Goal: Task Accomplishment & Management: Manage account settings

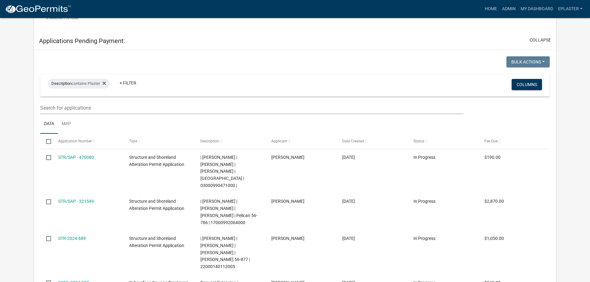
scroll to position [573, 0]
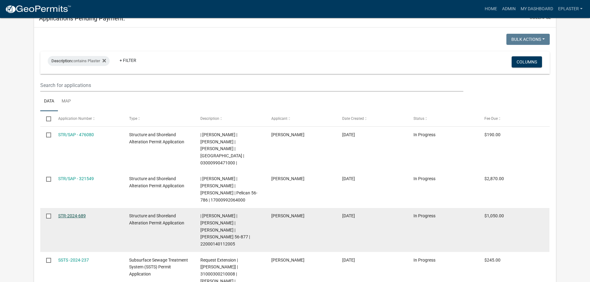
click at [84, 213] on link "STR-2024-689" at bounding box center [72, 215] width 28 height 5
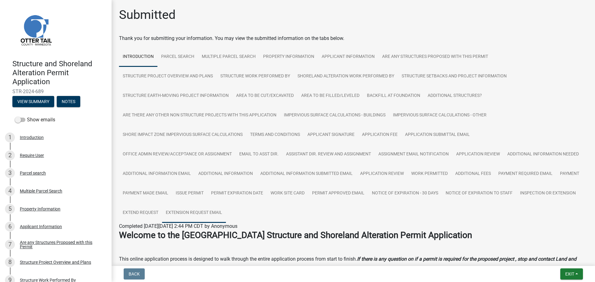
click at [226, 217] on link "Extension Request Email" at bounding box center [194, 213] width 64 height 20
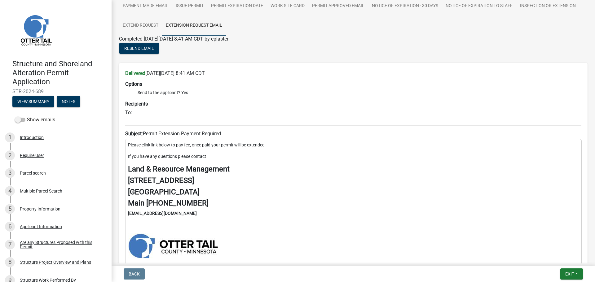
scroll to position [186, 0]
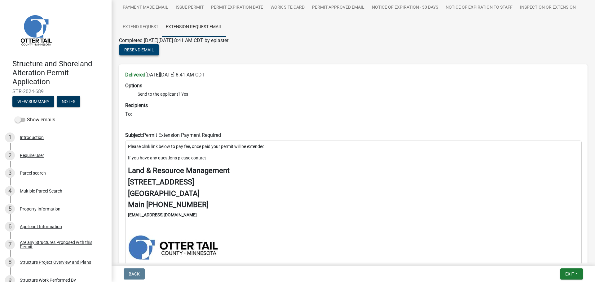
click at [143, 48] on span "Resend Email" at bounding box center [139, 49] width 30 height 5
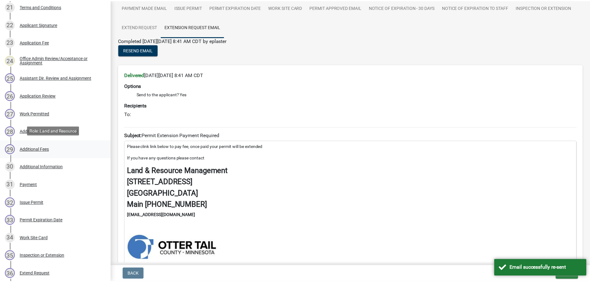
scroll to position [628, 0]
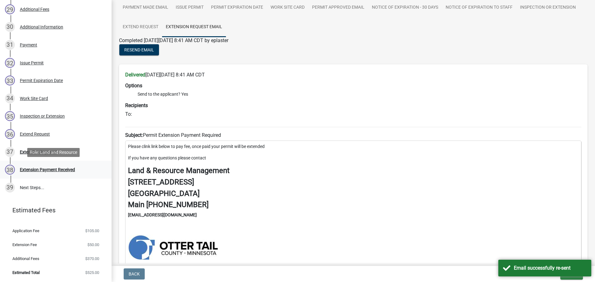
click at [60, 169] on div "Extension Payment Received" at bounding box center [47, 170] width 55 height 4
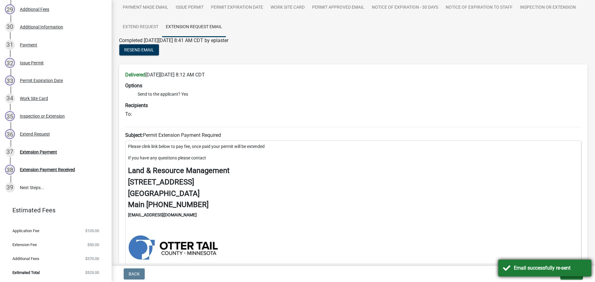
click at [568, 271] on div "Email successfully re-sent" at bounding box center [550, 268] width 73 height 7
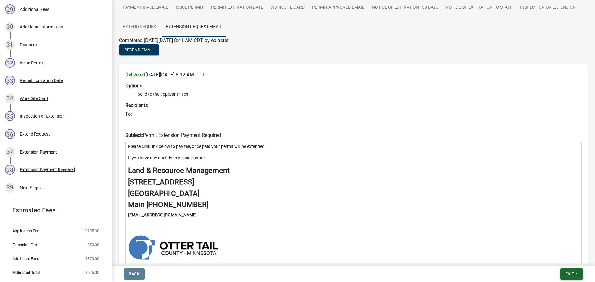
click at [572, 275] on span "Exit" at bounding box center [569, 274] width 9 height 5
click at [564, 261] on button "Save & Exit" at bounding box center [558, 258] width 50 height 15
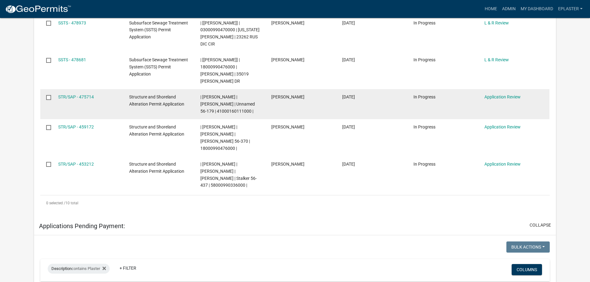
scroll to position [302, 0]
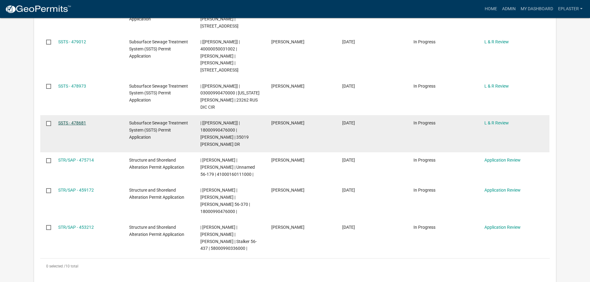
click at [79, 121] on link "SSTS - 478681" at bounding box center [72, 123] width 28 height 5
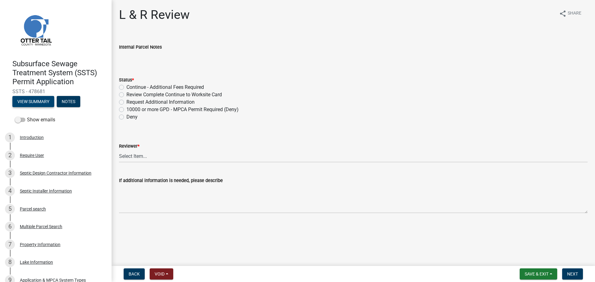
click at [36, 99] on button "View Summary" at bounding box center [33, 101] width 42 height 11
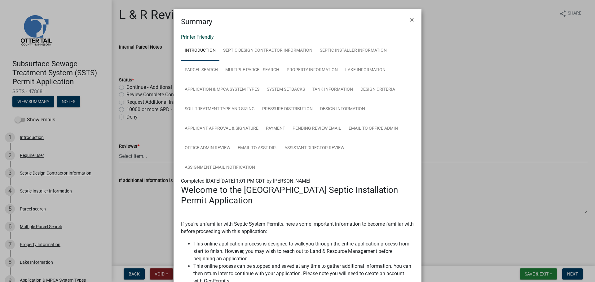
click at [189, 36] on link "Printer Friendly" at bounding box center [197, 37] width 33 height 6
click at [412, 18] on button "×" at bounding box center [412, 19] width 14 height 17
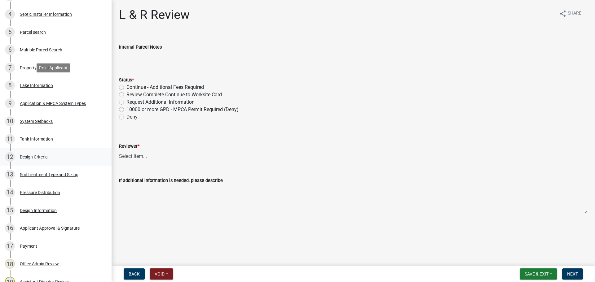
scroll to position [178, 0]
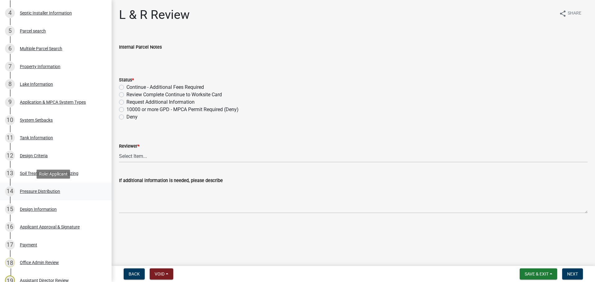
click at [74, 191] on div "14 Pressure Distribution" at bounding box center [53, 192] width 97 height 10
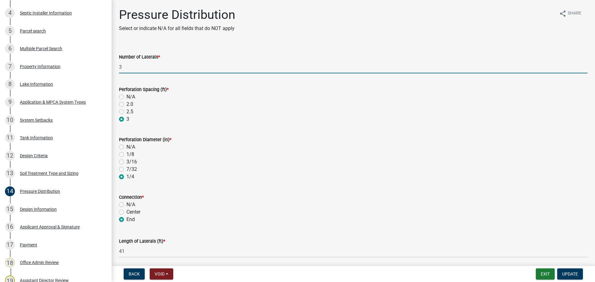
click at [135, 66] on input "3" at bounding box center [353, 67] width 468 height 13
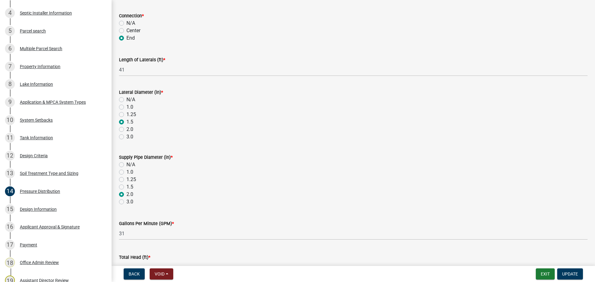
scroll to position [221, 0]
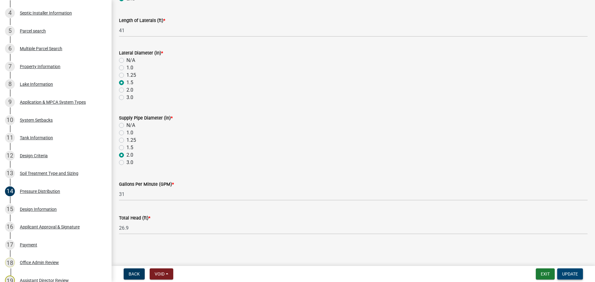
type input "1"
click at [571, 275] on span "Update" at bounding box center [570, 274] width 16 height 5
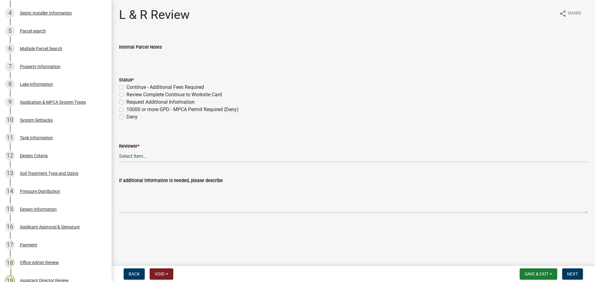
click at [128, 103] on label "Request Additional Information" at bounding box center [160, 102] width 68 height 7
click at [128, 103] on input "Request Additional Information" at bounding box center [128, 101] width 4 height 4
radio input "true"
click at [137, 155] on select "Select Item... Alexis Newark Andrea Perales Brittany Tollefson Elizabeth Plaste…" at bounding box center [353, 156] width 468 height 13
click at [119, 150] on select "Select Item... Alexis Newark Andrea Perales Brittany Tollefson Elizabeth Plaste…" at bounding box center [353, 156] width 468 height 13
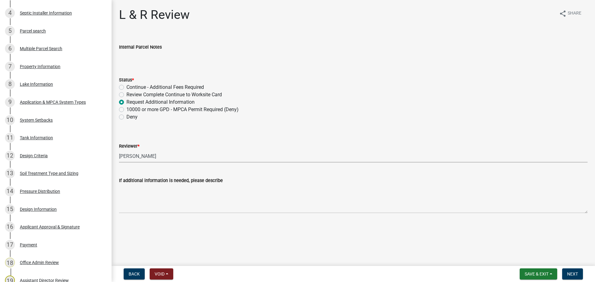
select select "bef7bfac-0505-4ed4-90ff-47b6907fb5e6"
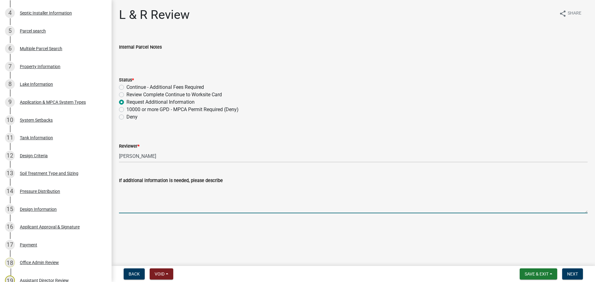
click at [142, 192] on textarea "If additional information is needed, please describe" at bounding box center [353, 198] width 468 height 29
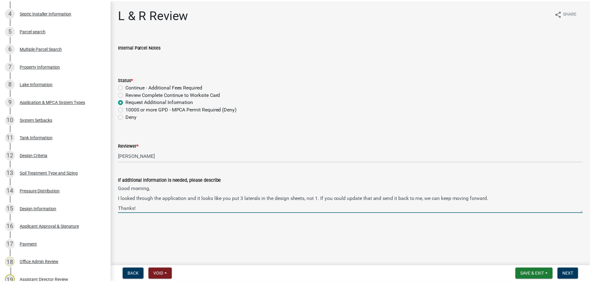
scroll to position [8, 0]
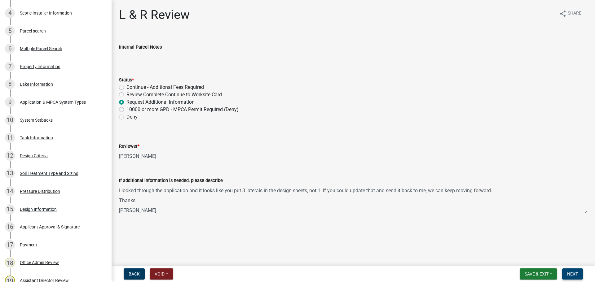
type textarea "Good morning, I looked through the application and it looks like you put 3 late…"
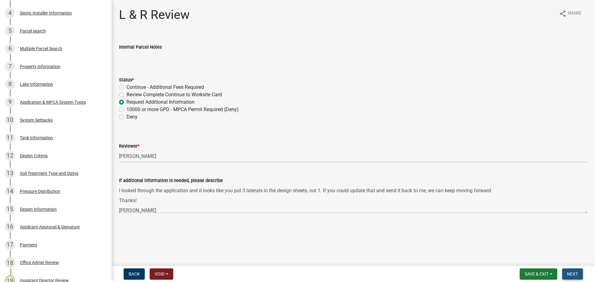
click at [573, 274] on span "Next" at bounding box center [572, 274] width 11 height 5
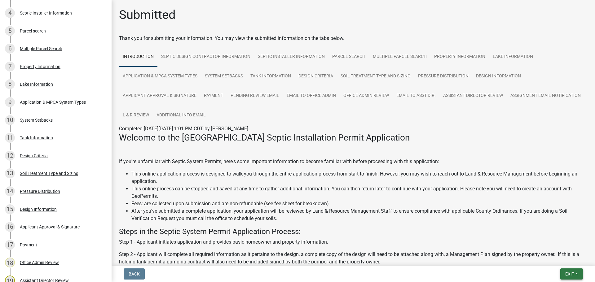
drag, startPoint x: 575, startPoint y: 270, endPoint x: 570, endPoint y: 261, distance: 9.9
click at [575, 270] on button "Exit" at bounding box center [571, 274] width 23 height 11
click at [546, 260] on button "Save & Exit" at bounding box center [558, 258] width 50 height 15
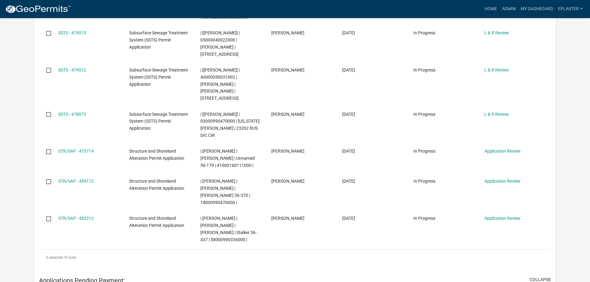
scroll to position [170, 0]
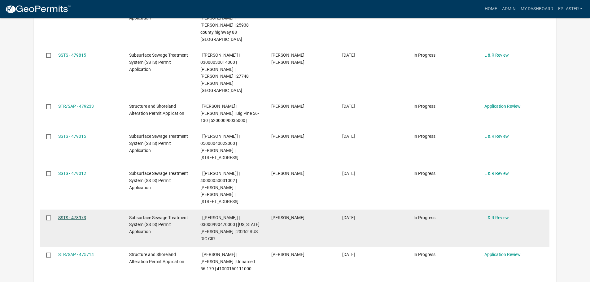
click at [78, 215] on link "SSTS - 478973" at bounding box center [72, 217] width 28 height 5
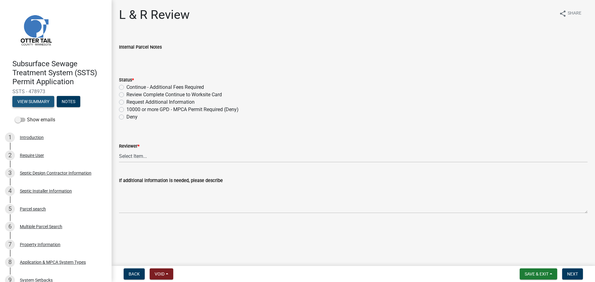
click at [36, 100] on button "View Summary" at bounding box center [33, 101] width 42 height 11
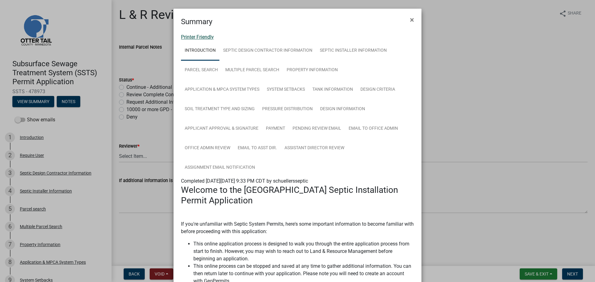
click at [205, 37] on link "Printer Friendly" at bounding box center [197, 37] width 33 height 6
click at [410, 18] on span "×" at bounding box center [412, 19] width 4 height 9
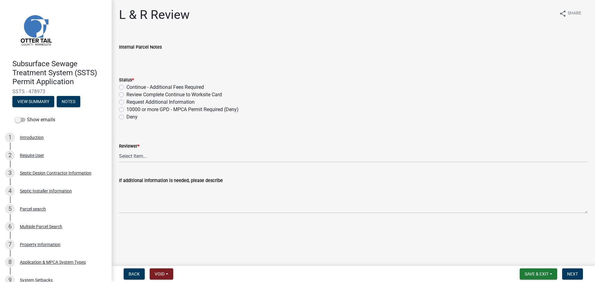
click at [49, 192] on div "Septic Installer Information" at bounding box center [46, 191] width 52 height 4
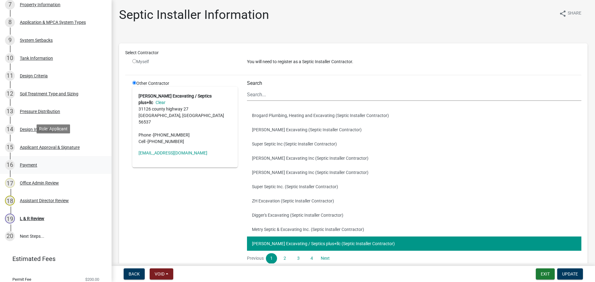
scroll to position [261, 0]
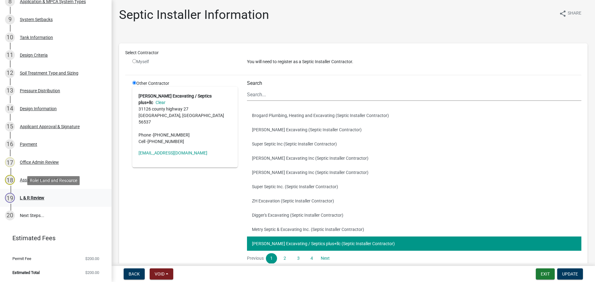
click at [30, 197] on div "L & R Review" at bounding box center [32, 198] width 24 height 4
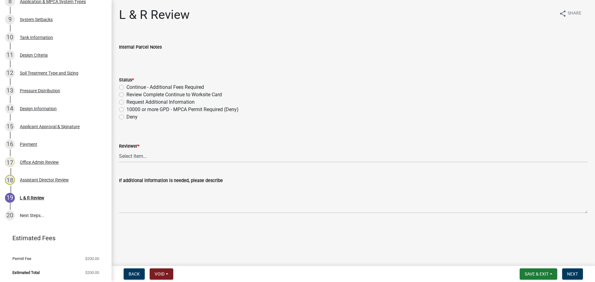
drag, startPoint x: 122, startPoint y: 95, endPoint x: 122, endPoint y: 103, distance: 7.8
click at [126, 95] on label "Review Complete Continue to Worksite Card" at bounding box center [173, 94] width 95 height 7
click at [126, 95] on input "Review Complete Continue to Worksite Card" at bounding box center [128, 93] width 4 height 4
radio input "true"
click at [127, 161] on select "Select Item... Alexis Newark Andrea Perales Brittany Tollefson Elizabeth Plaste…" at bounding box center [353, 156] width 468 height 13
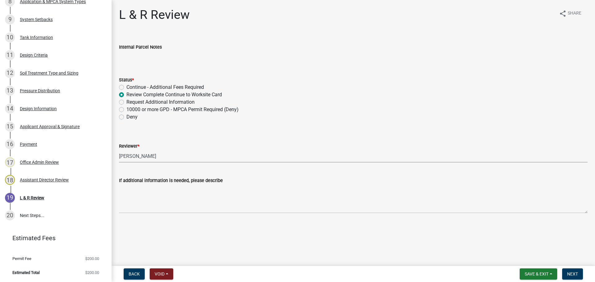
click at [119, 150] on select "Select Item... Alexis Newark Andrea Perales Brittany Tollefson Elizabeth Plaste…" at bounding box center [353, 156] width 468 height 13
select select "bef7bfac-0505-4ed4-90ff-47b6907fb5e6"
click at [569, 276] on span "Next" at bounding box center [572, 274] width 11 height 5
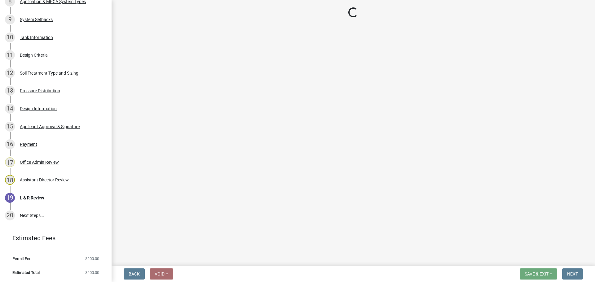
scroll to position [332, 0]
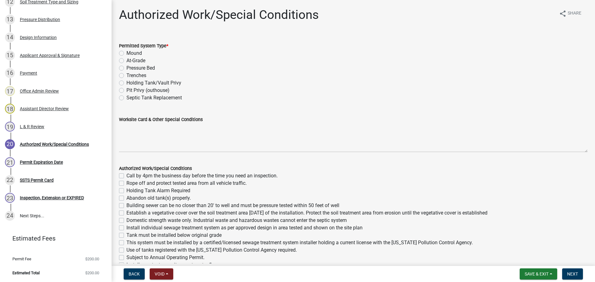
click at [126, 55] on label "Mound" at bounding box center [133, 53] width 15 height 7
click at [126, 54] on input "Mound" at bounding box center [128, 52] width 4 height 4
radio input "true"
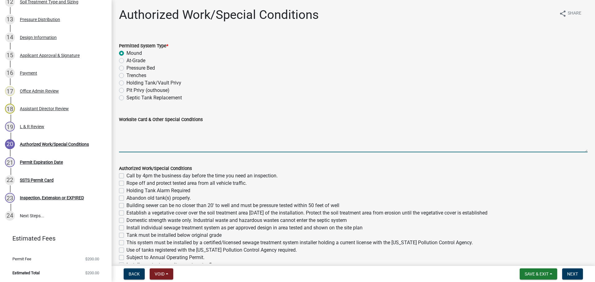
click at [132, 129] on textarea "Worksite Card & Other Special Conditions" at bounding box center [353, 137] width 468 height 29
paste textarea "# bedroom- TYPE Mound Install SIZE septic/lift tank LxW rock bed, LxW S.A.A, # …"
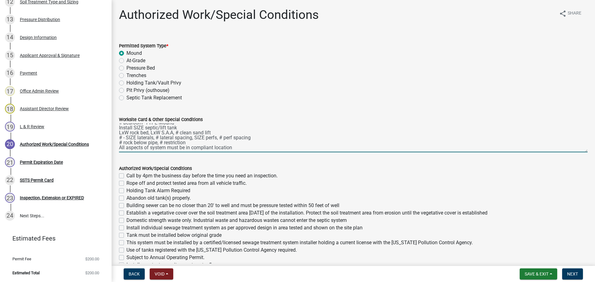
scroll to position [0, 0]
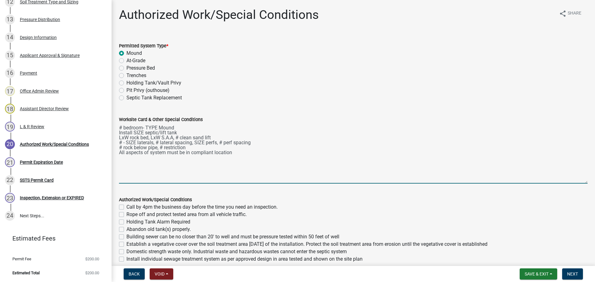
drag, startPoint x: 580, startPoint y: 151, endPoint x: 574, endPoint y: 198, distance: 47.5
click at [574, 184] on textarea "# bedroom- TYPE Mound Install SIZE septic/lift tank LxW rock bed, LxW S.A.A, # …" at bounding box center [353, 153] width 468 height 60
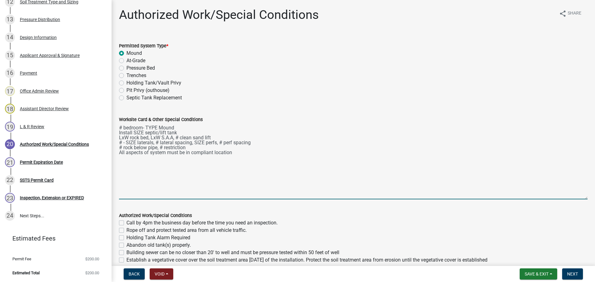
click at [121, 126] on textarea "# bedroom- TYPE Mound Install SIZE septic/lift tank LxW rock bed, LxW S.A.A, # …" at bounding box center [353, 161] width 468 height 76
click at [168, 131] on textarea "4 bedroom- Type I Mound Install 1000 gal septic and 540 gal lift tank LxW rock …" at bounding box center [353, 161] width 468 height 76
click at [128, 137] on textarea "4 bedroom- Type I Mound Install 1000 gal septic tank and 540 gal lift tank LxW …" at bounding box center [353, 161] width 468 height 76
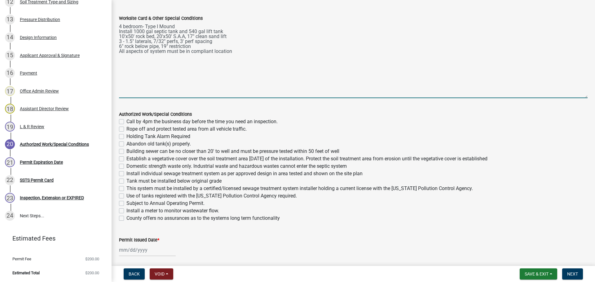
scroll to position [124, 0]
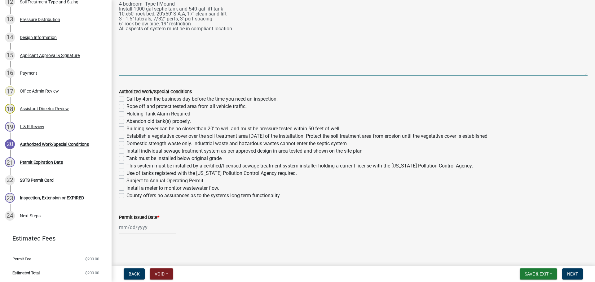
type textarea "4 bedroom- Type I Mound Install 1000 gal septic tank and 540 gal lift tank 10'x…"
click at [126, 99] on label "Call by 4pm the business day before the time you need an inspection." at bounding box center [201, 98] width 151 height 7
click at [126, 99] on input "Call by 4pm the business day before the time you need an inspection." at bounding box center [128, 97] width 4 height 4
checkbox input "true"
checkbox input "false"
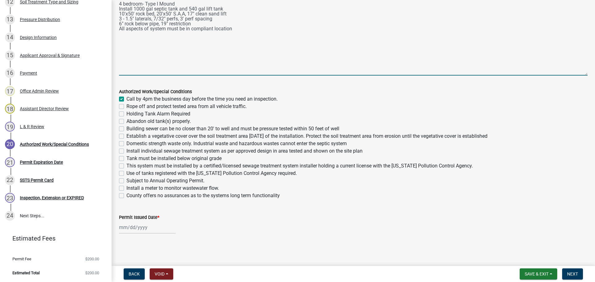
checkbox input "false"
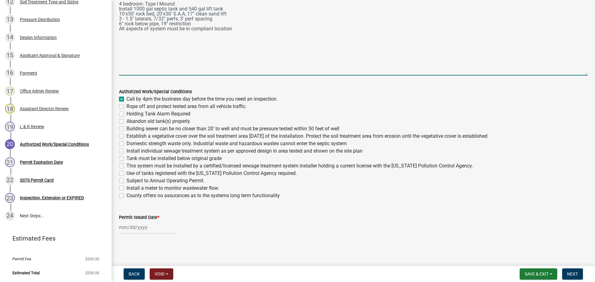
checkbox input "false"
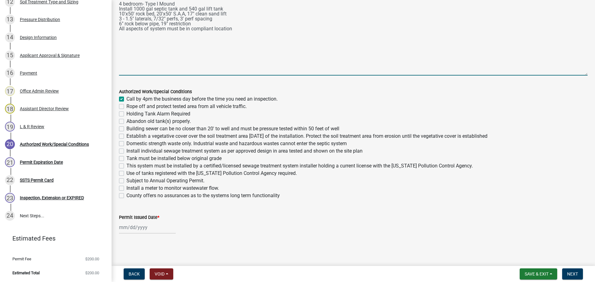
checkbox input "false"
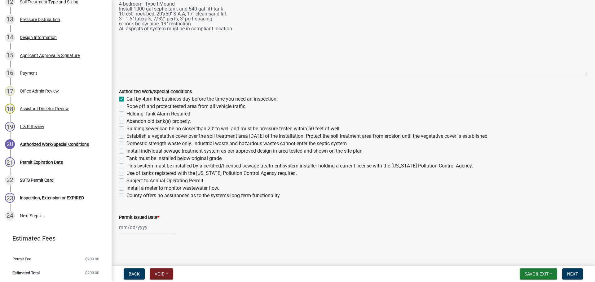
click at [126, 106] on label "Rope off and protect tested area from all vehicle traffic." at bounding box center [186, 106] width 120 height 7
click at [126, 106] on input "Rope off and protect tested area from all vehicle traffic." at bounding box center [128, 105] width 4 height 4
checkbox input "true"
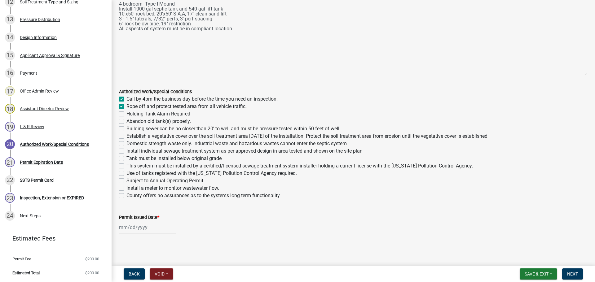
checkbox input "false"
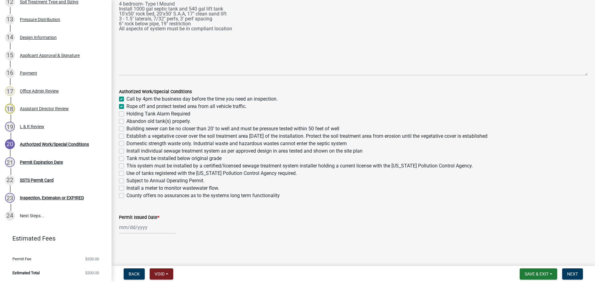
checkbox input "false"
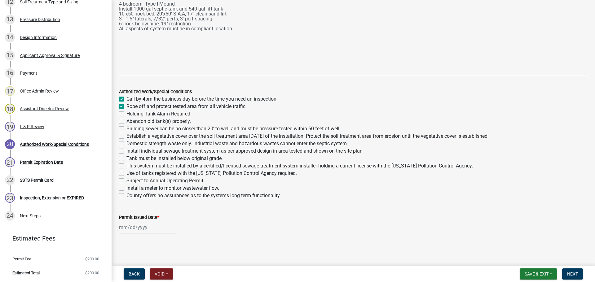
checkbox input "false"
click at [126, 120] on label "Abandon old tank(s) properly." at bounding box center [158, 121] width 64 height 7
click at [126, 120] on input "Abandon old tank(s) properly." at bounding box center [128, 120] width 4 height 4
checkbox input "true"
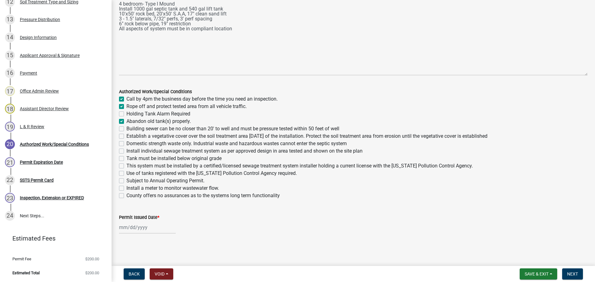
checkbox input "true"
checkbox input "false"
checkbox input "true"
checkbox input "false"
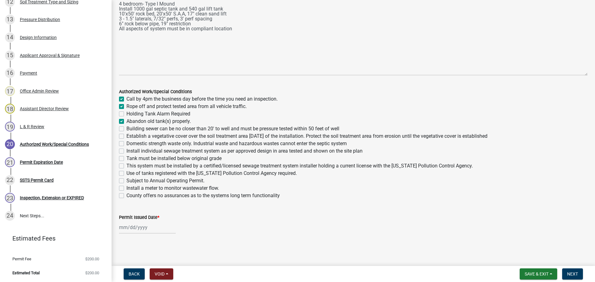
checkbox input "false"
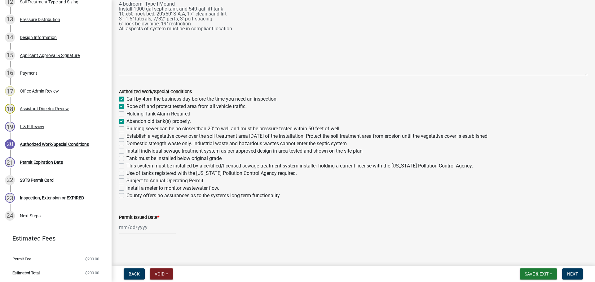
checkbox input "false"
click at [126, 130] on label "Building sewer can be no closer than 20' to well and must be pressure tested wi…" at bounding box center [232, 128] width 213 height 7
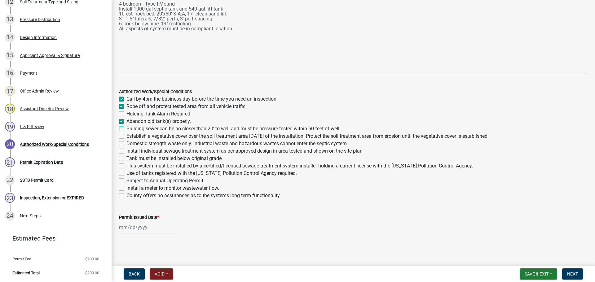
click at [126, 129] on input "Building sewer can be no closer than 20' to well and must be pressure tested wi…" at bounding box center [128, 127] width 4 height 4
checkbox input "true"
checkbox input "false"
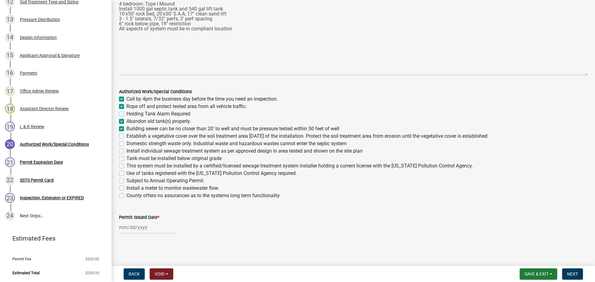
checkbox input "true"
checkbox input "false"
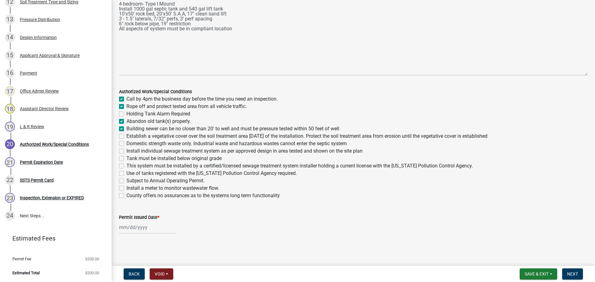
checkbox input "false"
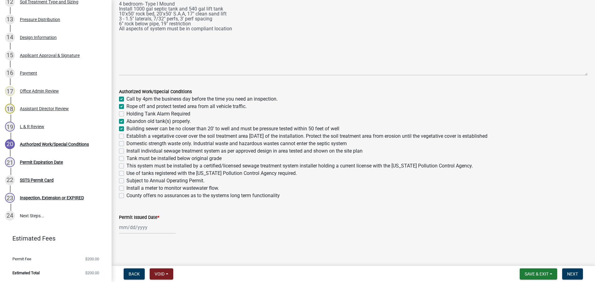
checkbox input "false"
click at [126, 135] on label "Establish a vegetative cover over the soil treatment area within 30 days of the…" at bounding box center [306, 136] width 361 height 7
click at [126, 135] on input "Establish a vegetative cover over the soil treatment area within 30 days of the…" at bounding box center [128, 135] width 4 height 4
checkbox input "true"
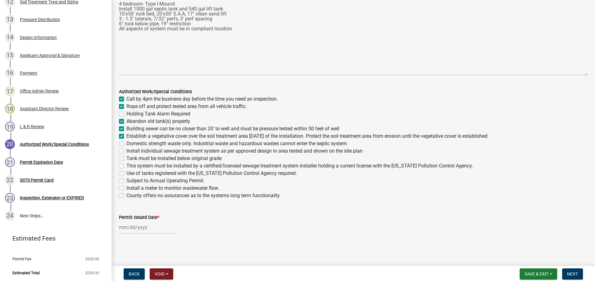
checkbox input "true"
checkbox input "false"
checkbox input "true"
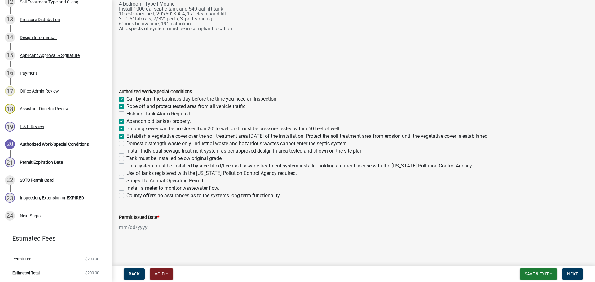
checkbox input "false"
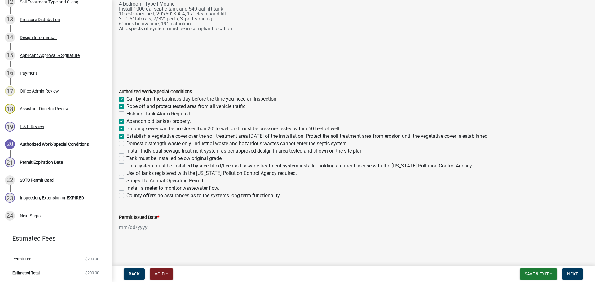
checkbox input "false"
click at [121, 141] on div "Domestic strength waste only. Industrial waste and hazardous wastes cannot ente…" at bounding box center [353, 143] width 468 height 7
click at [126, 145] on label "Domestic strength waste only. Industrial waste and hazardous wastes cannot ente…" at bounding box center [236, 143] width 220 height 7
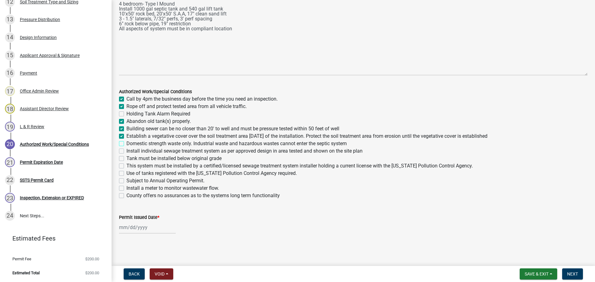
click at [126, 144] on input "Domestic strength waste only. Industrial waste and hazardous wastes cannot ente…" at bounding box center [128, 142] width 4 height 4
checkbox input "true"
checkbox input "false"
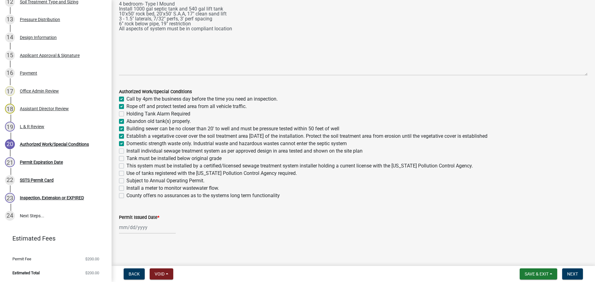
checkbox input "true"
checkbox input "false"
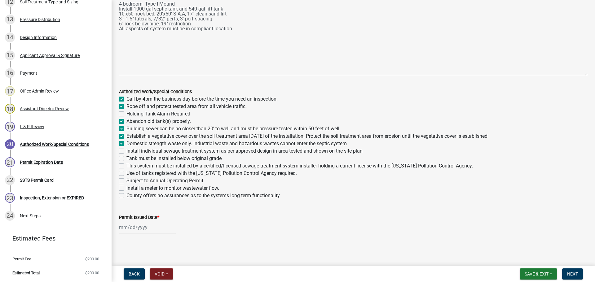
checkbox input "false"
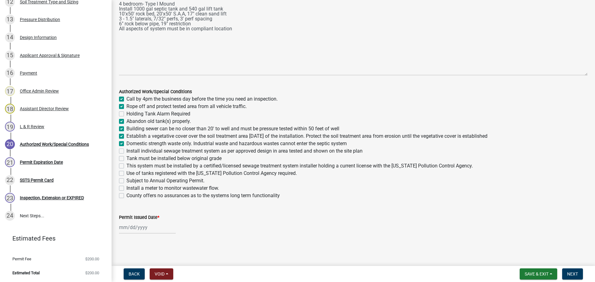
checkbox input "false"
click at [126, 152] on label "Install individual sewage treatment system as per approved design in area teste…" at bounding box center [244, 150] width 236 height 7
click at [126, 152] on input "Install individual sewage treatment system as per approved design in area teste…" at bounding box center [128, 149] width 4 height 4
checkbox input "true"
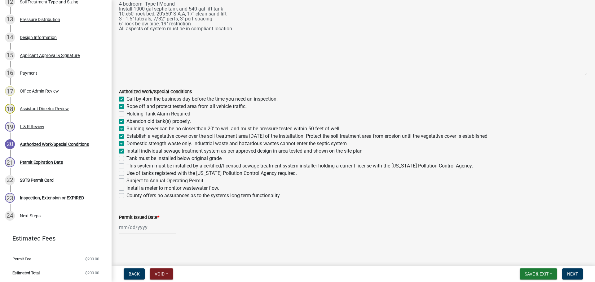
checkbox input "true"
checkbox input "false"
checkbox input "true"
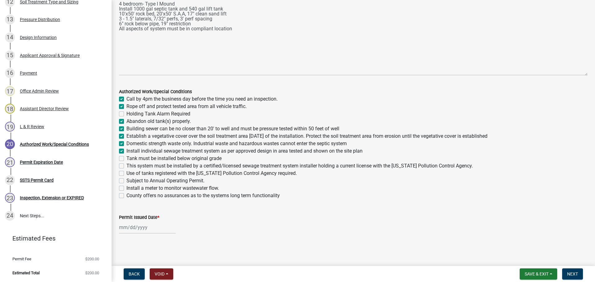
checkbox input "true"
checkbox input "false"
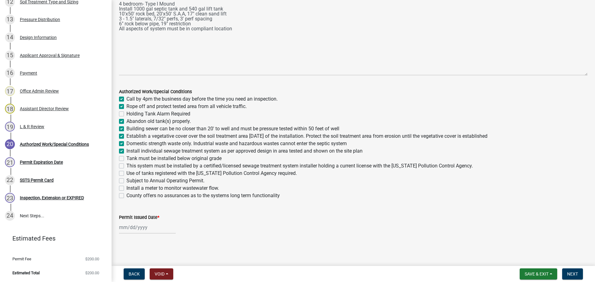
checkbox input "false"
click at [126, 158] on label "Tank must be installed below original grade" at bounding box center [173, 158] width 95 height 7
click at [126, 158] on input "Tank must be installed below original grade" at bounding box center [128, 157] width 4 height 4
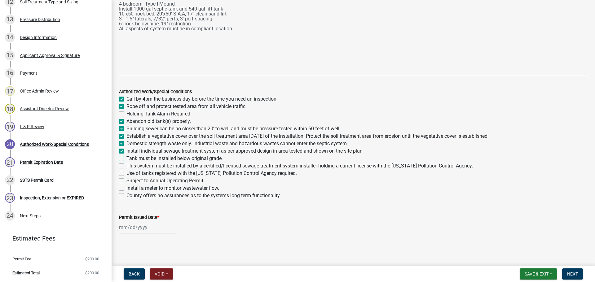
checkbox input "true"
checkbox input "false"
checkbox input "true"
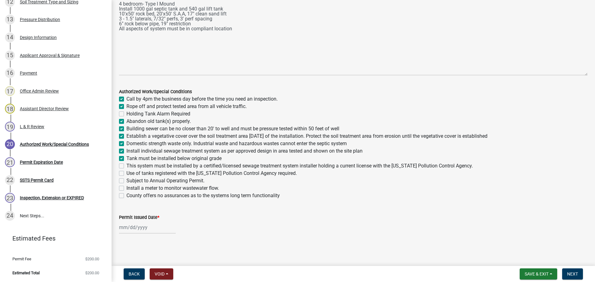
checkbox input "true"
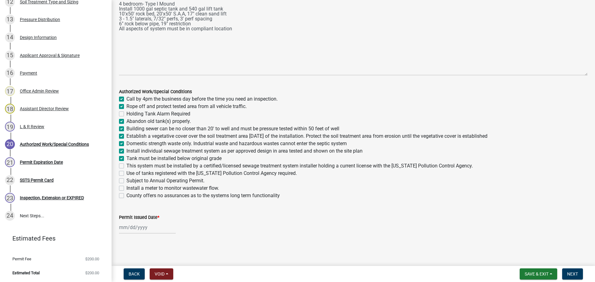
checkbox input "false"
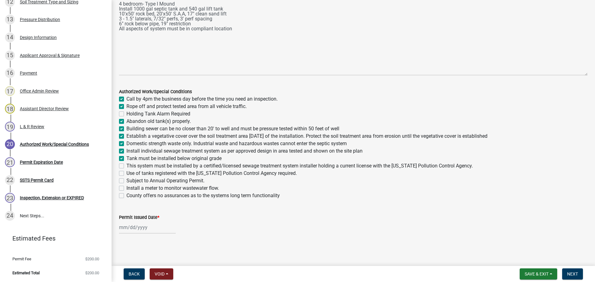
click at [126, 164] on label "This system must be installed by a certified/licensed sewage treatment system i…" at bounding box center [299, 165] width 346 height 7
click at [126, 164] on input "This system must be installed by a certified/licensed sewage treatment system i…" at bounding box center [128, 164] width 4 height 4
checkbox input "true"
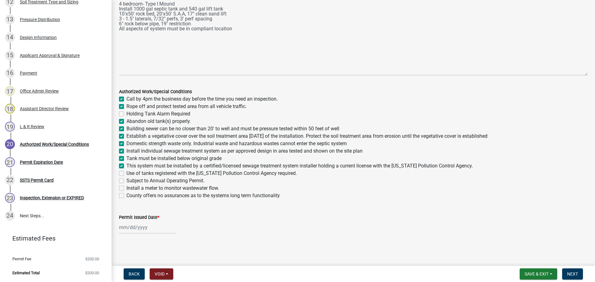
checkbox input "false"
checkbox input "true"
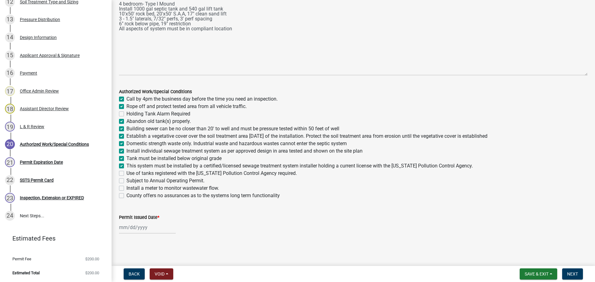
checkbox input "true"
checkbox input "false"
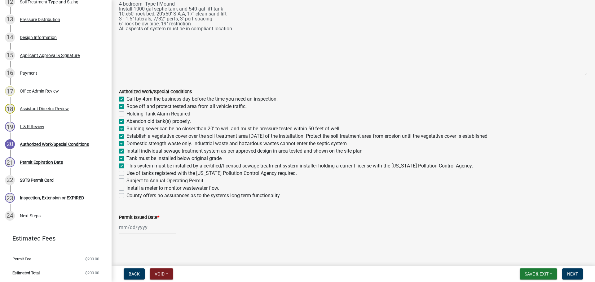
checkbox input "false"
click at [126, 171] on label "Use of tanks registered with the Minnesota Pollution Control Agency required." at bounding box center [211, 173] width 170 height 7
click at [126, 171] on input "Use of tanks registered with the Minnesota Pollution Control Agency required." at bounding box center [128, 172] width 4 height 4
checkbox input "true"
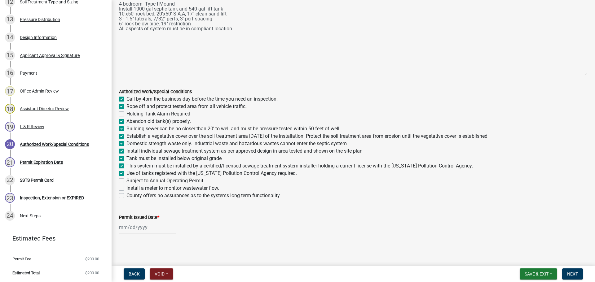
checkbox input "true"
checkbox input "false"
checkbox input "true"
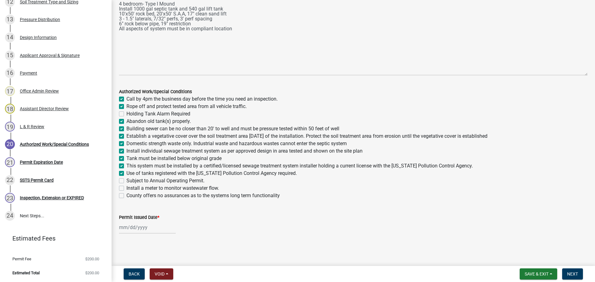
checkbox input "true"
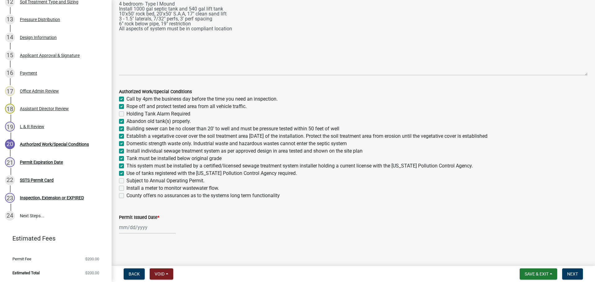
checkbox input "true"
checkbox input "false"
click at [125, 187] on div "Install a meter to monitor wastewater flow." at bounding box center [353, 188] width 468 height 7
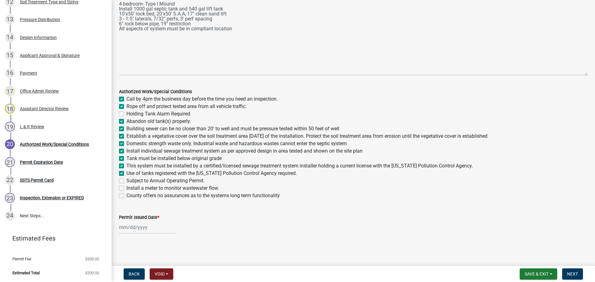
click at [126, 189] on label "Install a meter to monitor wastewater flow." at bounding box center [172, 188] width 93 height 7
click at [126, 189] on input "Install a meter to monitor wastewater flow." at bounding box center [128, 187] width 4 height 4
checkbox input "true"
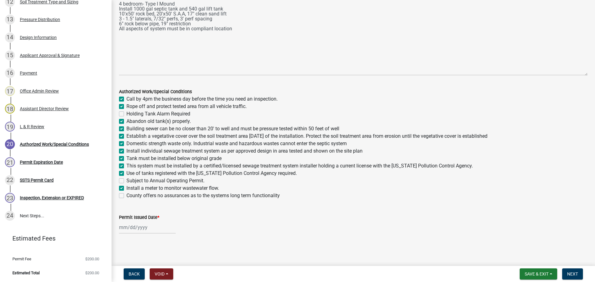
checkbox input "false"
checkbox input "true"
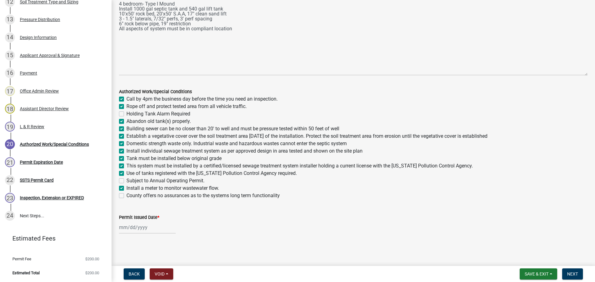
checkbox input "true"
checkbox input "false"
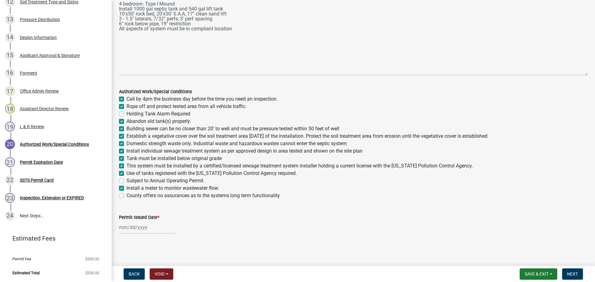
checkbox input "true"
click at [126, 198] on label "County offers no assurances as to the systems long term functionality" at bounding box center [202, 195] width 153 height 7
click at [126, 196] on input "County offers no assurances as to the systems long term functionality" at bounding box center [128, 194] width 4 height 4
checkbox input "true"
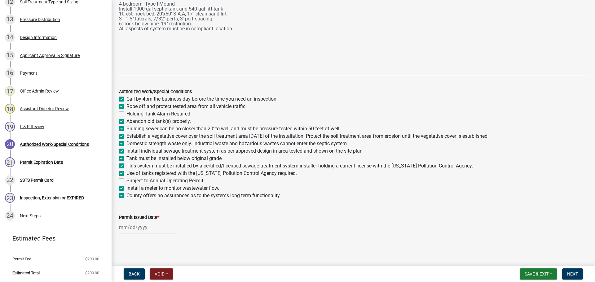
checkbox input "true"
checkbox input "false"
checkbox input "true"
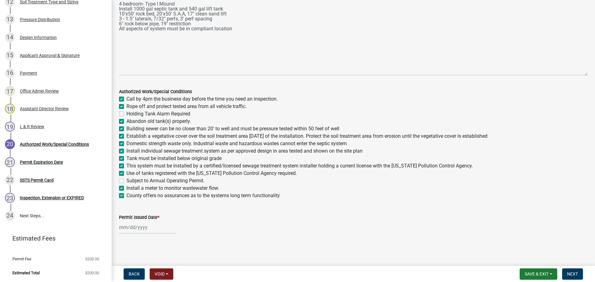
checkbox input "true"
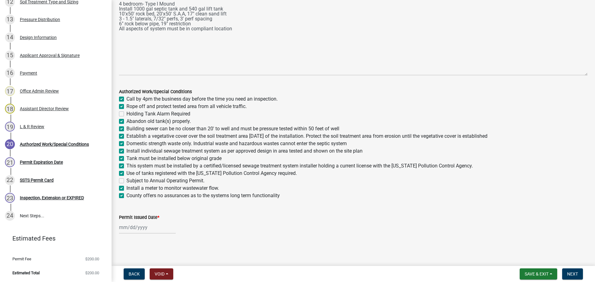
checkbox input "false"
checkbox input "true"
click at [125, 229] on div at bounding box center [147, 227] width 57 height 13
select select "9"
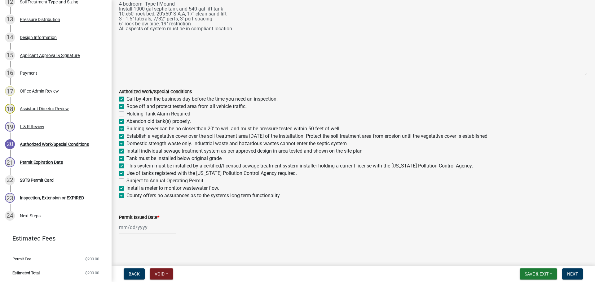
select select "2025"
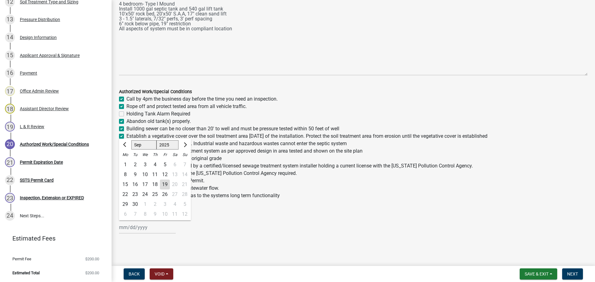
click at [165, 187] on div "19" at bounding box center [165, 185] width 10 height 10
type input "09/19/2025"
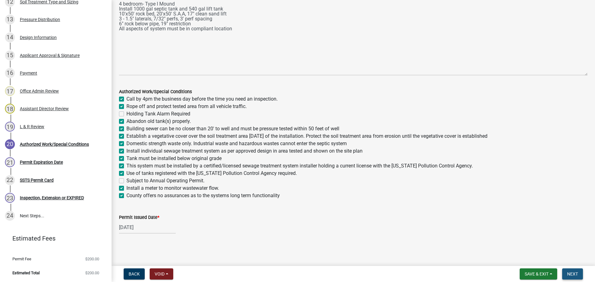
click at [575, 273] on span "Next" at bounding box center [572, 274] width 11 height 5
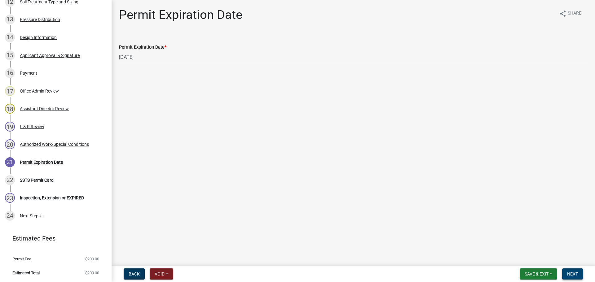
click at [572, 273] on span "Next" at bounding box center [572, 274] width 11 height 5
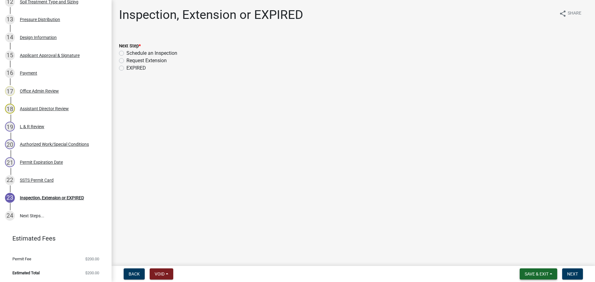
click at [529, 272] on span "Save & Exit" at bounding box center [537, 274] width 24 height 5
click at [515, 259] on button "Save & Exit" at bounding box center [532, 258] width 50 height 15
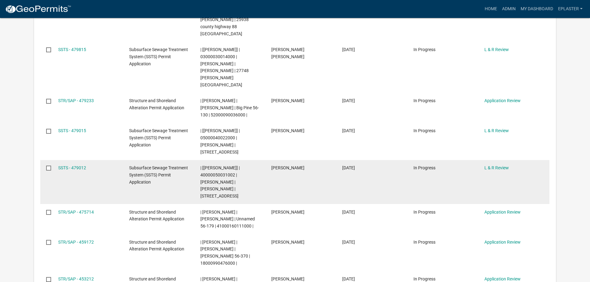
scroll to position [186, 0]
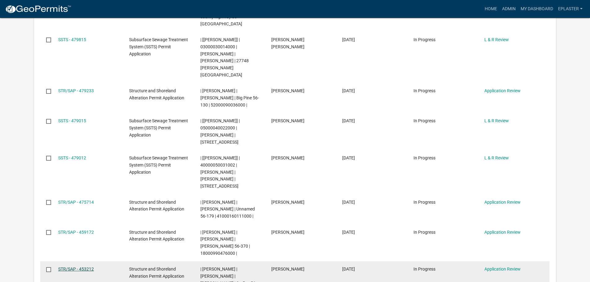
click at [85, 267] on link "STR/SAP - 453212" at bounding box center [76, 269] width 36 height 5
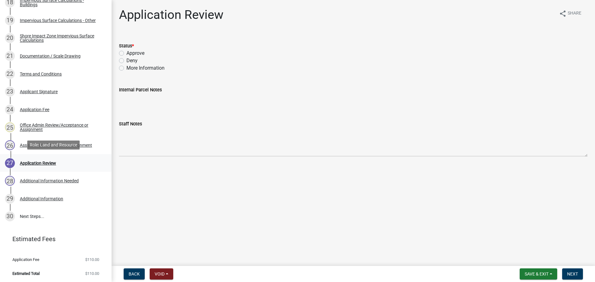
scroll to position [439, 0]
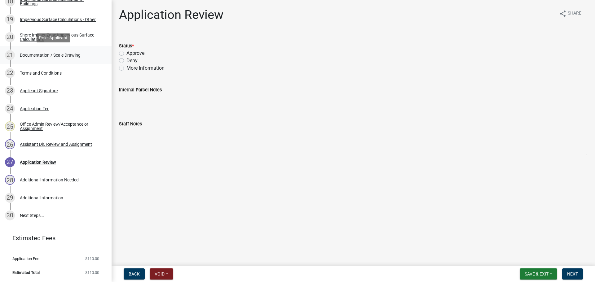
click at [70, 50] on link "21 Documentation / Scale Drawing" at bounding box center [56, 55] width 112 height 18
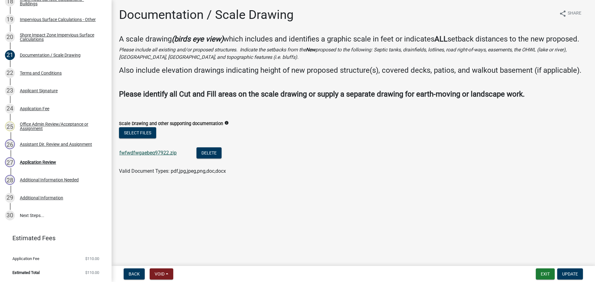
click at [142, 151] on link "fwfwdfwgaebeq97922.zip" at bounding box center [147, 153] width 57 height 6
drag, startPoint x: 31, startPoint y: 158, endPoint x: 83, endPoint y: 157, distance: 52.7
click at [31, 158] on div "27 Application Review" at bounding box center [53, 162] width 97 height 10
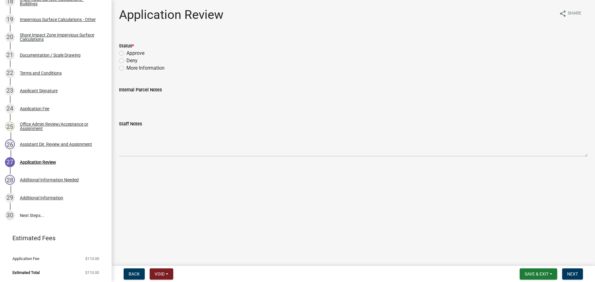
click at [126, 52] on label "Approve" at bounding box center [135, 53] width 18 height 7
click at [126, 52] on input "Approve" at bounding box center [128, 52] width 4 height 4
radio input "true"
click at [574, 271] on button "Next" at bounding box center [572, 274] width 21 height 11
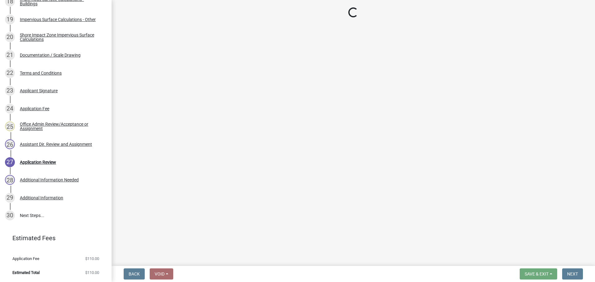
scroll to position [564, 0]
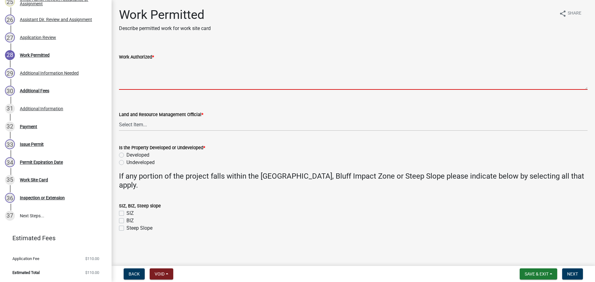
click at [142, 64] on textarea "Work Authorized *" at bounding box center [353, 75] width 468 height 29
paste textarea "Strip topsoil and prep site for new construction. Construct LxW dwelling with L…"
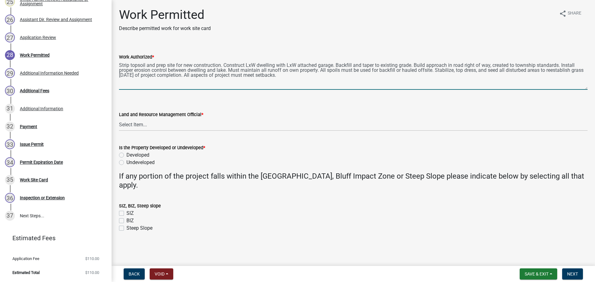
click at [121, 64] on textarea "Strip topsoil and prep site for new construction. Construct LxW dwelling with L…" at bounding box center [353, 75] width 468 height 29
click at [119, 63] on textarea "Strip topsoil and prep site for new construction. Construct LxW dwelling with L…" at bounding box center [353, 75] width 468 height 29
click at [281, 62] on textarea "Demo existing dwelling and prep site for new construction. Construct LxW dwelli…" at bounding box center [353, 75] width 468 height 29
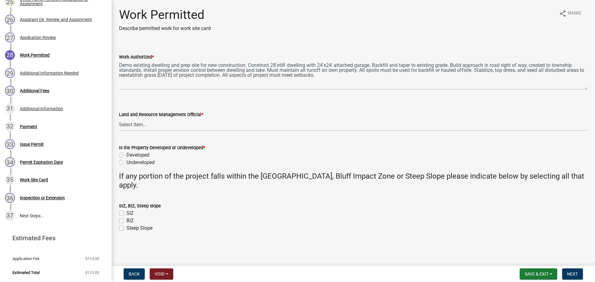
click at [118, 63] on div "Work Authorized * Demo existing dwelling and prep site for new construction. Co…" at bounding box center [353, 67] width 478 height 45
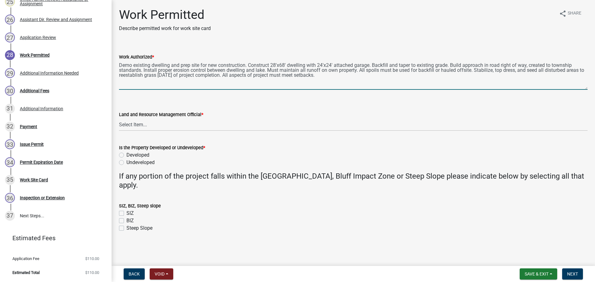
click at [120, 64] on textarea "Demo existing dwelling and prep site for new construction. Construct 28'x68' dw…" at bounding box center [353, 75] width 468 height 29
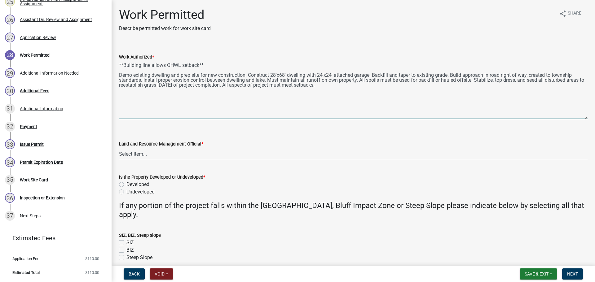
drag, startPoint x: 586, startPoint y: 89, endPoint x: 586, endPoint y: 123, distance: 34.1
click at [586, 119] on div "Work Authorized * **Building line allows OHWL setback** Demo existing dwelling …" at bounding box center [353, 82] width 478 height 75
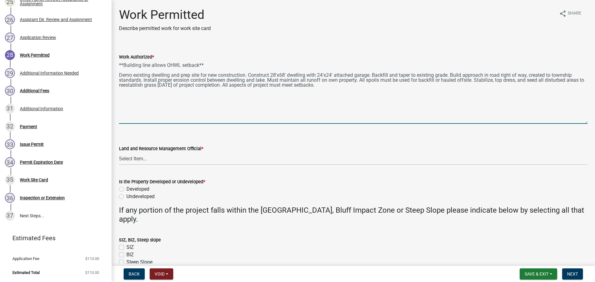
drag, startPoint x: 453, startPoint y: 73, endPoint x: 143, endPoint y: 80, distance: 309.9
click at [143, 80] on textarea "**Building line allows OHWL setback** Demo existing dwelling and prep site for …" at bounding box center [353, 92] width 468 height 63
click at [200, 64] on textarea "**Building line allows OHWL setback** Demo existing dwelling and prep site for …" at bounding box center [353, 92] width 468 height 63
click at [221, 90] on textarea "**Building line allows OHWL setback of 60'** Demo existing dwelling and prep si…" at bounding box center [353, 92] width 468 height 63
paste textarea "Excavate: Length: # feet Width: # feet Average Depth: # feet Total Cubic Yards:…"
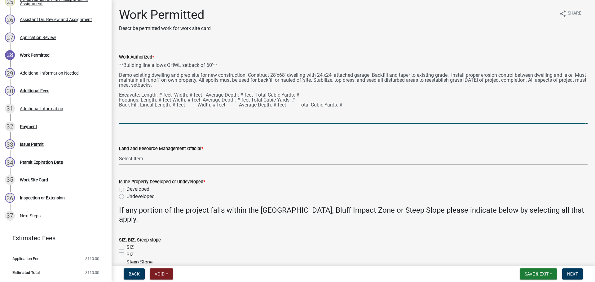
click at [139, 96] on textarea "**Building line allows OHWL setback of 60'** Demo existing dwelling and prep si…" at bounding box center [353, 92] width 468 height 63
click at [196, 94] on textarea "**Building line allows OHWL setback of 60'** Demo existing dwelling and prep si…" at bounding box center [353, 92] width 468 height 63
click at [350, 94] on textarea "**Building line allows OHWL setback of 60'** Demo existing dwelling and prep si…" at bounding box center [353, 92] width 468 height 63
click at [298, 99] on textarea "**Building line allows OHWL setback of 60'** Demo existing dwelling and prep si…" at bounding box center [353, 92] width 468 height 63
click at [295, 99] on textarea "**Building line allows OHWL setback of 60'** Demo existing dwelling and prep si…" at bounding box center [353, 92] width 468 height 63
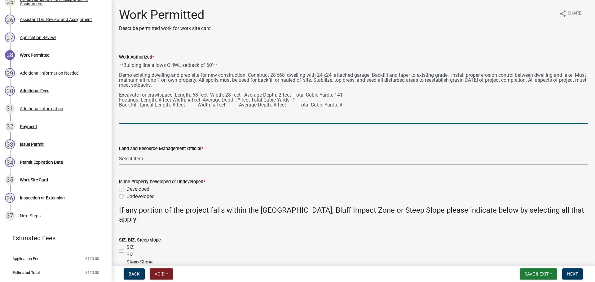
drag, startPoint x: 294, startPoint y: 100, endPoint x: 115, endPoint y: 101, distance: 179.4
click at [115, 101] on div "Work Authorized * **Building line allows OHWL setback of 60'** Demo existing dw…" at bounding box center [353, 84] width 478 height 79
click at [174, 99] on textarea "**Building line allows OHWL setback of 60'** Demo existing dwelling and prep si…" at bounding box center [353, 92] width 468 height 63
click at [219, 98] on textarea "**Building line allows OHWL setback of 60'** Demo existing dwelling and prep si…" at bounding box center [353, 92] width 468 height 63
click at [280, 99] on textarea "**Building line allows OHWL setback of 60'** Demo existing dwelling and prep si…" at bounding box center [353, 92] width 468 height 63
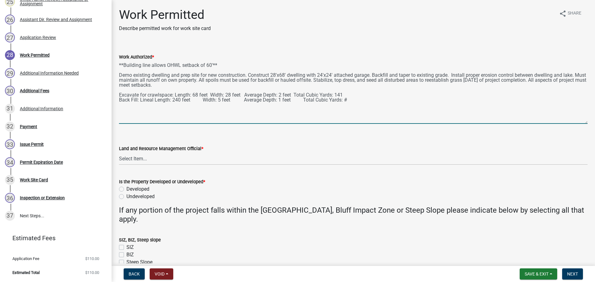
click at [352, 97] on textarea "**Building line allows OHWL setback of 60'** Demo existing dwelling and prep si…" at bounding box center [353, 92] width 468 height 63
click at [352, 98] on textarea "**Building line allows OHWL setback of 60'** Demo existing dwelling and prep si…" at bounding box center [353, 92] width 468 height 63
click at [351, 97] on textarea "**Building line allows OHWL setback of 60'** Demo existing dwelling and prep si…" at bounding box center [353, 92] width 468 height 63
click at [346, 98] on textarea "**Building line allows OHWL setback of 60'** Demo existing dwelling and prep si…" at bounding box center [353, 92] width 468 height 63
type textarea "**Building line allows OHWL setback of 60'** Demo existing dwelling and prep si…"
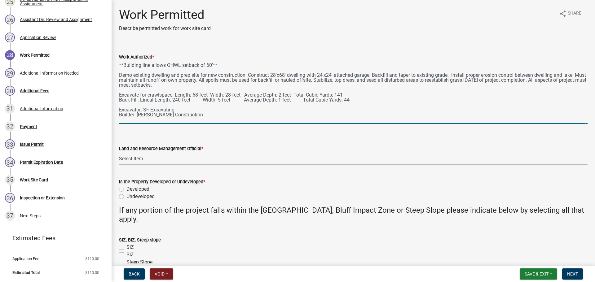
click at [159, 165] on select "Select Item... Alexis Newark Amy Busko Andrea Perales Brittany Tollefson Christ…" at bounding box center [353, 158] width 468 height 13
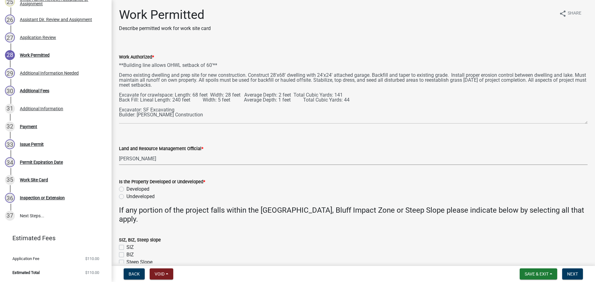
click at [119, 152] on select "Select Item... Alexis Newark Amy Busko Andrea Perales Brittany Tollefson Christ…" at bounding box center [353, 158] width 468 height 13
select select "ab2e7446-72a0-49c6-a36a-5181bad2fe68"
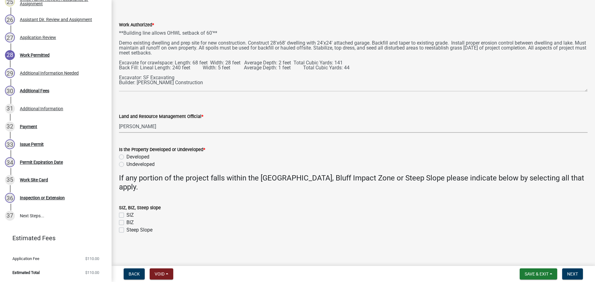
scroll to position [32, 0]
click at [126, 158] on label "Developed" at bounding box center [137, 156] width 23 height 7
click at [126, 157] on input "Developed" at bounding box center [128, 155] width 4 height 4
radio input "true"
click at [576, 277] on button "Next" at bounding box center [572, 274] width 21 height 11
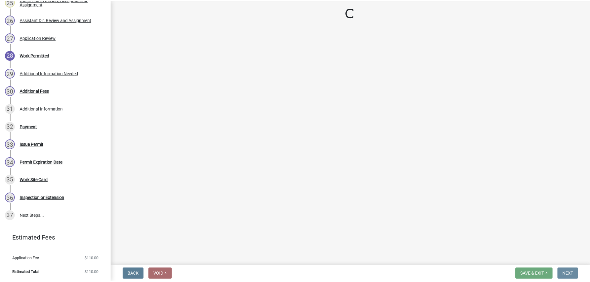
scroll to position [0, 0]
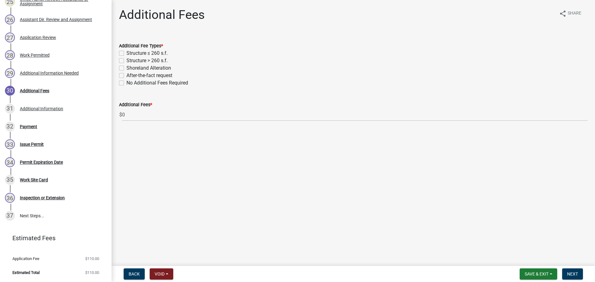
click at [126, 60] on label "Structure > 260 s.f." at bounding box center [146, 60] width 41 height 7
click at [126, 60] on input "Structure > 260 s.f." at bounding box center [128, 59] width 4 height 4
checkbox input "true"
checkbox input "false"
checkbox input "true"
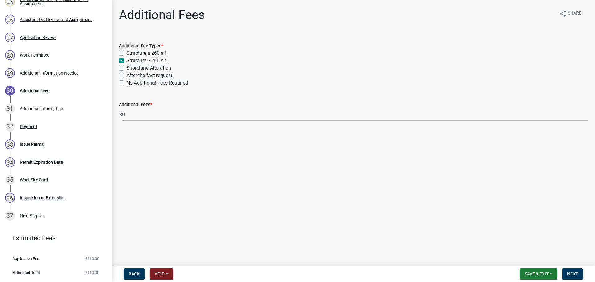
checkbox input "false"
click at [126, 70] on label "Shoreland Alteration" at bounding box center [148, 67] width 45 height 7
click at [126, 68] on input "Shoreland Alteration" at bounding box center [128, 66] width 4 height 4
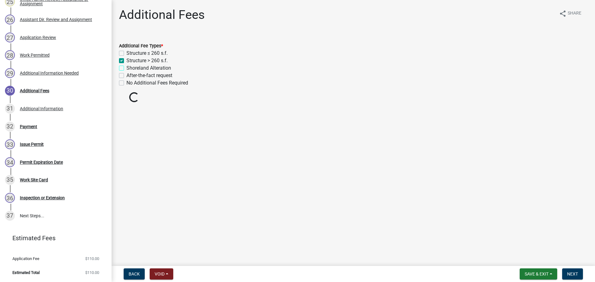
checkbox input "true"
click at [576, 275] on span "Next" at bounding box center [572, 274] width 11 height 5
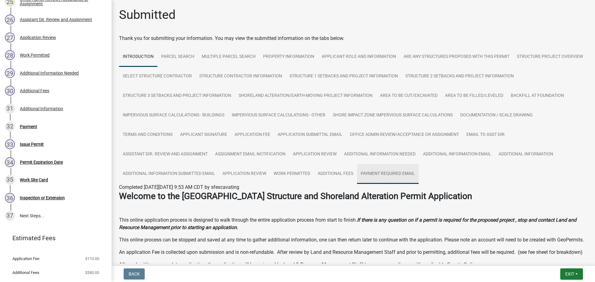
click at [419, 176] on link "Payment Required Email" at bounding box center [388, 174] width 62 height 20
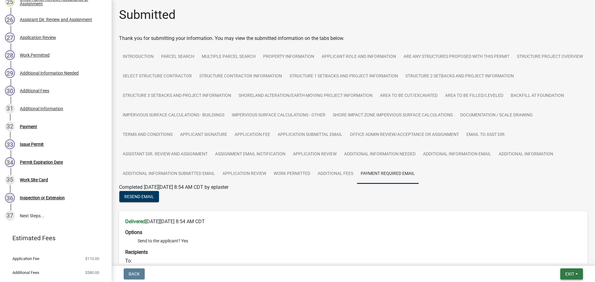
click at [574, 276] on button "Exit" at bounding box center [571, 274] width 23 height 11
click at [571, 262] on button "Save & Exit" at bounding box center [558, 258] width 50 height 15
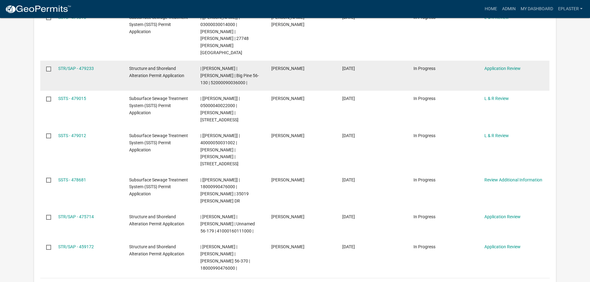
scroll to position [217, 0]
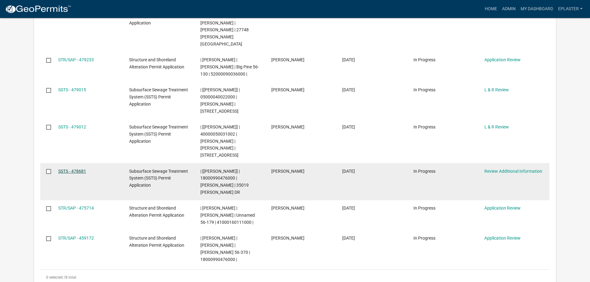
click at [70, 169] on link "SSTS - 478681" at bounding box center [72, 171] width 28 height 5
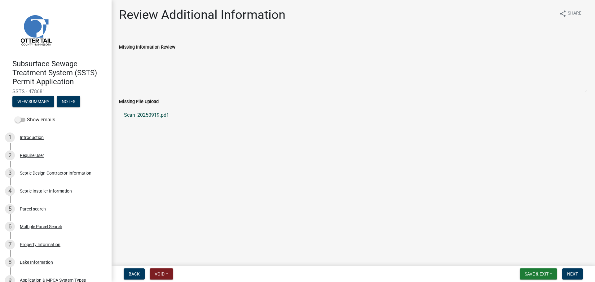
click at [153, 117] on link "Scan_20250919.pdf" at bounding box center [353, 115] width 468 height 15
click at [573, 274] on span "Next" at bounding box center [572, 274] width 11 height 5
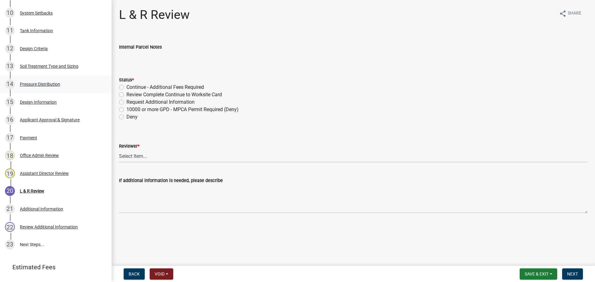
scroll to position [237, 0]
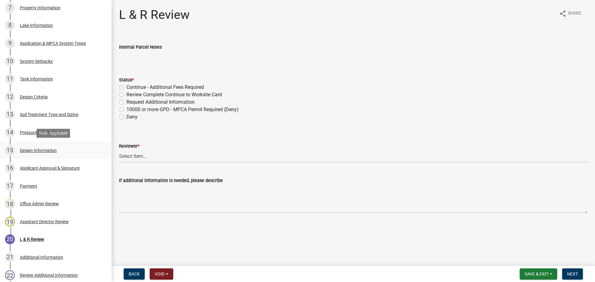
click at [44, 150] on div "Design Information" at bounding box center [38, 150] width 37 height 4
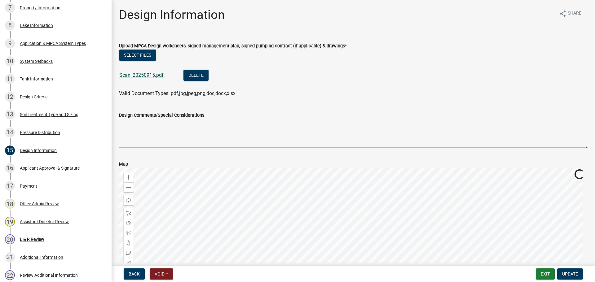
click at [134, 75] on link "Scan_20250915.pdf" at bounding box center [141, 75] width 44 height 6
click at [32, 236] on div "20 L & R Review" at bounding box center [53, 240] width 97 height 10
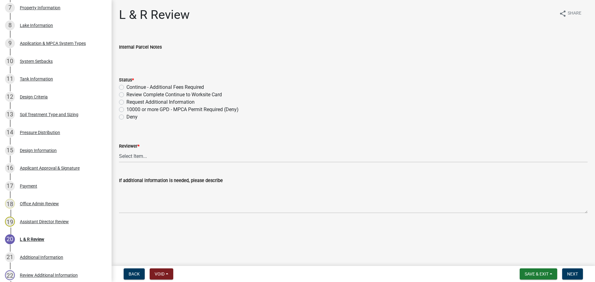
click at [126, 94] on label "Review Complete Continue to Worksite Card" at bounding box center [173, 94] width 95 height 7
click at [126, 94] on input "Review Complete Continue to Worksite Card" at bounding box center [128, 93] width 4 height 4
click at [146, 156] on select "Select Item... Alexis Newark Andrea Perales Brittany Tollefson Elizabeth Plaste…" at bounding box center [353, 156] width 468 height 13
click at [119, 150] on select "Select Item... Alexis Newark Andrea Perales Brittany Tollefson Elizabeth Plaste…" at bounding box center [353, 156] width 468 height 13
click at [569, 275] on span "Next" at bounding box center [572, 274] width 11 height 5
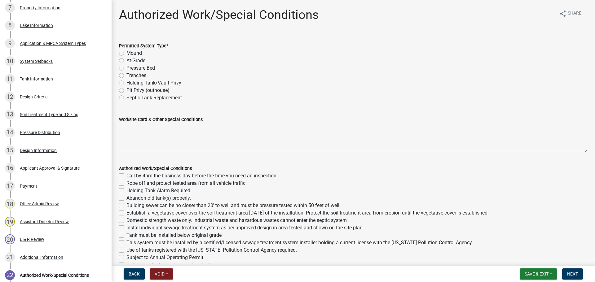
click at [126, 60] on label "At-Grade" at bounding box center [135, 60] width 19 height 7
click at [126, 60] on input "At-Grade" at bounding box center [128, 59] width 4 height 4
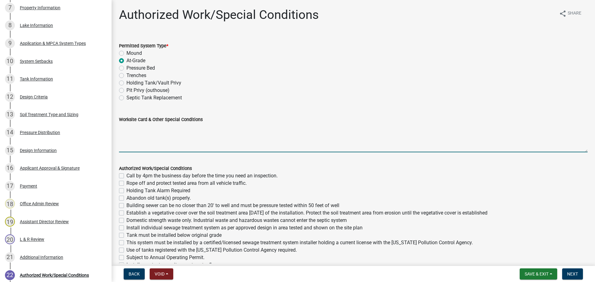
drag, startPoint x: 124, startPoint y: 132, endPoint x: 124, endPoint y: 129, distance: 3.1
click at [124, 132] on textarea "Worksite Card & Other Special Conditions" at bounding box center [353, 137] width 468 height 29
paste textarea "# bedroom- Type I at-grade Install SIZE septic/lift tank LxW rock bed, # rock b…"
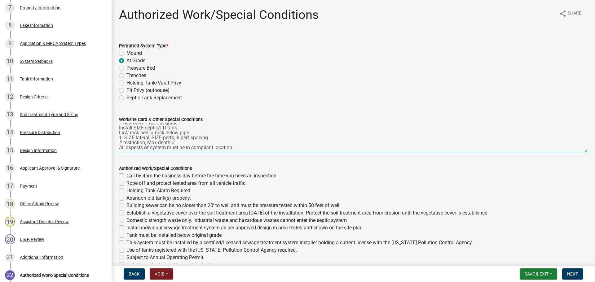
scroll to position [0, 0]
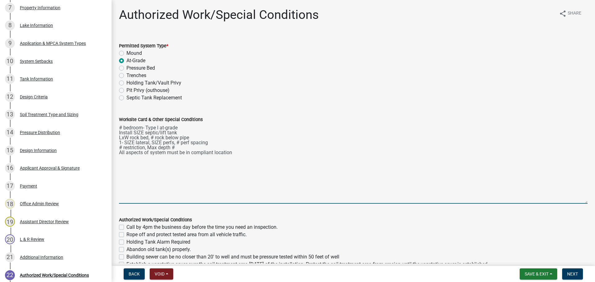
drag, startPoint x: 580, startPoint y: 152, endPoint x: 560, endPoint y: 218, distance: 69.6
click at [564, 204] on textarea "# bedroom- Type I at-grade Install SIZE septic/lift tank LxW rock bed, # rock b…" at bounding box center [353, 163] width 468 height 81
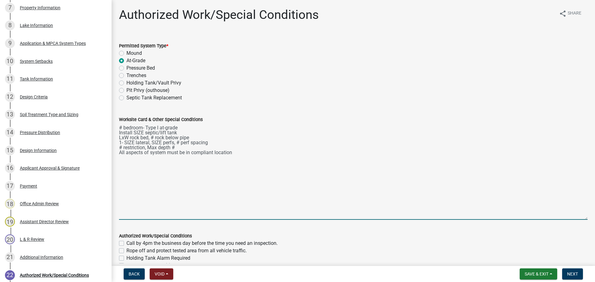
click at [121, 127] on textarea "# bedroom- Type I at-grade Install SIZE septic/lift tank LxW rock bed, # rock b…" at bounding box center [353, 171] width 468 height 97
click at [129, 137] on textarea "2 bedroom- Type I at-grade Install 1500 gal septic and 540 gal lift tank LxW ro…" at bounding box center [353, 171] width 468 height 97
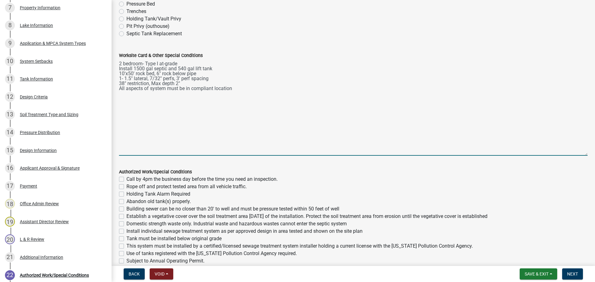
scroll to position [108, 0]
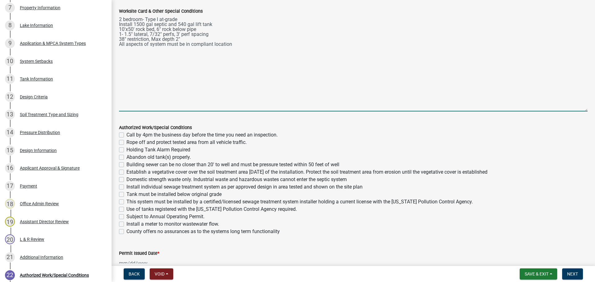
click at [126, 134] on label "Call by 4pm the business day before the time you need an inspection." at bounding box center [201, 134] width 151 height 7
click at [126, 134] on input "Call by 4pm the business day before the time you need an inspection." at bounding box center [128, 133] width 4 height 4
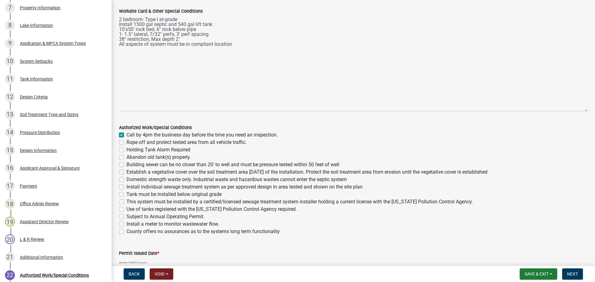
click at [126, 141] on label "Rope off and protect tested area from all vehicle traffic." at bounding box center [186, 142] width 120 height 7
click at [126, 141] on input "Rope off and protect tested area from all vehicle traffic." at bounding box center [128, 141] width 4 height 4
click at [126, 165] on label "Building sewer can be no closer than 20' to well and must be pressure tested wi…" at bounding box center [232, 164] width 213 height 7
click at [126, 165] on input "Building sewer can be no closer than 20' to well and must be pressure tested wi…" at bounding box center [128, 163] width 4 height 4
click at [126, 171] on label "Establish a vegetative cover over the soil treatment area within 30 days of the…" at bounding box center [306, 172] width 361 height 7
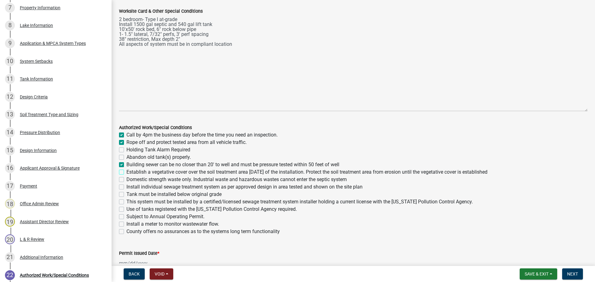
click at [126, 171] on input "Establish a vegetative cover over the soil treatment area within 30 days of the…" at bounding box center [128, 171] width 4 height 4
click at [126, 180] on label "Domestic strength waste only. Industrial waste and hazardous wastes cannot ente…" at bounding box center [236, 179] width 220 height 7
click at [126, 180] on input "Domestic strength waste only. Industrial waste and hazardous wastes cannot ente…" at bounding box center [128, 178] width 4 height 4
click at [126, 187] on label "Install individual sewage treatment system as per approved design in area teste…" at bounding box center [244, 186] width 236 height 7
click at [126, 187] on input "Install individual sewage treatment system as per approved design in area teste…" at bounding box center [128, 185] width 4 height 4
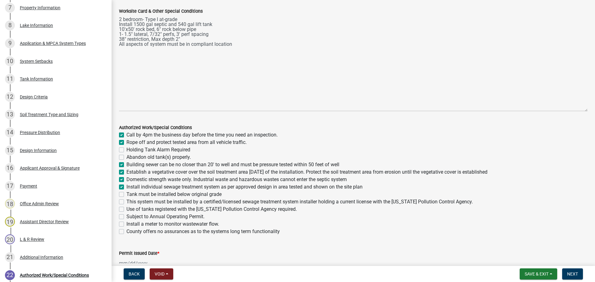
click at [126, 192] on label "Tank must be installed below original grade" at bounding box center [173, 194] width 95 height 7
click at [126, 192] on input "Tank must be installed below original grade" at bounding box center [128, 193] width 4 height 4
click at [126, 202] on label "This system must be installed by a certified/licensed sewage treatment system i…" at bounding box center [299, 201] width 346 height 7
click at [126, 202] on input "This system must be installed by a certified/licensed sewage treatment system i…" at bounding box center [128, 200] width 4 height 4
click at [126, 209] on label "Use of tanks registered with the Minnesota Pollution Control Agency required." at bounding box center [211, 209] width 170 height 7
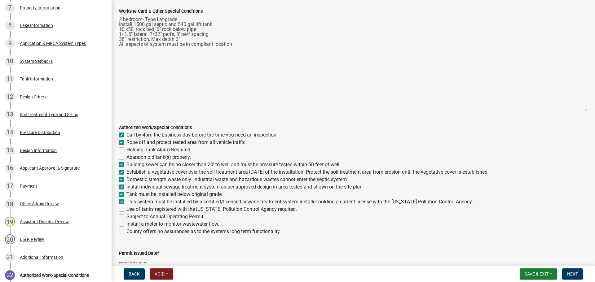
click at [126, 209] on input "Use of tanks registered with the Minnesota Pollution Control Agency required." at bounding box center [128, 208] width 4 height 4
click at [126, 225] on label "Install a meter to monitor wastewater flow." at bounding box center [172, 224] width 93 height 7
click at [126, 225] on input "Install a meter to monitor wastewater flow." at bounding box center [128, 223] width 4 height 4
click at [126, 232] on label "County offers no assurances as to the systems long term functionality" at bounding box center [202, 231] width 153 height 7
click at [126, 232] on input "County offers no assurances as to the systems long term functionality" at bounding box center [128, 230] width 4 height 4
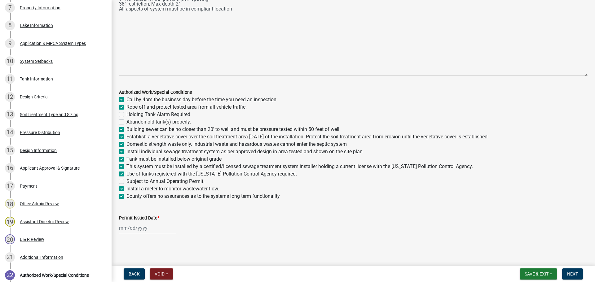
scroll to position [144, 0]
click at [121, 234] on wm-data-entity-input "Permit Issued Date *" at bounding box center [353, 222] width 468 height 34
click at [123, 230] on div at bounding box center [147, 227] width 57 height 13
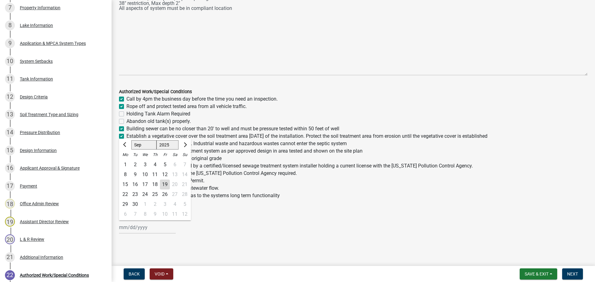
click at [165, 183] on div "19" at bounding box center [165, 185] width 10 height 10
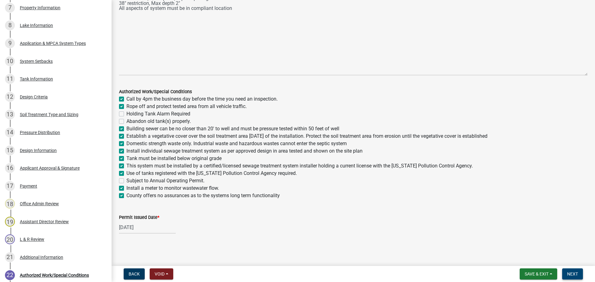
click at [569, 273] on span "Next" at bounding box center [572, 274] width 11 height 5
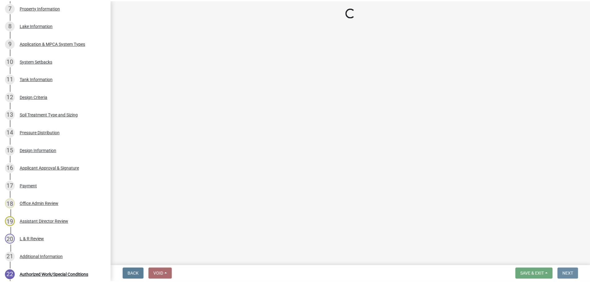
scroll to position [0, 0]
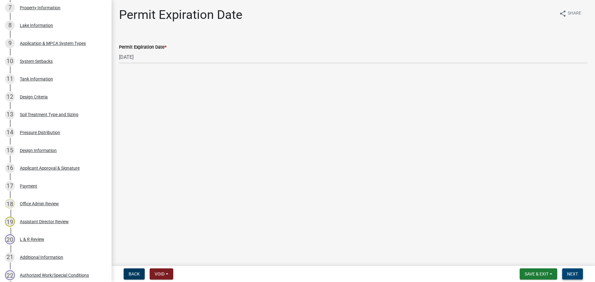
click at [577, 276] on span "Next" at bounding box center [572, 274] width 11 height 5
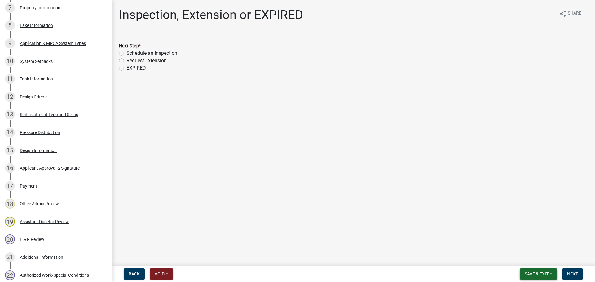
click at [541, 277] on button "Save & Exit" at bounding box center [538, 274] width 37 height 11
click at [535, 255] on button "Save & Exit" at bounding box center [532, 258] width 50 height 15
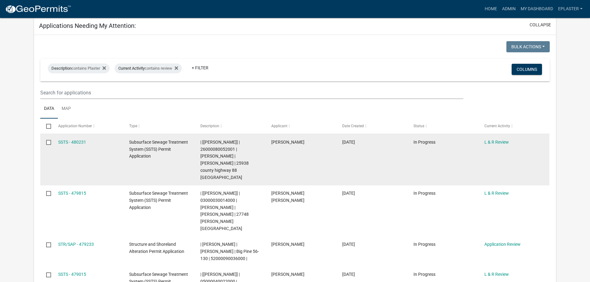
scroll to position [240, 0]
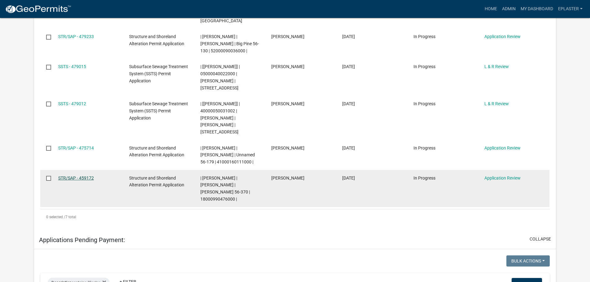
click at [70, 176] on link "STR/SAP - 459172" at bounding box center [76, 178] width 36 height 5
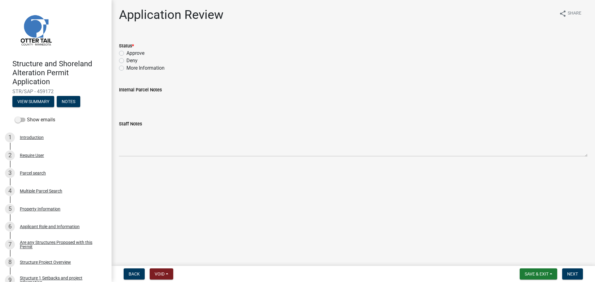
click at [126, 54] on label "Approve" at bounding box center [135, 53] width 18 height 7
click at [126, 54] on input "Approve" at bounding box center [128, 52] width 4 height 4
click at [570, 272] on span "Next" at bounding box center [572, 274] width 11 height 5
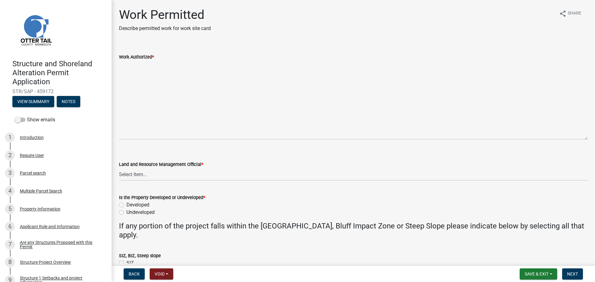
drag, startPoint x: 586, startPoint y: 88, endPoint x: 591, endPoint y: 138, distance: 50.1
click at [590, 138] on main "Work Permitted Describe permitted work for work site card share Share Work Auth…" at bounding box center [353, 132] width 483 height 264
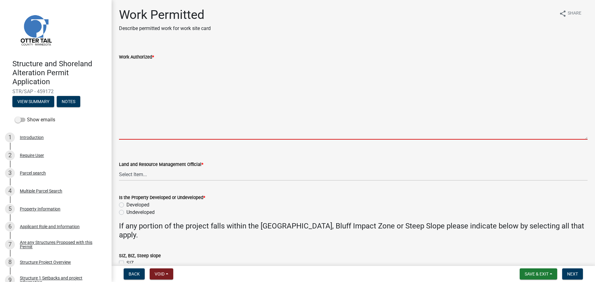
click at [134, 67] on textarea "Work Authorized *" at bounding box center [353, 100] width 468 height 79
paste textarea "Prep site for construction of LxW new home with walkout basement, LxW assorted …"
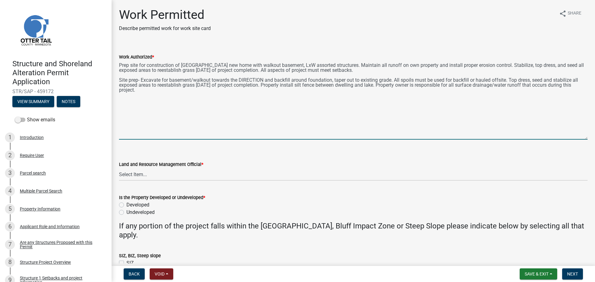
click at [192, 64] on textarea "Prep site for construction of LxW new home with walkout basement, LxW assorted …" at bounding box center [353, 100] width 468 height 79
drag, startPoint x: 332, startPoint y: 64, endPoint x: 275, endPoint y: 65, distance: 57.6
click at [275, 65] on textarea "Prep site for construction of 36'x54' new home with walkout basement, LxW assor…" at bounding box center [353, 100] width 468 height 79
drag, startPoint x: 193, startPoint y: 79, endPoint x: 169, endPoint y: 80, distance: 23.6
click at [169, 80] on textarea "Prep site for construction of 36'x54' new home with walkout basement. Maintain …" at bounding box center [353, 100] width 468 height 79
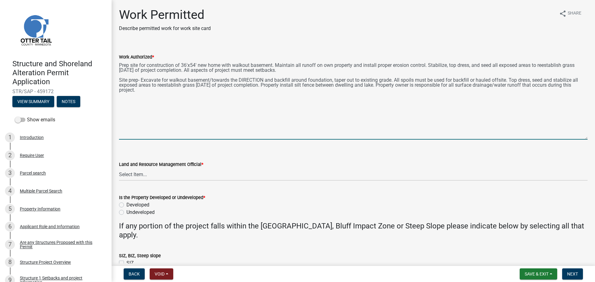
click at [212, 79] on textarea "Prep site for construction of 36'x54' new home with walkout basement. Maintain …" at bounding box center [353, 100] width 468 height 79
drag, startPoint x: 264, startPoint y: 79, endPoint x: 237, endPoint y: 81, distance: 27.0
click at [237, 81] on textarea "Prep site for construction of 36'x54' new home with walkout basement. Maintain …" at bounding box center [353, 100] width 468 height 79
click at [243, 80] on textarea "Prep site for construction of 36'x54' new home with walkout basement. Maintain …" at bounding box center [353, 100] width 468 height 79
click at [393, 85] on textarea "Prep site for construction of 36'x54' new home with walkout basement. Maintain …" at bounding box center [353, 100] width 468 height 79
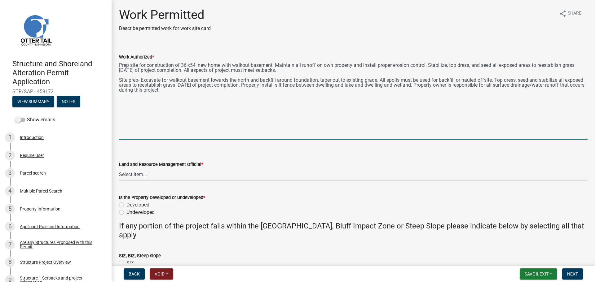
click at [181, 100] on textarea "Prep site for construction of 36'x54' new home with walkout basement. Maintain …" at bounding box center [353, 100] width 468 height 79
click at [262, 90] on textarea "Prep site for construction of 36'x54' new home with walkout basement. Maintain …" at bounding box center [353, 100] width 468 height 79
paste textarea "Excavate: Length: # feet Width: # feet Average Depth: # feet Total Cubic Yards:…"
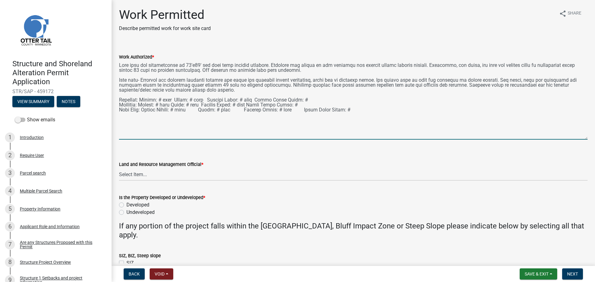
click at [138, 99] on textarea "Work Authorized *" at bounding box center [353, 100] width 468 height 79
click at [189, 99] on textarea "Work Authorized *" at bounding box center [353, 100] width 468 height 79
drag, startPoint x: 343, startPoint y: 110, endPoint x: 120, endPoint y: 106, distance: 223.4
click at [120, 106] on textarea "Work Authorized *" at bounding box center [353, 100] width 468 height 79
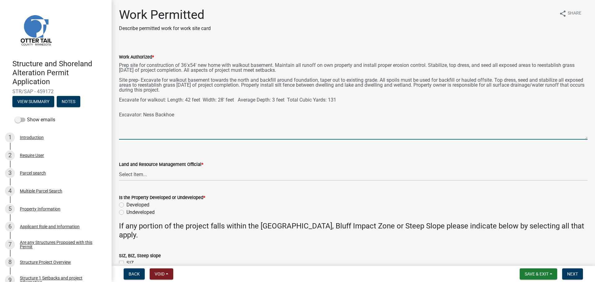
click at [342, 101] on textarea "Prep site for construction of 36'x54' new home with walkout basement. Maintain …" at bounding box center [353, 100] width 468 height 79
click at [138, 106] on textarea "Prep site for construction of 36'x54' new home with walkout basement. Maintain …" at bounding box center [353, 100] width 468 height 79
paste textarea "Lineal Length: # feet Width: # feet Average Depth: # feet Total Cubic Yards: #"
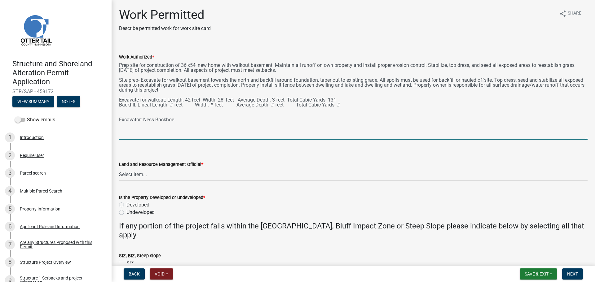
click at [224, 99] on textarea "Prep site for construction of 36'x54' new home with walkout basement. Maintain …" at bounding box center [353, 100] width 468 height 79
click at [172, 104] on textarea "Prep site for construction of 36'x54' new home with walkout basement. Maintain …" at bounding box center [353, 100] width 468 height 79
click at [217, 103] on textarea "Prep site for construction of 36'x54' new home with walkout basement. Maintain …" at bounding box center [353, 100] width 468 height 79
click at [278, 104] on textarea "Prep site for construction of 36'x54' new home with walkout basement. Maintain …" at bounding box center [353, 100] width 468 height 79
click at [346, 108] on textarea "Prep site for construction of 36'x54' new home with walkout basement. Maintain …" at bounding box center [353, 100] width 468 height 79
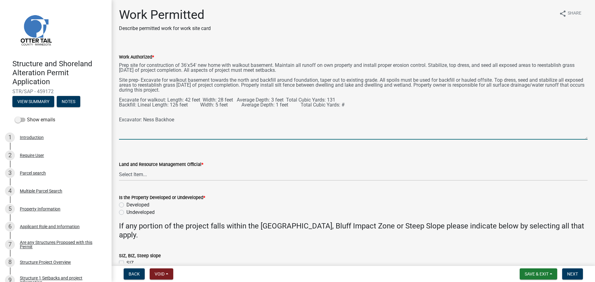
click at [347, 106] on textarea "Prep site for construction of 36'x54' new home with walkout basement. Maintain …" at bounding box center [353, 100] width 468 height 79
click at [126, 204] on label "Developed" at bounding box center [137, 204] width 23 height 7
click at [126, 204] on input "Developed" at bounding box center [128, 203] width 4 height 4
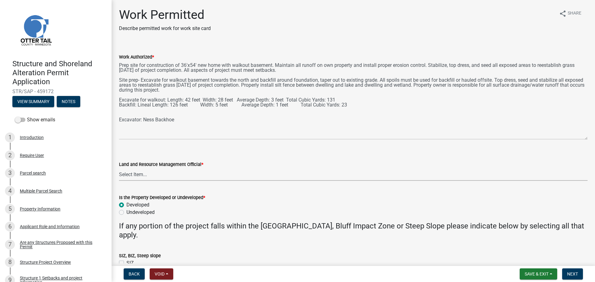
click at [139, 175] on select "Select Item... Alexis Newark Amy Busko Andrea Perales Brittany Tollefson Christ…" at bounding box center [353, 174] width 468 height 13
click at [119, 168] on select "Select Item... Alexis Newark Amy Busko Andrea Perales Brittany Tollefson Christ…" at bounding box center [353, 174] width 468 height 13
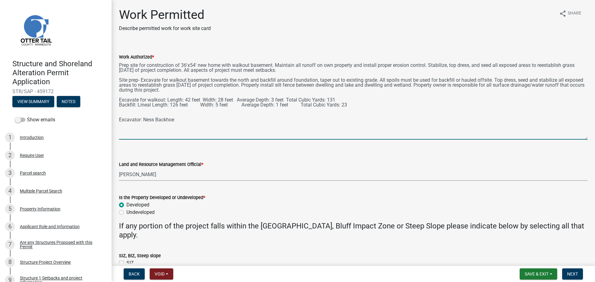
click at [194, 126] on textarea "Prep site for construction of 36'x54' new home with walkout basement. Maintain …" at bounding box center [353, 100] width 468 height 79
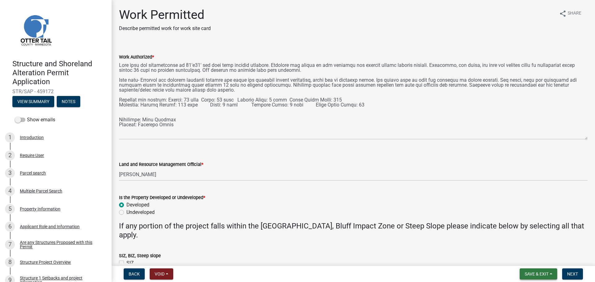
click at [541, 277] on button "Save & Exit" at bounding box center [538, 274] width 37 height 11
click at [536, 258] on button "Save & Exit" at bounding box center [532, 258] width 50 height 15
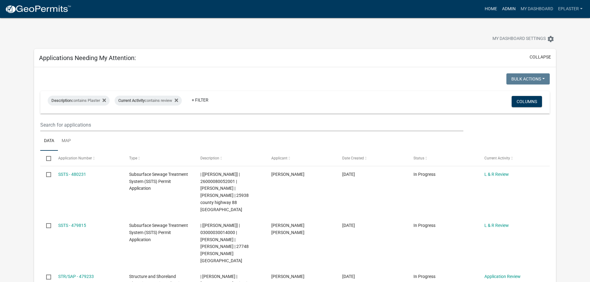
drag, startPoint x: 504, startPoint y: 7, endPoint x: 489, endPoint y: 14, distance: 16.5
click at [504, 7] on link "Admin" at bounding box center [509, 9] width 19 height 12
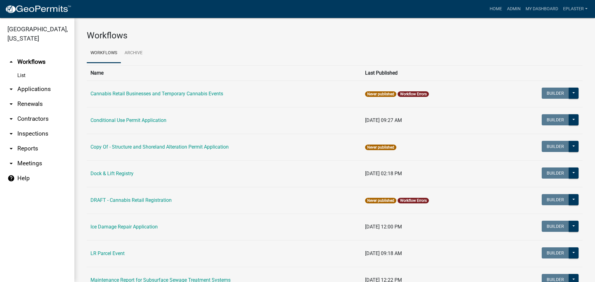
click at [38, 92] on link "arrow_drop_down Applications" at bounding box center [37, 89] width 74 height 15
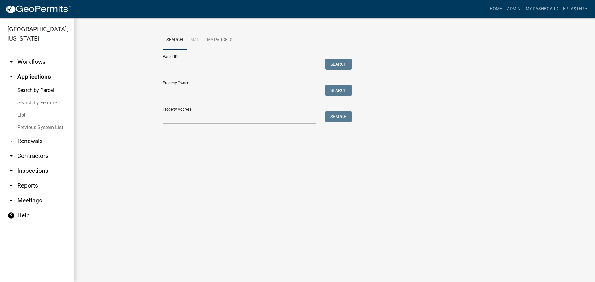
drag, startPoint x: 147, startPoint y: 79, endPoint x: 219, endPoint y: 68, distance: 72.3
click at [219, 68] on input "Parcel ID:" at bounding box center [239, 65] width 153 height 13
paste input "18000990476000"
drag, startPoint x: 340, startPoint y: 61, endPoint x: 345, endPoint y: 60, distance: 5.3
click at [340, 61] on button "Search" at bounding box center [338, 64] width 26 height 11
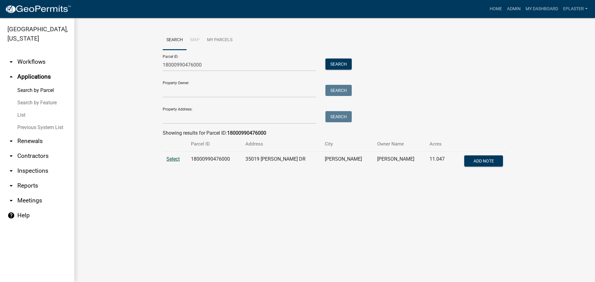
click at [174, 159] on span "Select" at bounding box center [172, 159] width 13 height 6
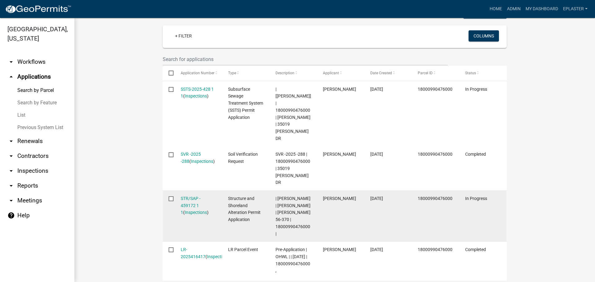
scroll to position [170, 0]
click at [182, 195] on link "STR/SAP - 459172 1 1" at bounding box center [191, 204] width 20 height 19
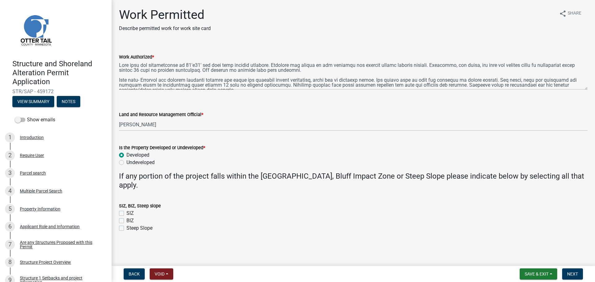
click at [119, 64] on div "Work Authorized *" at bounding box center [353, 67] width 478 height 45
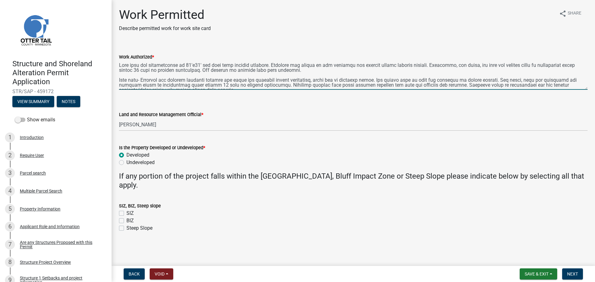
click at [121, 63] on textarea "Work Authorized *" at bounding box center [353, 75] width 468 height 29
click at [120, 63] on textarea "Work Authorized *" at bounding box center [353, 75] width 468 height 29
click at [382, 64] on textarea "Work Authorized *" at bounding box center [353, 75] width 468 height 29
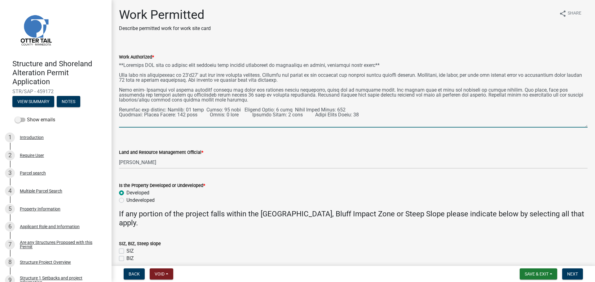
drag, startPoint x: 586, startPoint y: 88, endPoint x: 581, endPoint y: 126, distance: 38.2
click at [581, 126] on textarea "Work Authorized *" at bounding box center [353, 94] width 468 height 67
click at [530, 270] on button "Save & Exit" at bounding box center [538, 274] width 37 height 11
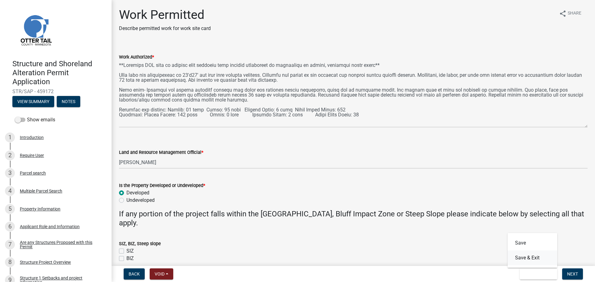
click at [526, 258] on button "Save & Exit" at bounding box center [532, 258] width 50 height 15
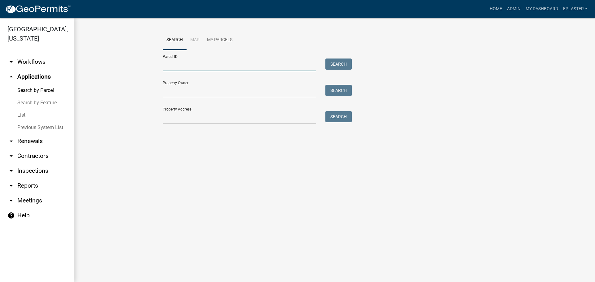
click at [208, 62] on input "Parcel ID:" at bounding box center [239, 65] width 153 height 13
paste input "18000990476000"
click at [341, 64] on button "Search" at bounding box center [338, 64] width 26 height 11
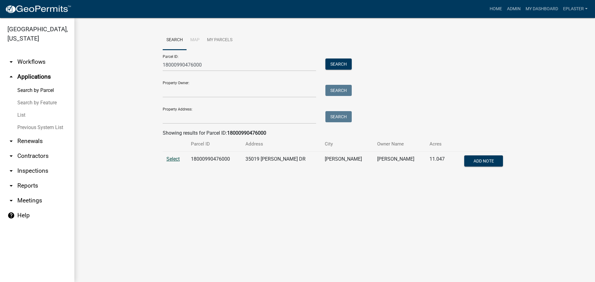
click at [171, 158] on span "Select" at bounding box center [172, 159] width 13 height 6
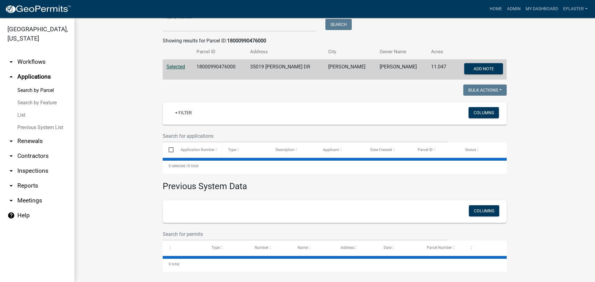
scroll to position [94, 0]
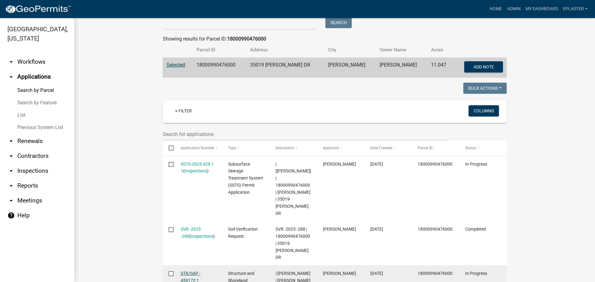
click at [187, 271] on link "STR/SAP - 459172 1 1" at bounding box center [191, 280] width 20 height 19
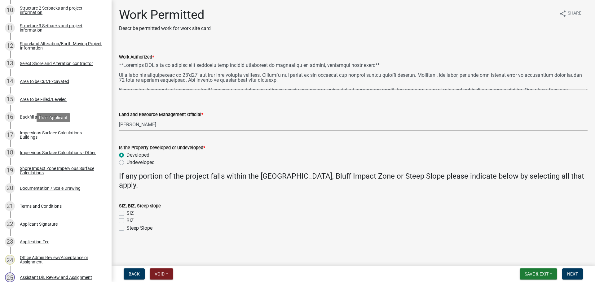
scroll to position [287, 0]
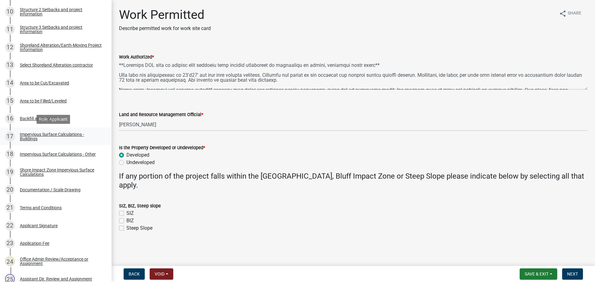
click at [50, 142] on link "17 Impervious Surface Calculations - Buildings" at bounding box center [56, 137] width 112 height 18
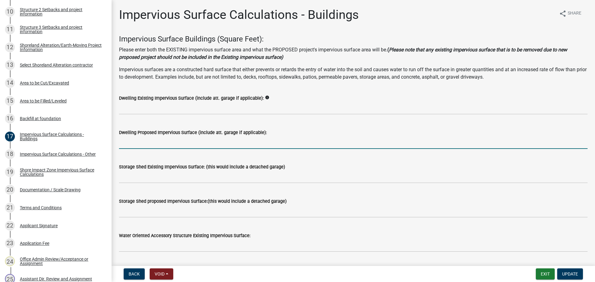
click at [155, 143] on input "text" at bounding box center [353, 142] width 468 height 13
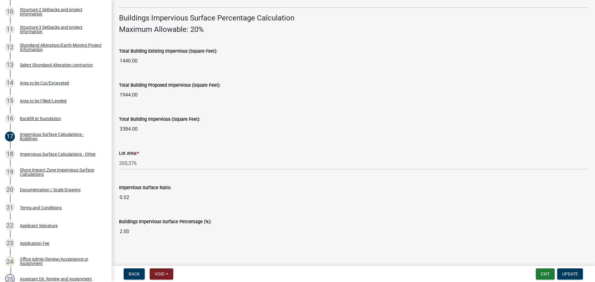
scroll to position [420, 0]
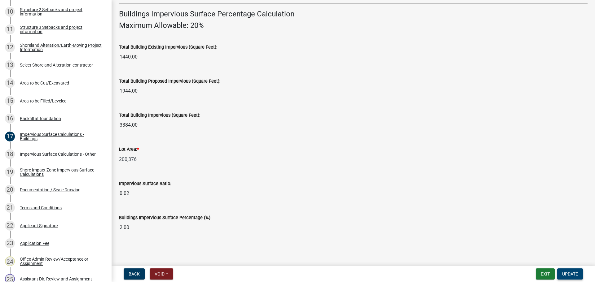
click at [575, 277] on button "Update" at bounding box center [570, 274] width 26 height 11
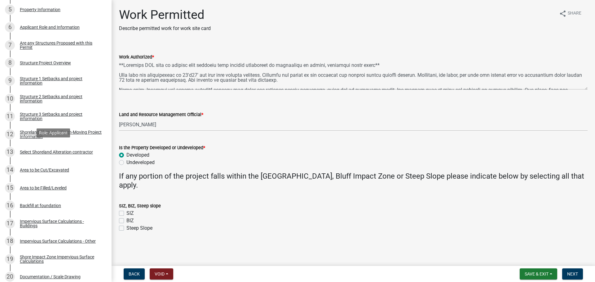
scroll to position [77, 0]
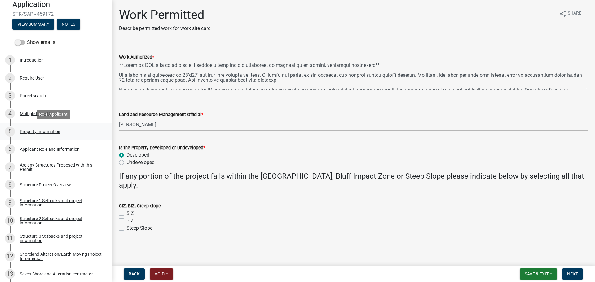
click at [54, 134] on div "Property Information" at bounding box center [40, 132] width 41 height 4
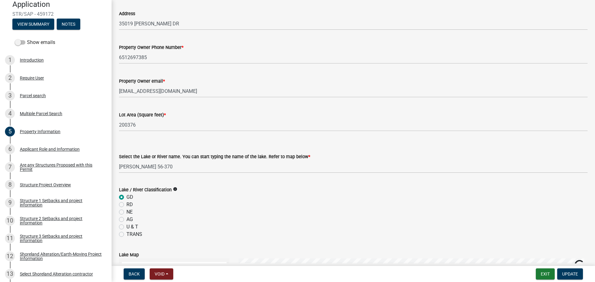
scroll to position [70, 0]
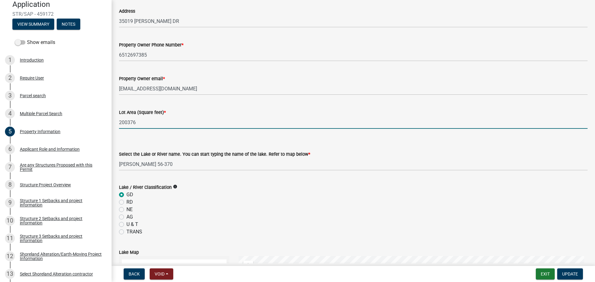
click at [139, 122] on input "200376" at bounding box center [353, 122] width 468 height 13
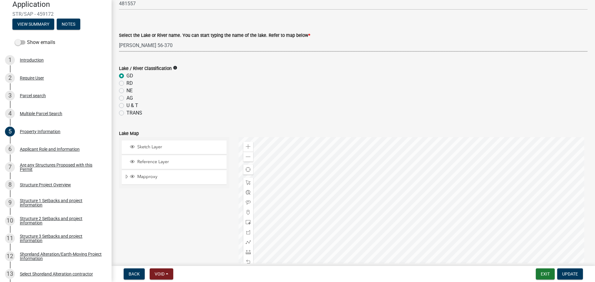
scroll to position [217, 0]
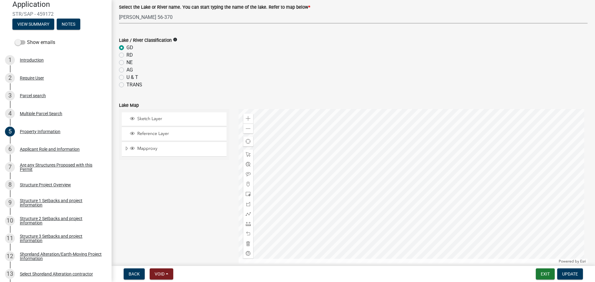
click at [126, 64] on label "NE" at bounding box center [129, 62] width 6 height 7
click at [126, 63] on input "NE" at bounding box center [128, 61] width 4 height 4
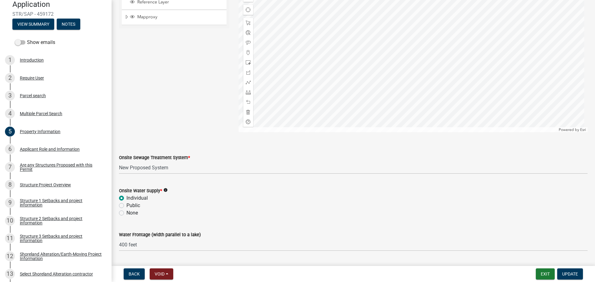
scroll to position [365, 0]
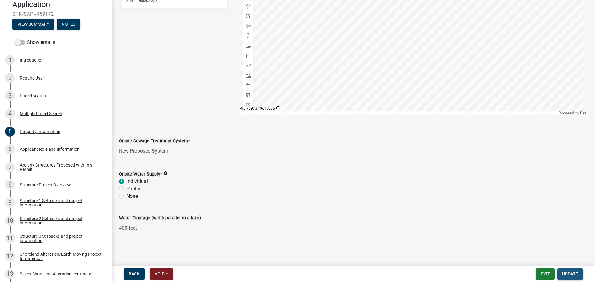
click at [572, 275] on span "Update" at bounding box center [570, 274] width 16 height 5
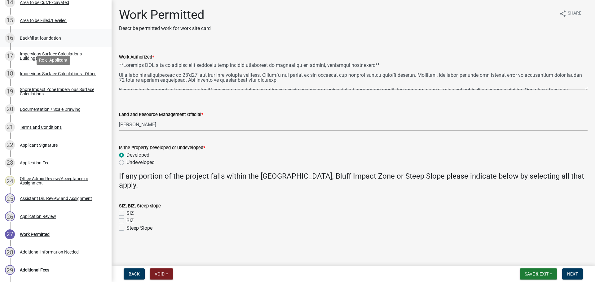
scroll to position [380, 0]
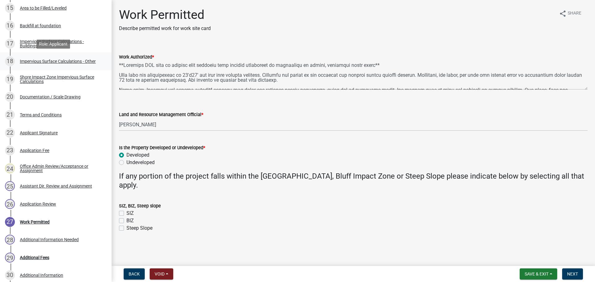
click at [57, 64] on div "Impervious Surface Calculations - Other" at bounding box center [58, 61] width 76 height 4
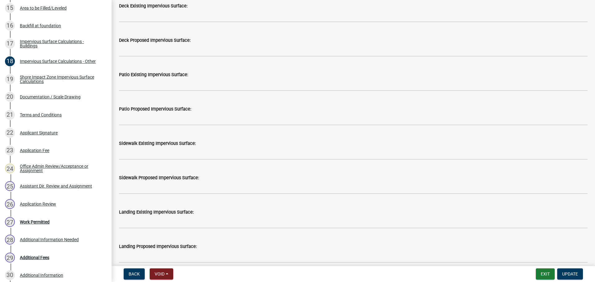
scroll to position [93, 0]
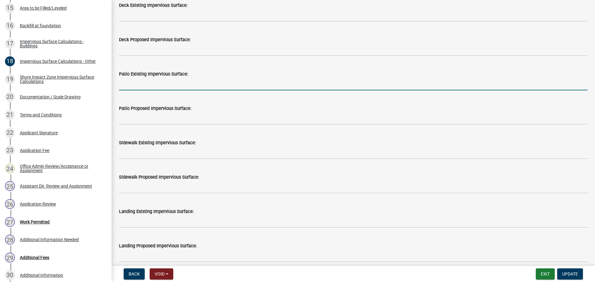
click at [152, 82] on input "text" at bounding box center [353, 84] width 468 height 13
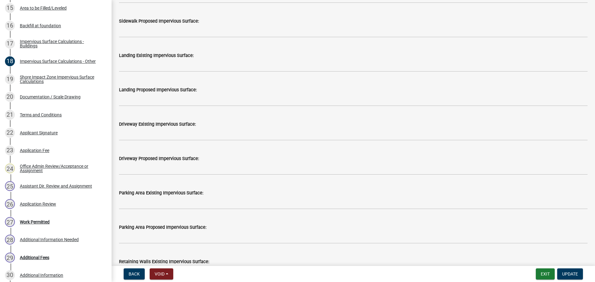
scroll to position [279, 0]
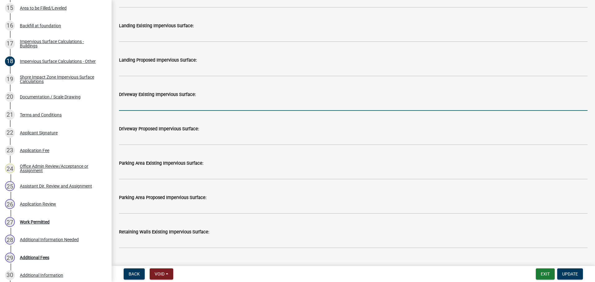
click at [138, 104] on input "text" at bounding box center [353, 104] width 468 height 13
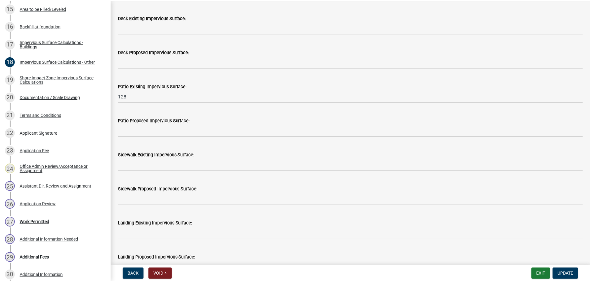
scroll to position [0, 0]
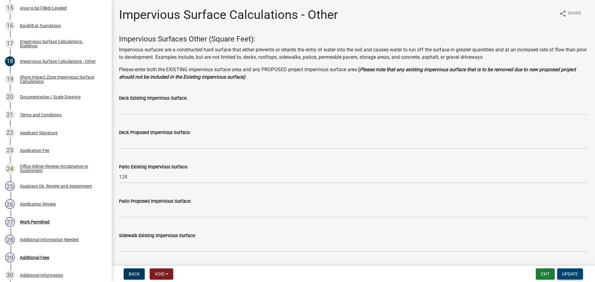
click at [564, 276] on span "Update" at bounding box center [570, 274] width 16 height 5
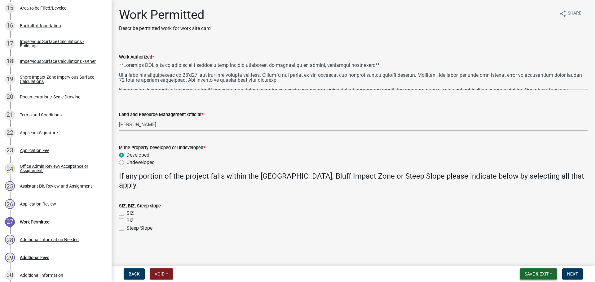
click at [538, 273] on span "Save & Exit" at bounding box center [537, 274] width 24 height 5
click at [533, 257] on button "Save & Exit" at bounding box center [532, 258] width 50 height 15
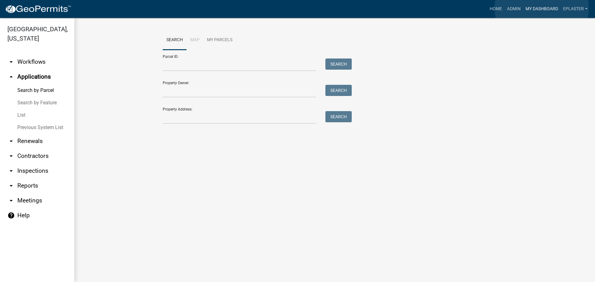
click at [542, 8] on link "My Dashboard" at bounding box center [541, 9] width 37 height 12
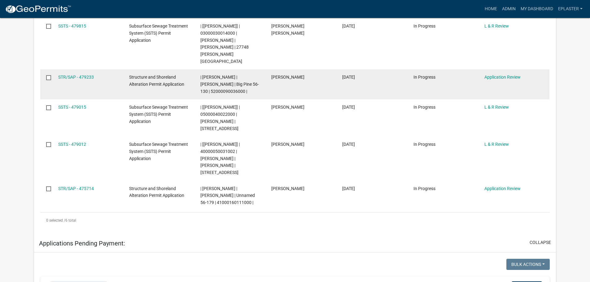
scroll to position [201, 0]
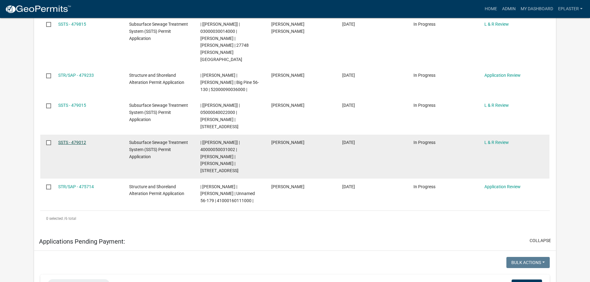
click at [76, 140] on link "SSTS - 479012" at bounding box center [72, 142] width 28 height 5
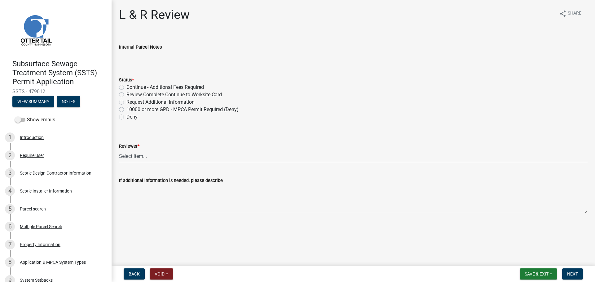
click at [33, 95] on div "Subsurface Sewage Treatment System (SSTS) Permit Application SSTS - 479012 View…" at bounding box center [56, 82] width 102 height 54
click at [33, 99] on button "View Summary" at bounding box center [33, 101] width 42 height 11
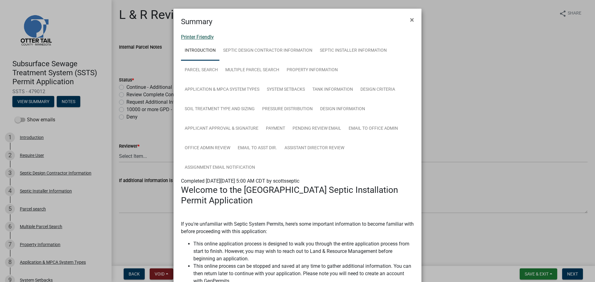
click at [196, 37] on link "Printer Friendly" at bounding box center [197, 37] width 33 height 6
drag, startPoint x: 408, startPoint y: 20, endPoint x: 420, endPoint y: 44, distance: 26.7
click at [410, 20] on span "×" at bounding box center [412, 19] width 4 height 9
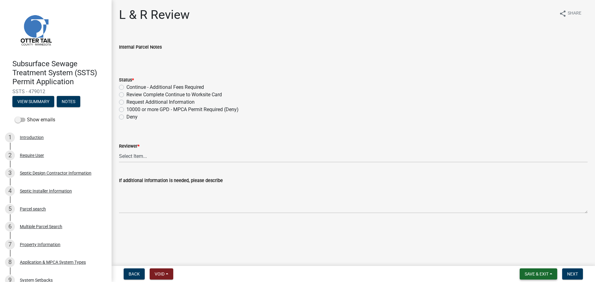
click at [522, 273] on button "Save & Exit" at bounding box center [538, 274] width 37 height 11
click at [516, 259] on button "Save & Exit" at bounding box center [532, 258] width 50 height 15
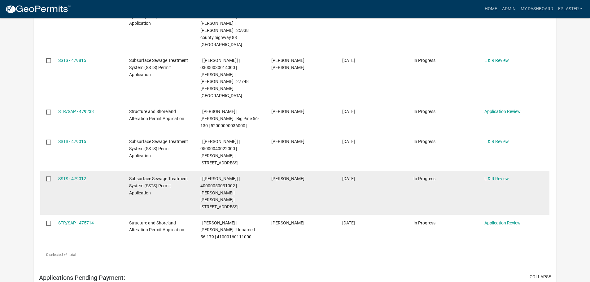
scroll to position [163, 0]
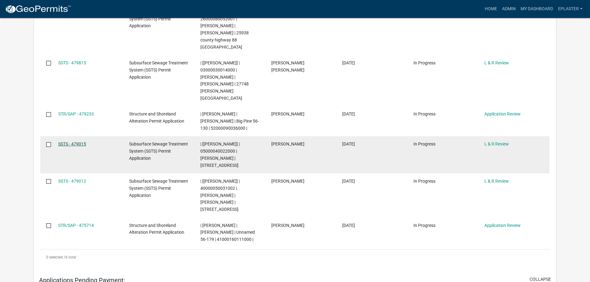
click at [74, 142] on link "SSTS - 479015" at bounding box center [72, 144] width 28 height 5
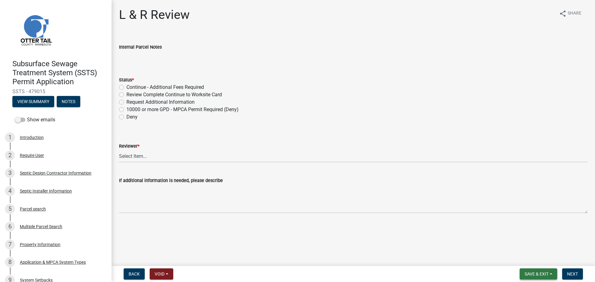
click at [528, 278] on button "Save & Exit" at bounding box center [538, 274] width 37 height 11
click at [519, 254] on button "Save & Exit" at bounding box center [532, 258] width 50 height 15
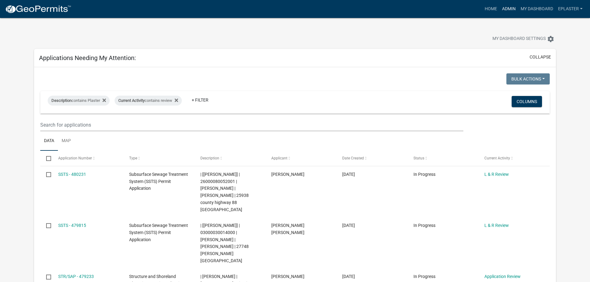
click at [510, 9] on link "Admin" at bounding box center [509, 9] width 19 height 12
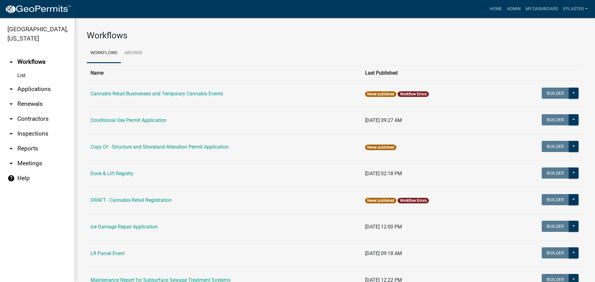
click at [26, 88] on link "arrow_drop_down Applications" at bounding box center [37, 89] width 74 height 15
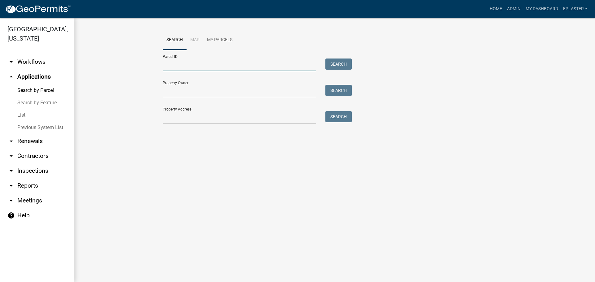
click at [178, 70] on input "Parcel ID:" at bounding box center [239, 65] width 153 height 13
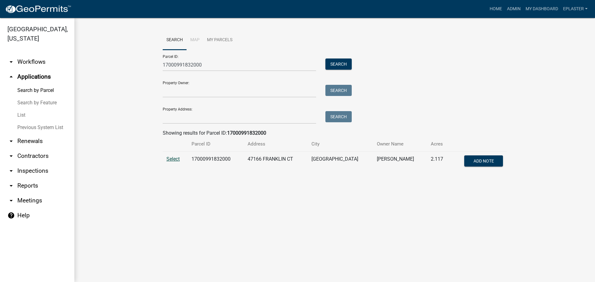
click at [174, 159] on span "Select" at bounding box center [172, 159] width 13 height 6
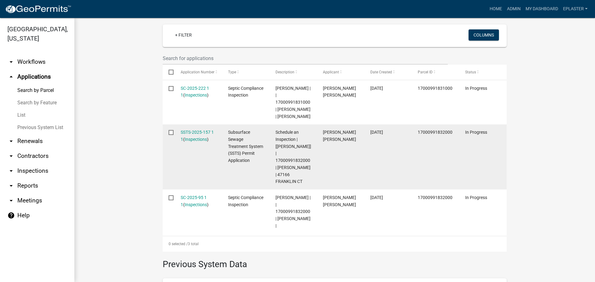
scroll to position [170, 0]
click at [199, 130] on link "SSTS-2025-157 1 1" at bounding box center [197, 136] width 33 height 12
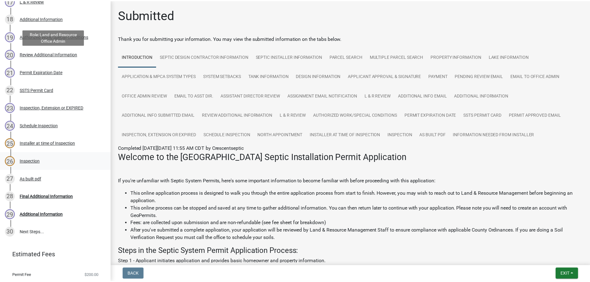
scroll to position [439, 0]
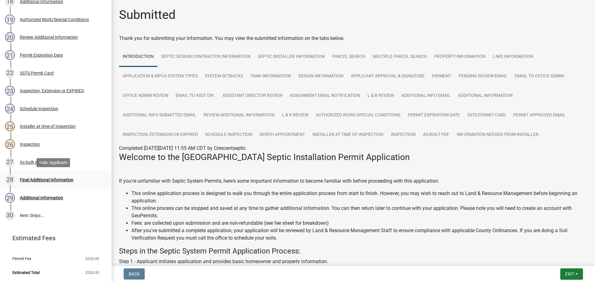
click at [48, 177] on div "28 Final Additional Information" at bounding box center [53, 180] width 97 height 10
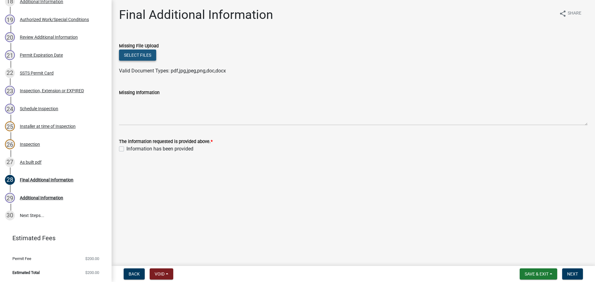
click at [141, 56] on button "Select files" at bounding box center [137, 55] width 37 height 11
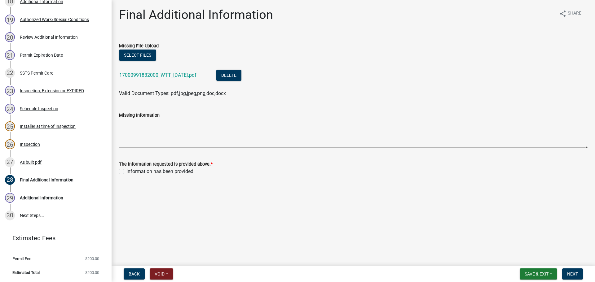
click at [126, 173] on label "Information has been provided" at bounding box center [159, 171] width 67 height 7
click at [126, 172] on input "Information has been provided" at bounding box center [128, 170] width 4 height 4
click at [574, 275] on span "Next" at bounding box center [572, 274] width 11 height 5
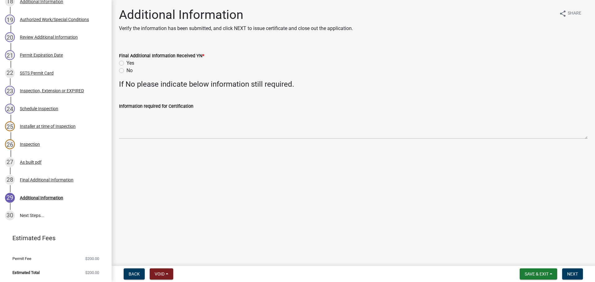
click at [126, 63] on label "Yes" at bounding box center [130, 62] width 8 height 7
click at [126, 63] on input "Yes" at bounding box center [128, 61] width 4 height 4
click at [573, 277] on span "Next" at bounding box center [572, 274] width 11 height 5
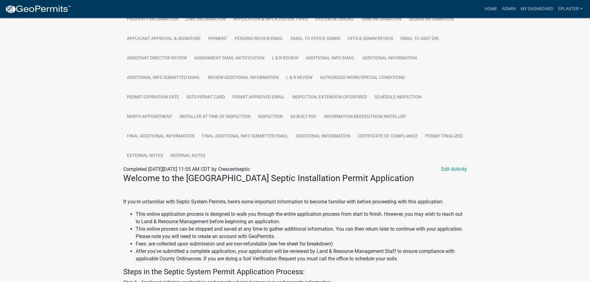
scroll to position [194, 0]
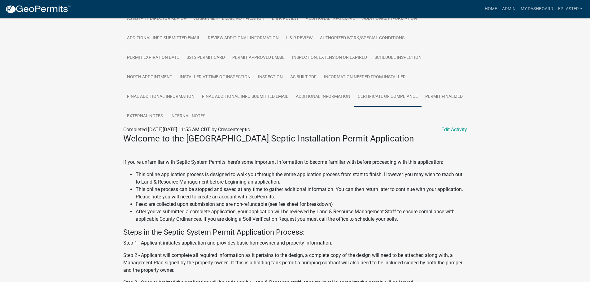
click at [378, 93] on link "Certificate of Compliance" at bounding box center [388, 97] width 68 height 20
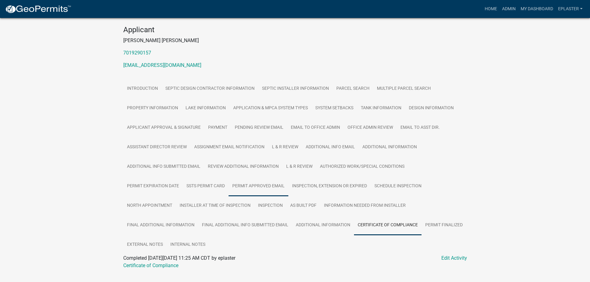
scroll to position [80, 0]
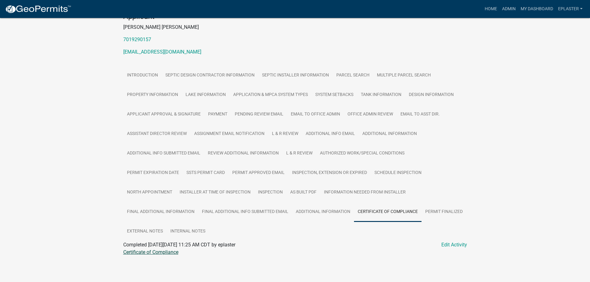
click at [154, 253] on link "Certificate of Compliance" at bounding box center [150, 252] width 55 height 6
click at [533, 7] on link "My Dashboard" at bounding box center [536, 9] width 37 height 12
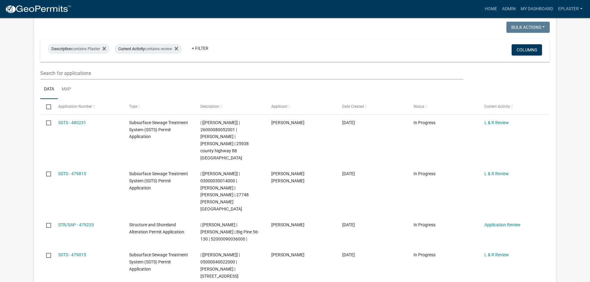
scroll to position [10, 0]
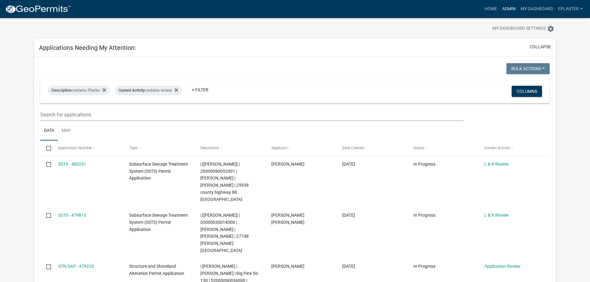
click at [505, 8] on link "Admin" at bounding box center [509, 9] width 19 height 12
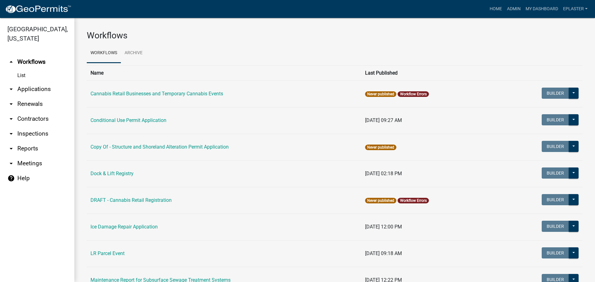
click at [46, 91] on link "arrow_drop_down Applications" at bounding box center [37, 89] width 74 height 15
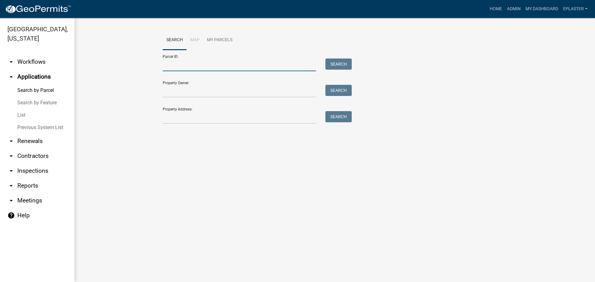
click at [178, 66] on input "Parcel ID:" at bounding box center [239, 65] width 153 height 13
paste input "18000990476000"
click at [341, 63] on button "Search" at bounding box center [338, 64] width 26 height 11
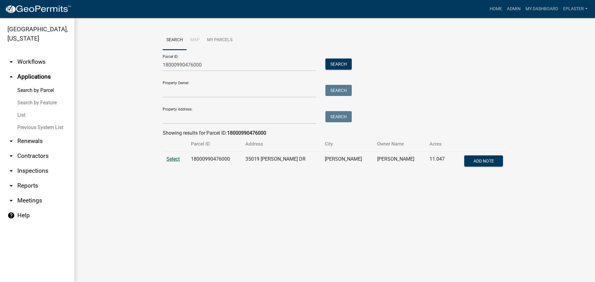
click at [173, 159] on span "Select" at bounding box center [172, 159] width 13 height 6
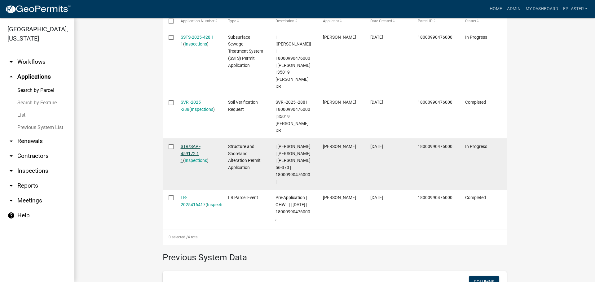
scroll to position [195, 0]
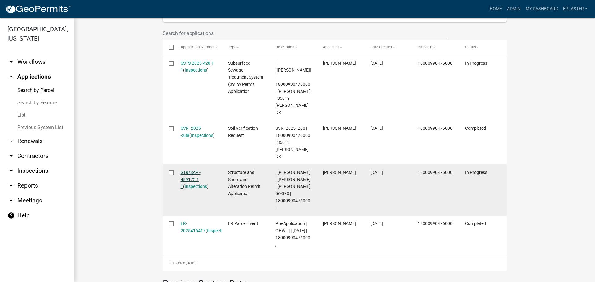
click at [186, 170] on link "STR/SAP - 459172 1 1" at bounding box center [191, 179] width 20 height 19
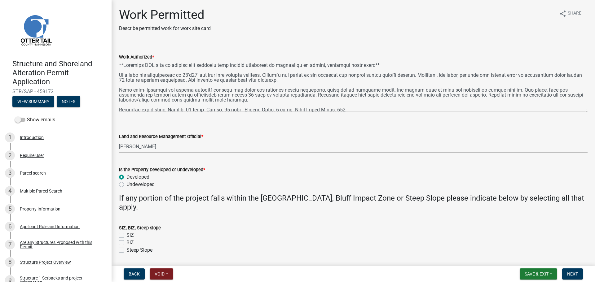
drag, startPoint x: 584, startPoint y: 89, endPoint x: 569, endPoint y: 151, distance: 63.7
click at [569, 112] on textarea "Work Authorized *" at bounding box center [353, 86] width 468 height 51
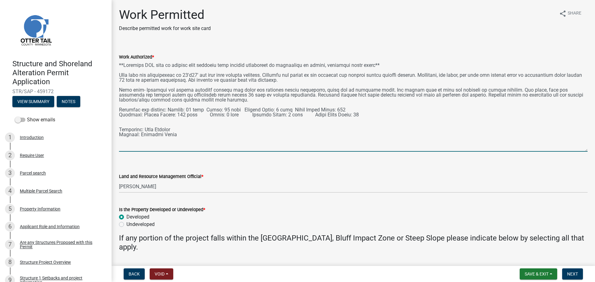
click at [249, 88] on textarea "Work Authorized *" at bounding box center [353, 106] width 468 height 91
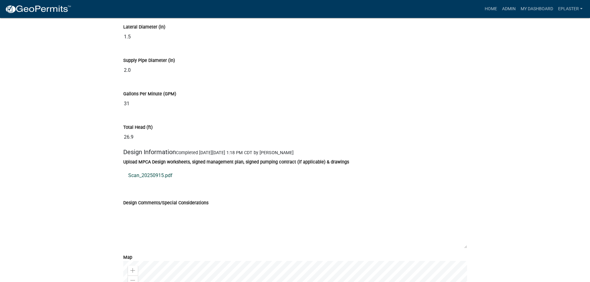
scroll to position [3222, 0]
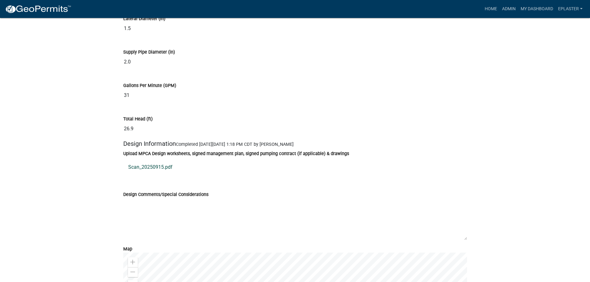
click at [142, 175] on link "Scan_20250915.pdf" at bounding box center [295, 167] width 344 height 15
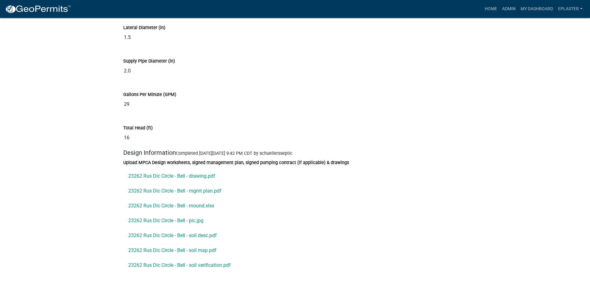
scroll to position [2967, 0]
click at [203, 180] on link "23262 Rus Dic Circle - Bell - drawing.pdf" at bounding box center [295, 175] width 344 height 15
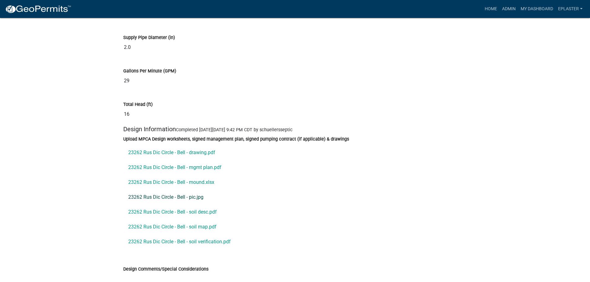
scroll to position [3029, 0]
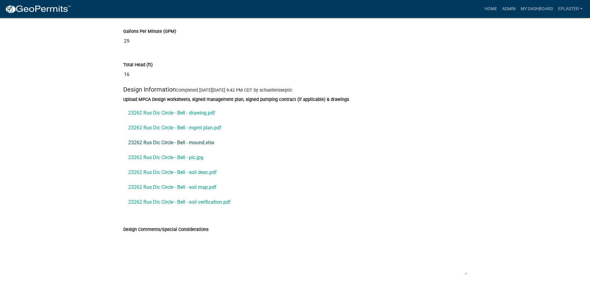
click at [202, 149] on link "23262 Rus Dic Circle - Bell - mound.xlsx" at bounding box center [295, 142] width 344 height 15
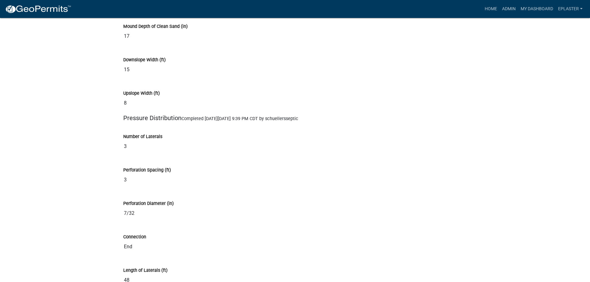
scroll to position [2595, 0]
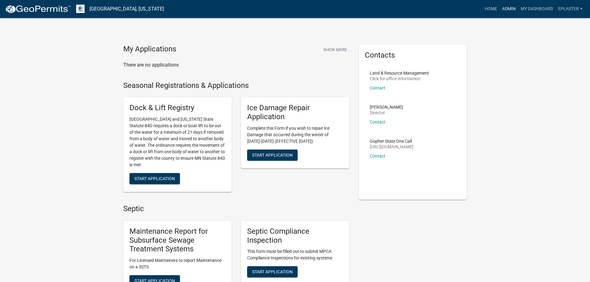
click at [505, 9] on link "Admin" at bounding box center [509, 9] width 19 height 12
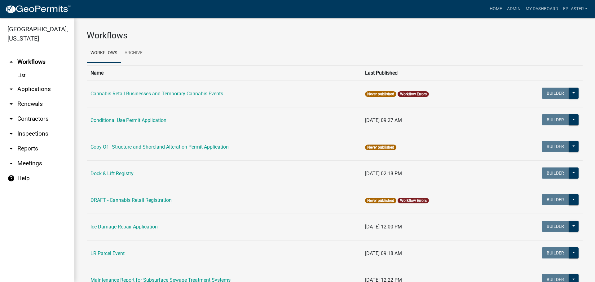
click at [39, 87] on link "arrow_drop_down Applications" at bounding box center [37, 89] width 74 height 15
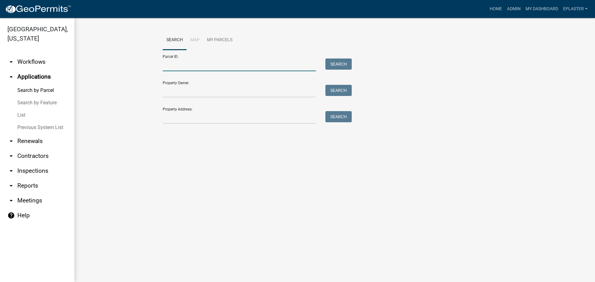
click at [193, 67] on input "Parcel ID:" at bounding box center [239, 65] width 153 height 13
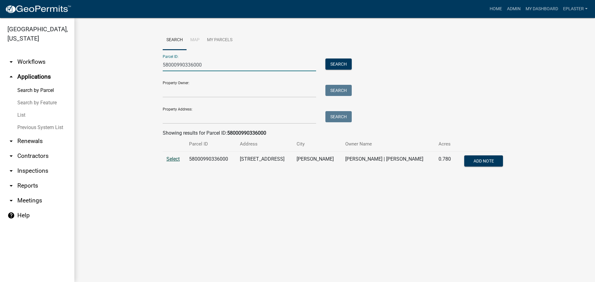
type input "58000990336000"
click at [171, 157] on span "Select" at bounding box center [172, 159] width 13 height 6
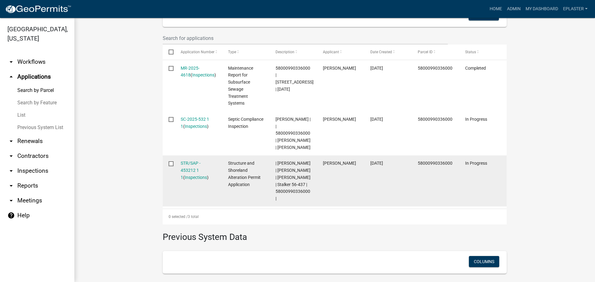
scroll to position [218, 0]
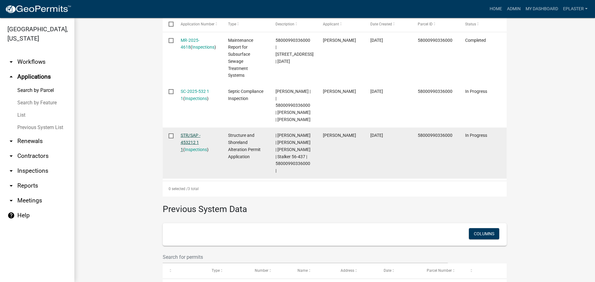
click at [192, 133] on link "STR/SAP - 453212 1 1" at bounding box center [191, 142] width 20 height 19
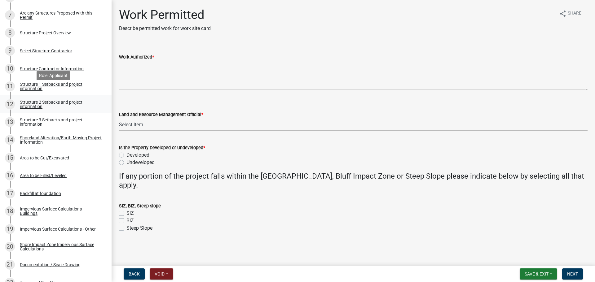
scroll to position [248, 0]
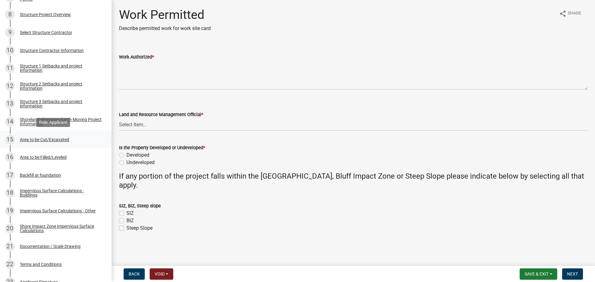
click at [67, 138] on div "Area to be Cut/Excavated" at bounding box center [44, 140] width 49 height 4
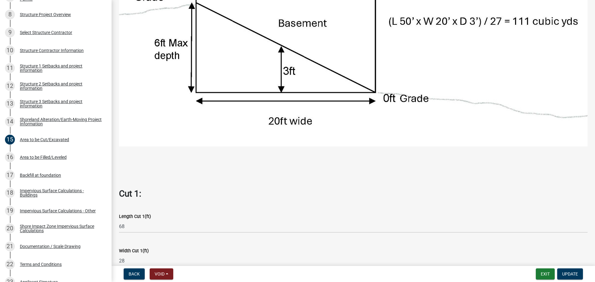
scroll to position [465, 0]
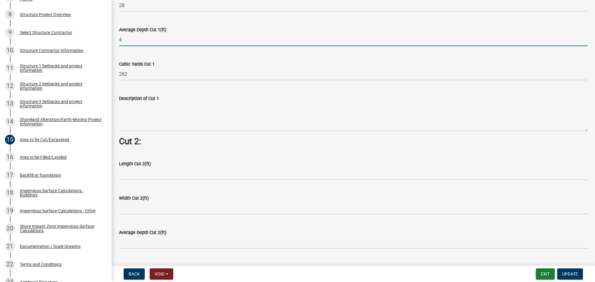
click at [131, 35] on input "4" at bounding box center [353, 39] width 468 height 13
type input "2"
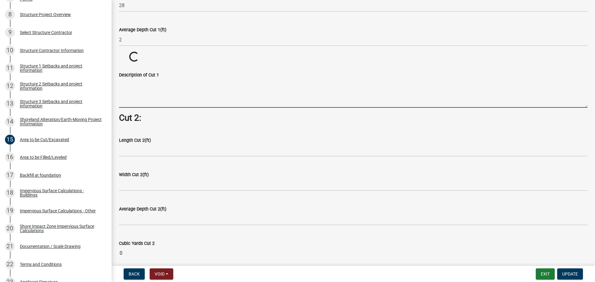
click at [152, 87] on textarea "Description of Cut 1" at bounding box center [353, 93] width 468 height 29
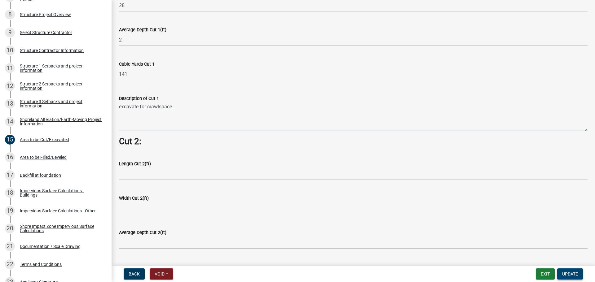
type textarea "excavate for crawlspace"
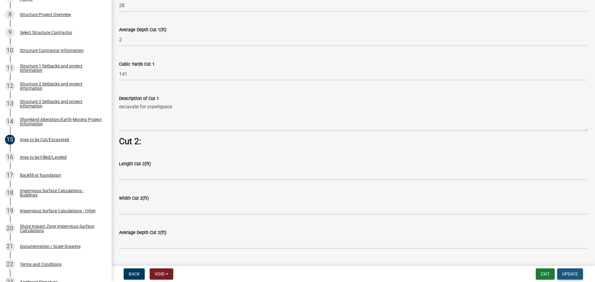
click at [577, 272] on span "Update" at bounding box center [570, 274] width 16 height 5
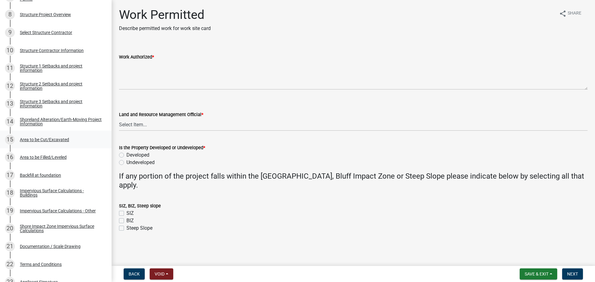
click at [57, 140] on div "Area to be Cut/Excavated" at bounding box center [44, 140] width 49 height 4
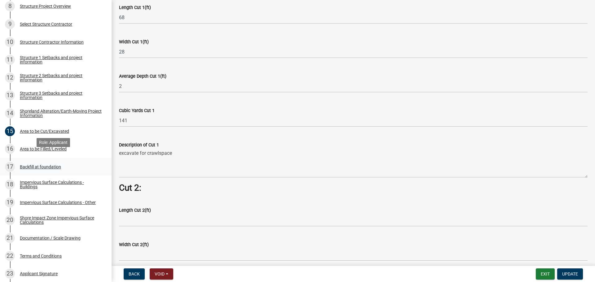
scroll to position [263, 0]
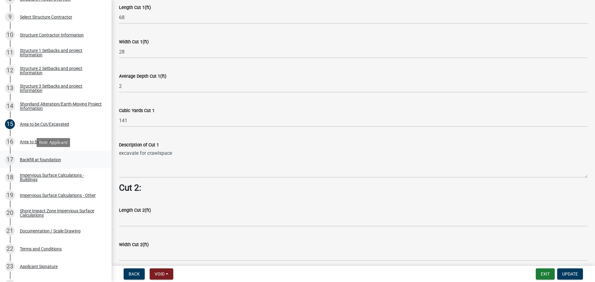
click at [49, 159] on div "Backfill at foundation" at bounding box center [40, 160] width 41 height 4
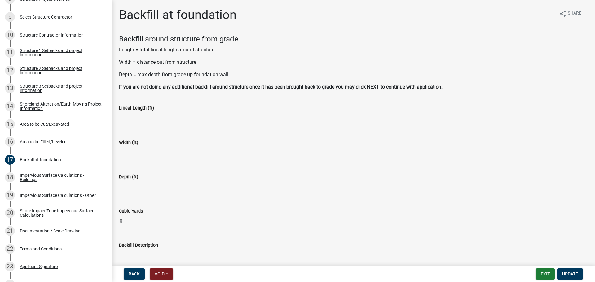
click at [139, 120] on input "text" at bounding box center [353, 118] width 468 height 13
type input "240"
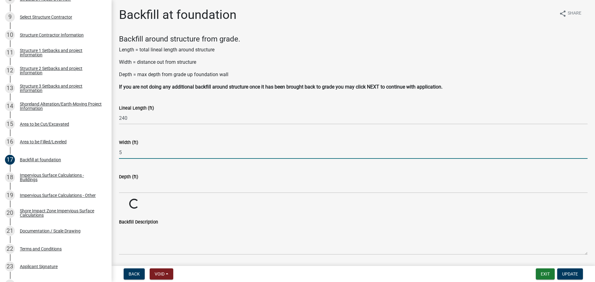
type input "5"
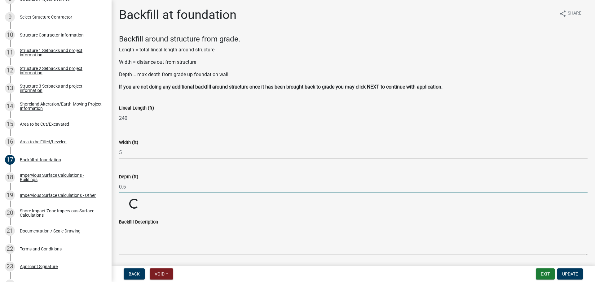
type input "0.5"
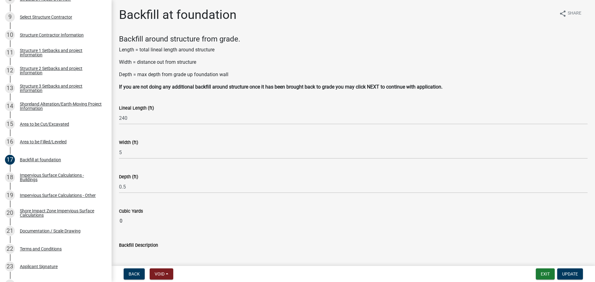
type input "22"
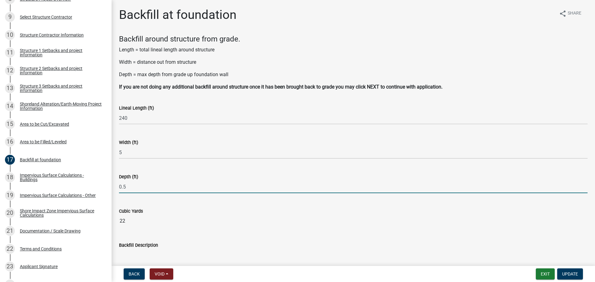
click at [144, 188] on input "0.5" at bounding box center [353, 187] width 468 height 13
type input "1"
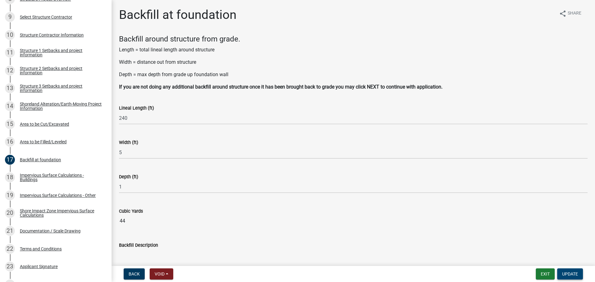
click at [572, 275] on span "Update" at bounding box center [570, 274] width 16 height 5
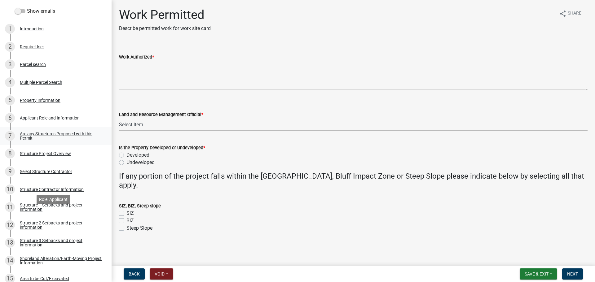
scroll to position [108, 0]
click at [48, 172] on div "Select Structure Contractor" at bounding box center [46, 172] width 52 height 4
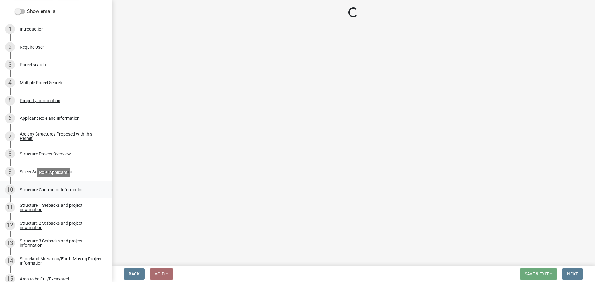
click at [47, 187] on div "10 Structure Contractor Information" at bounding box center [53, 190] width 97 height 10
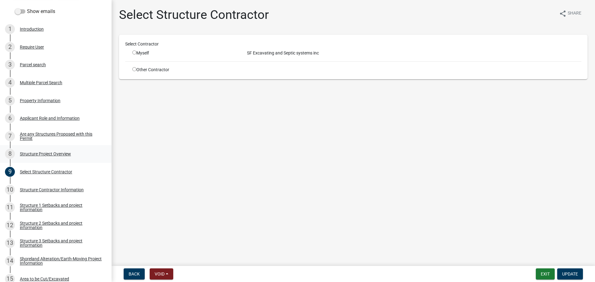
click at [57, 158] on div "8 Structure Project Overview" at bounding box center [53, 154] width 97 height 10
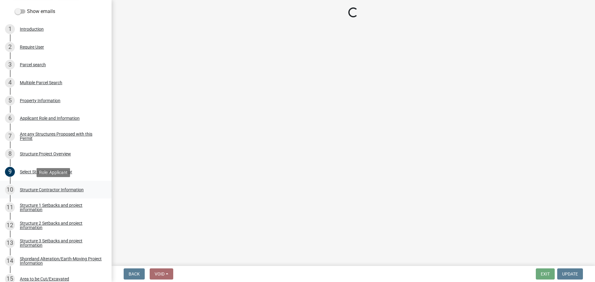
click at [59, 188] on div "Structure Contractor Information" at bounding box center [52, 190] width 64 height 4
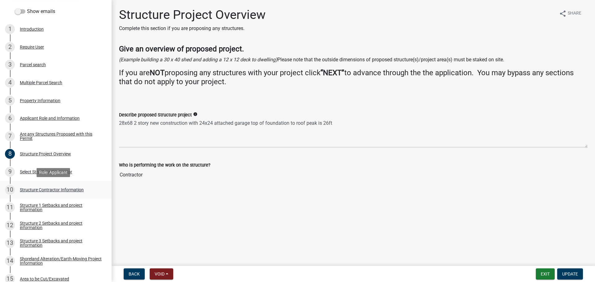
click at [55, 191] on div "Structure Contractor Information" at bounding box center [52, 190] width 64 height 4
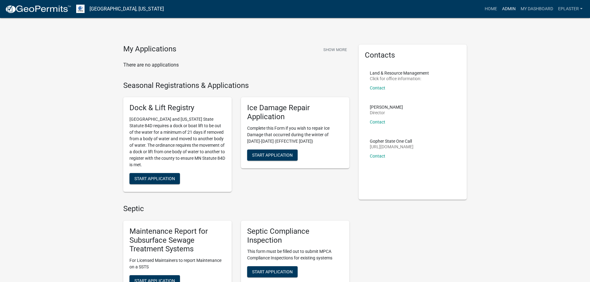
click at [510, 8] on link "Admin" at bounding box center [509, 9] width 19 height 12
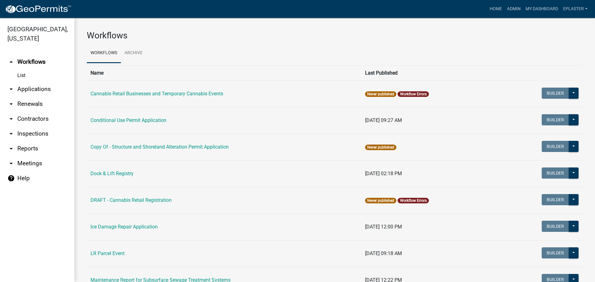
click at [34, 91] on link "arrow_drop_down Applications" at bounding box center [37, 89] width 74 height 15
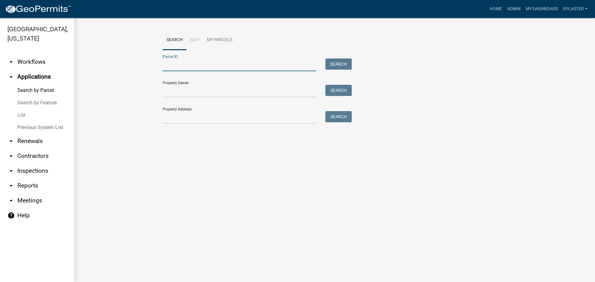
click at [201, 59] on input "Parcel ID:" at bounding box center [239, 65] width 153 height 13
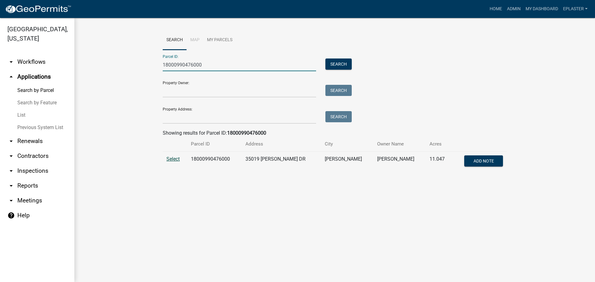
type input "18000990476000"
click at [175, 160] on span "Select" at bounding box center [172, 159] width 13 height 6
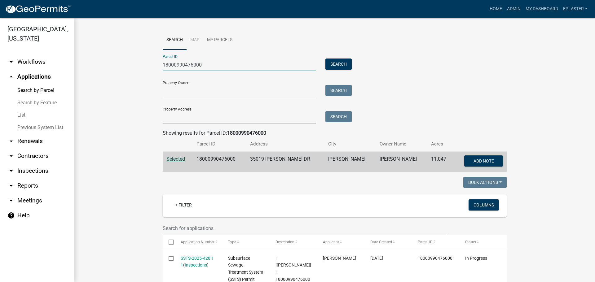
click at [184, 65] on input "18000990476000" at bounding box center [239, 65] width 153 height 13
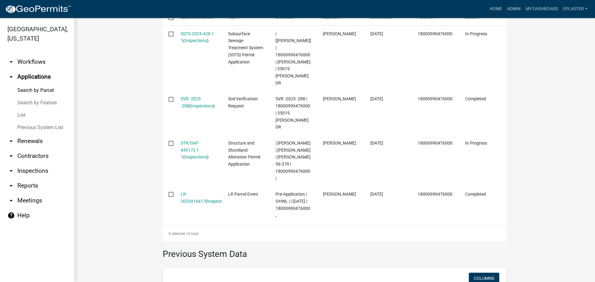
scroll to position [232, 0]
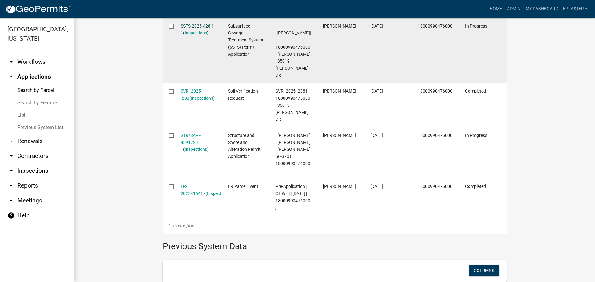
click at [199, 26] on link "SSTS-2025-428 1 1" at bounding box center [197, 30] width 33 height 12
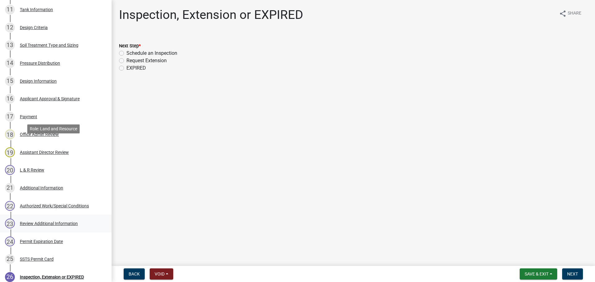
scroll to position [386, 0]
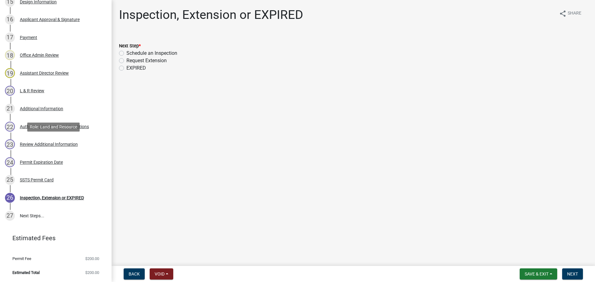
click at [43, 146] on div "Review Additional Information" at bounding box center [49, 144] width 58 height 4
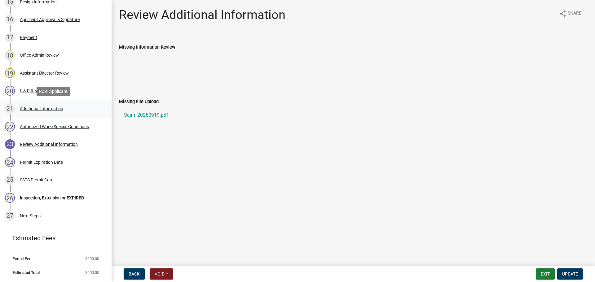
click at [42, 109] on div "Additional Information" at bounding box center [41, 109] width 43 height 4
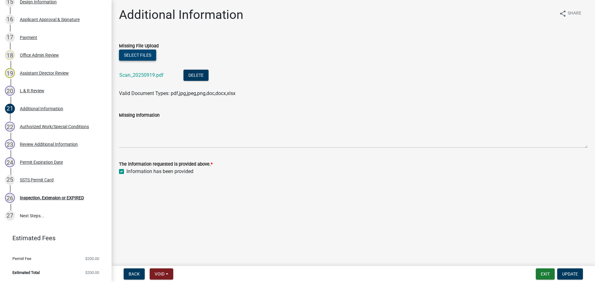
click at [133, 55] on button "Select files" at bounding box center [137, 55] width 37 height 11
click at [134, 55] on button "Select files" at bounding box center [137, 55] width 37 height 11
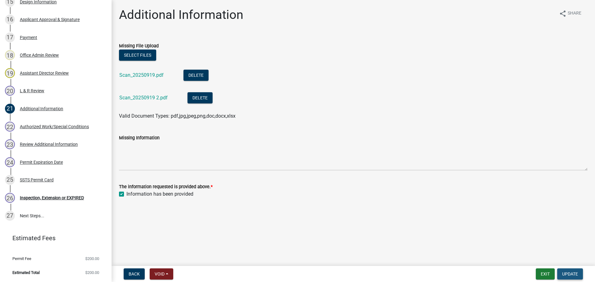
click at [570, 276] on span "Update" at bounding box center [570, 274] width 16 height 5
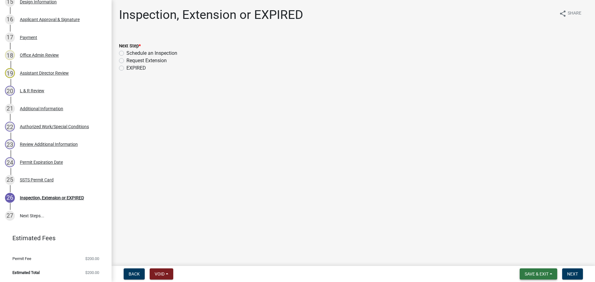
click at [540, 274] on span "Save & Exit" at bounding box center [537, 274] width 24 height 5
click at [529, 258] on button "Save & Exit" at bounding box center [532, 258] width 50 height 15
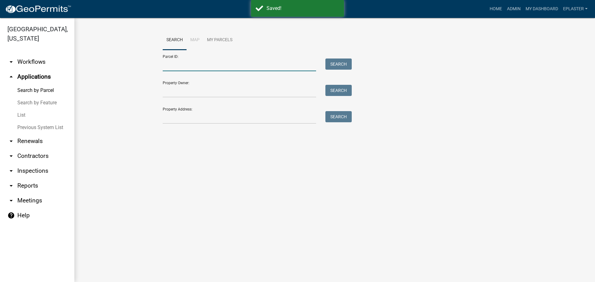
drag, startPoint x: 163, startPoint y: 70, endPoint x: 168, endPoint y: 66, distance: 6.0
click at [163, 70] on input "Parcel ID:" at bounding box center [239, 65] width 153 height 13
paste input "18000990476000"
type input "18000990476000"
click at [334, 64] on button "Search" at bounding box center [338, 64] width 26 height 11
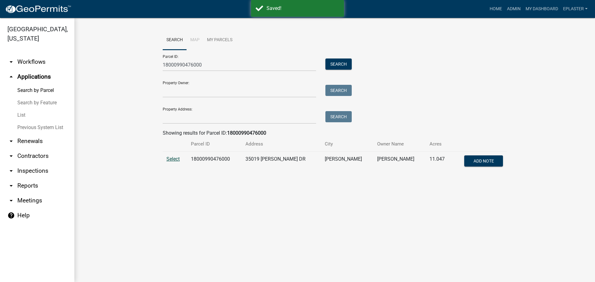
click at [173, 157] on span "Select" at bounding box center [172, 159] width 13 height 6
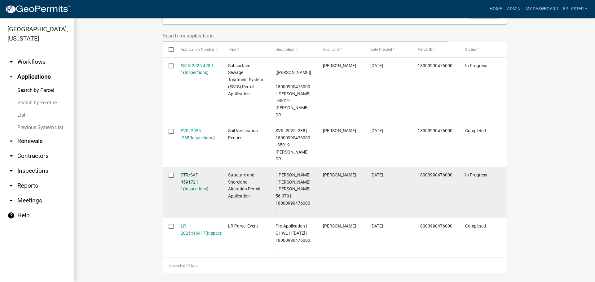
scroll to position [194, 0]
click at [188, 171] on div "STR/SAP - 459172 1 1 ( Inspections )" at bounding box center [199, 181] width 36 height 21
click at [189, 172] on link "STR/SAP - 459172 1 1" at bounding box center [191, 181] width 20 height 19
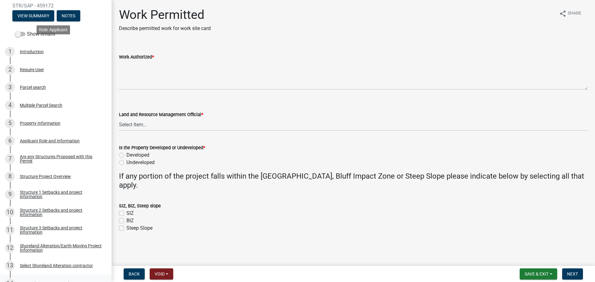
scroll to position [225, 0]
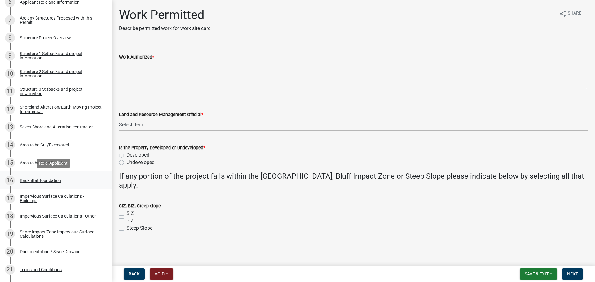
click at [52, 177] on div "16 Backfill at foundation" at bounding box center [53, 181] width 97 height 10
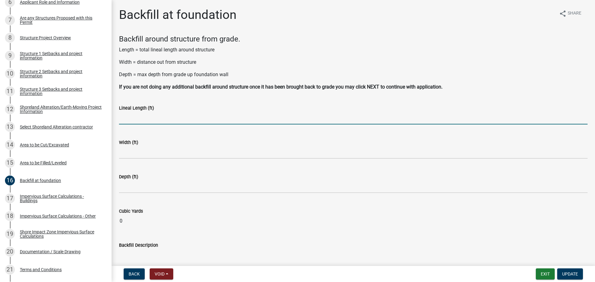
click at [145, 118] on input "text" at bounding box center [353, 118] width 468 height 13
type input "126"
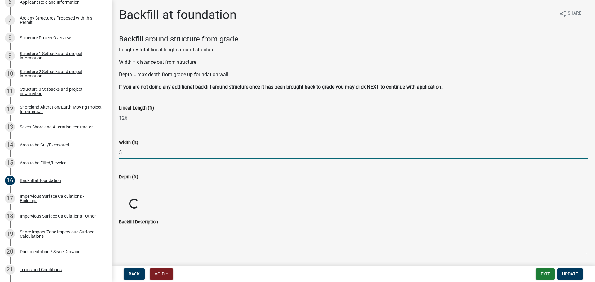
type input "5"
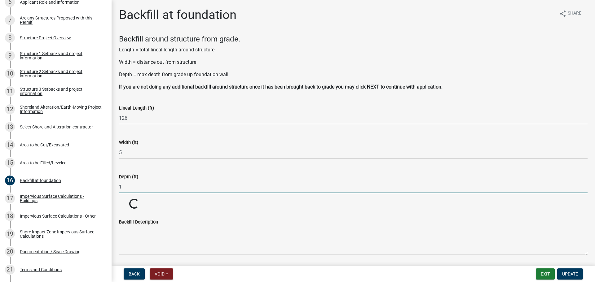
type input "1"
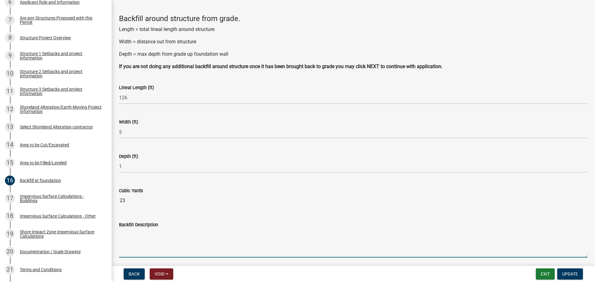
scroll to position [44, 0]
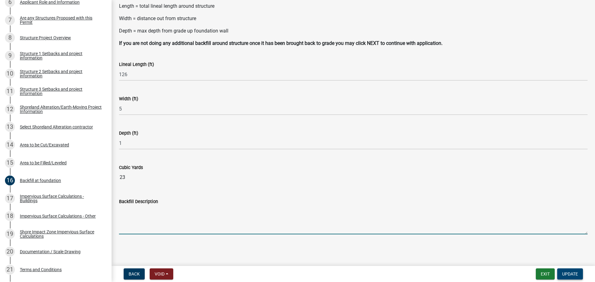
click at [571, 275] on span "Update" at bounding box center [570, 274] width 16 height 5
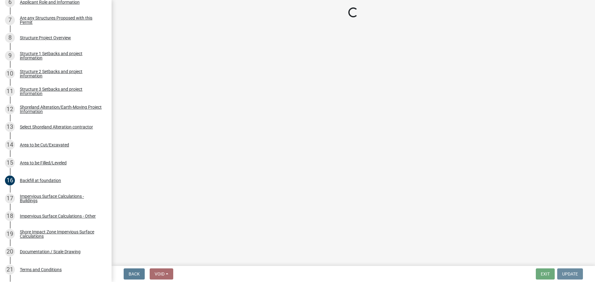
scroll to position [0, 0]
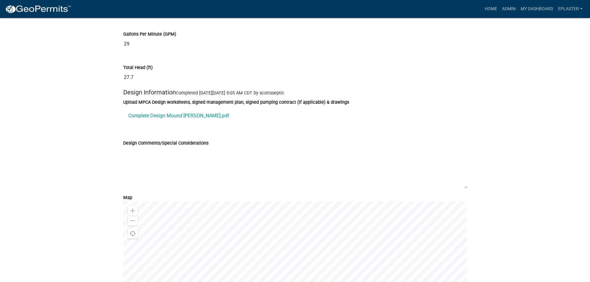
scroll to position [3029, 0]
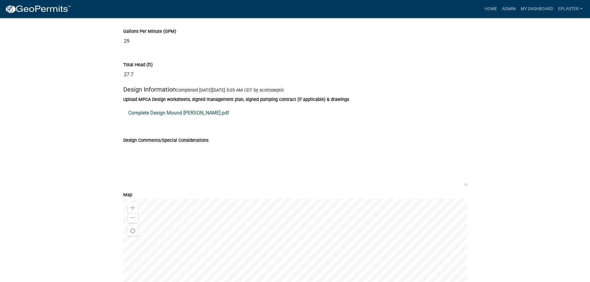
click at [174, 121] on link "Complete Design Mound Falk.pdf" at bounding box center [295, 113] width 344 height 15
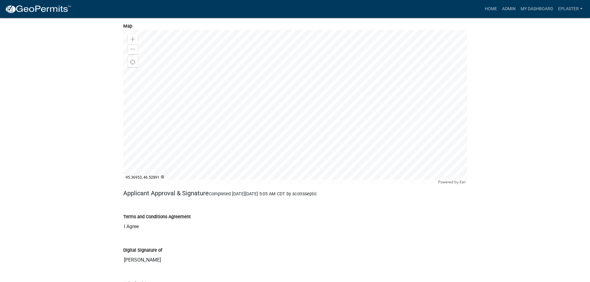
scroll to position [3199, 0]
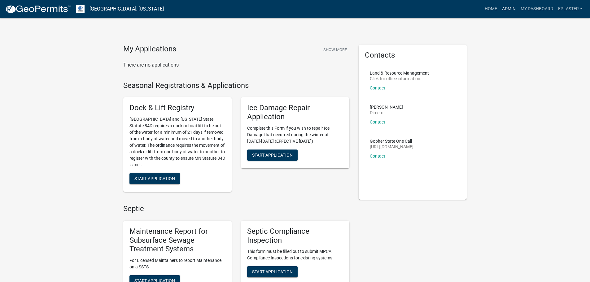
click at [512, 10] on link "Admin" at bounding box center [509, 9] width 19 height 12
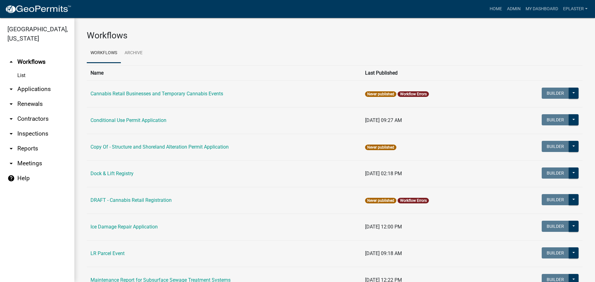
click at [44, 87] on link "arrow_drop_down Applications" at bounding box center [37, 89] width 74 height 15
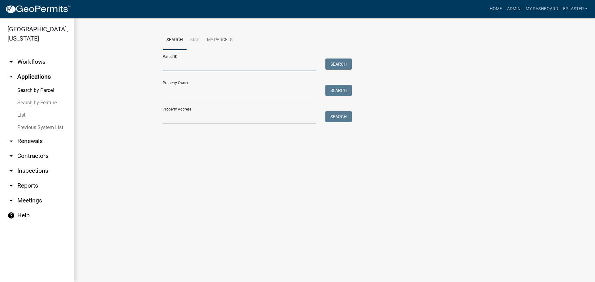
click at [170, 65] on input "Parcel ID:" at bounding box center [239, 65] width 153 height 13
paste input "18000990476000"
type input "18000990476000"
click at [333, 63] on button "Search" at bounding box center [338, 64] width 26 height 11
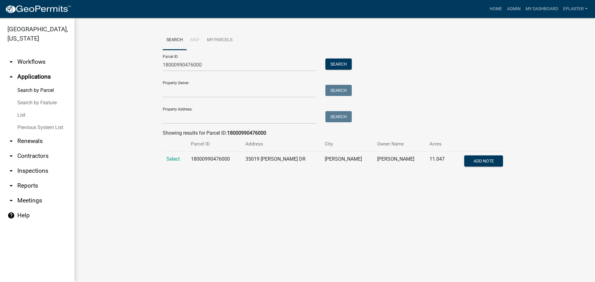
click at [171, 156] on td "Select" at bounding box center [175, 162] width 24 height 20
click at [170, 159] on span "Select" at bounding box center [172, 159] width 13 height 6
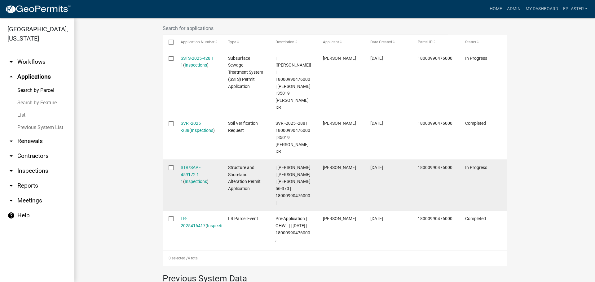
scroll to position [201, 0]
click at [190, 163] on div "STR/SAP - 459172 1 1 ( Inspections )" at bounding box center [199, 173] width 36 height 21
click at [194, 158] on datatable-body-cell "STR/SAP - 459172 1 1 ( Inspections )" at bounding box center [197, 183] width 47 height 51
click at [191, 164] on link "STR/SAP - 459172 1 1" at bounding box center [191, 173] width 20 height 19
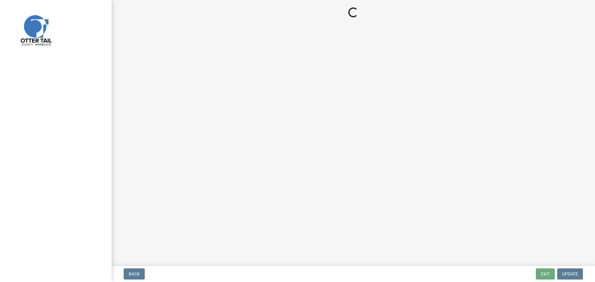
select select "ab2e7446-72a0-49c6-a36a-5181bad2fe68"
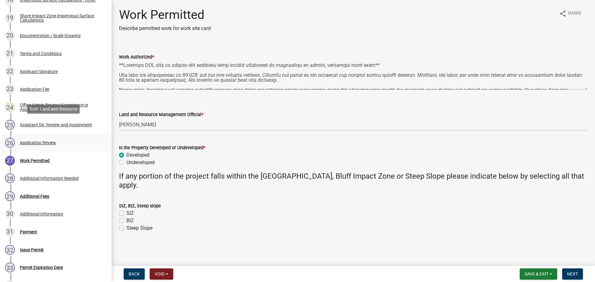
scroll to position [442, 0]
click at [62, 37] on div "Documentation / Scale Drawing" at bounding box center [50, 35] width 61 height 4
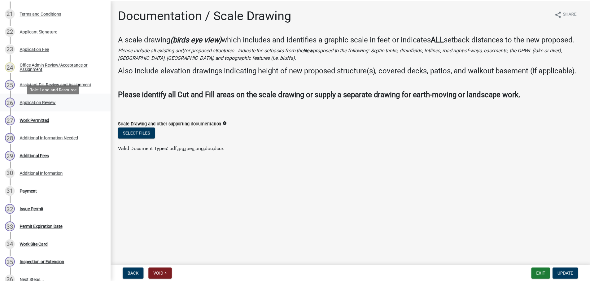
scroll to position [511, 0]
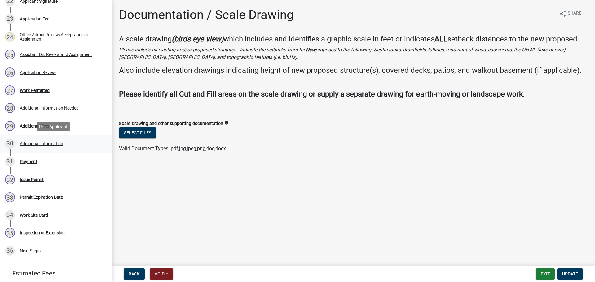
click at [75, 146] on div "30 Additional Information" at bounding box center [53, 144] width 97 height 10
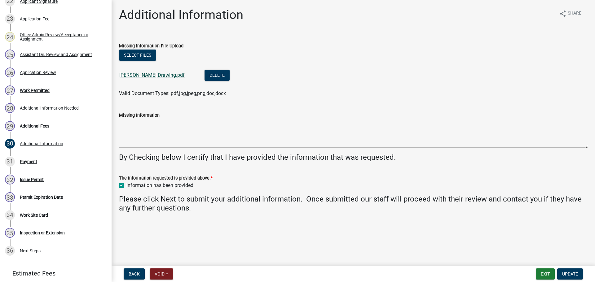
click at [143, 76] on link "Rotter Drawing.pdf" at bounding box center [151, 75] width 65 height 6
click at [61, 92] on div "27 Work Permitted" at bounding box center [53, 91] width 97 height 10
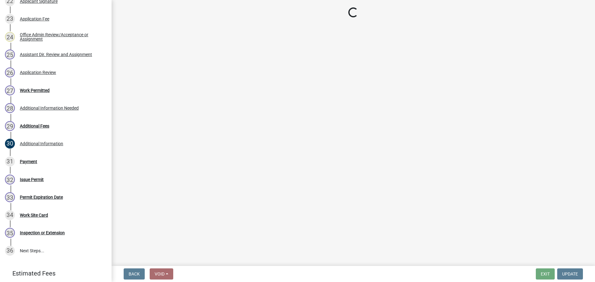
select select "ab2e7446-72a0-49c6-a36a-5181bad2fe68"
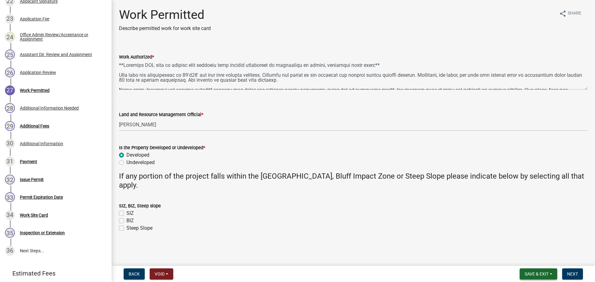
click at [535, 276] on span "Save & Exit" at bounding box center [537, 274] width 24 height 5
click at [526, 259] on button "Save & Exit" at bounding box center [532, 258] width 50 height 15
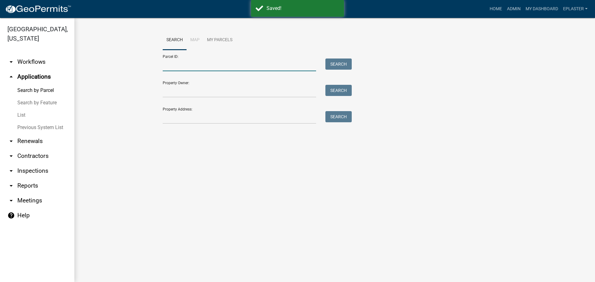
click at [209, 64] on input "Parcel ID:" at bounding box center [239, 65] width 153 height 13
paste input "18000990476000"
type input "18000990476000"
click at [335, 64] on button "Search" at bounding box center [338, 64] width 26 height 11
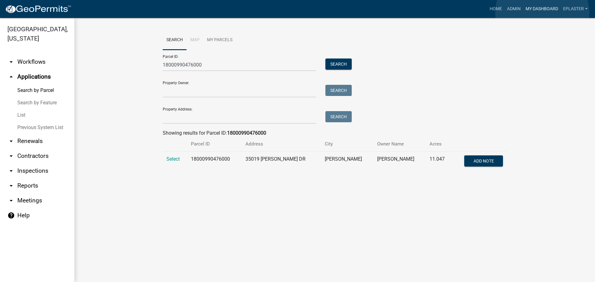
click at [542, 13] on link "My Dashboard" at bounding box center [541, 9] width 37 height 12
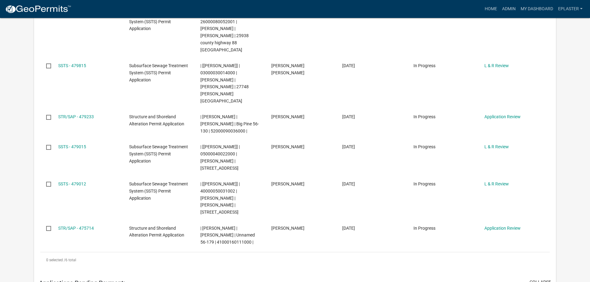
scroll to position [232, 0]
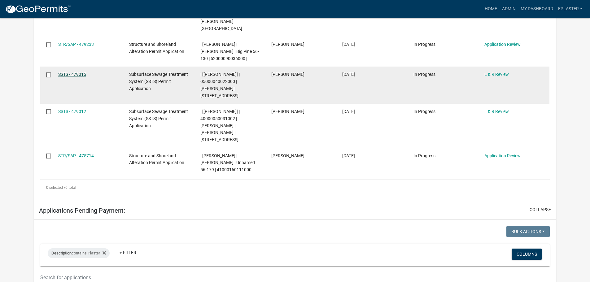
click at [80, 72] on link "SSTS - 479015" at bounding box center [72, 74] width 28 height 5
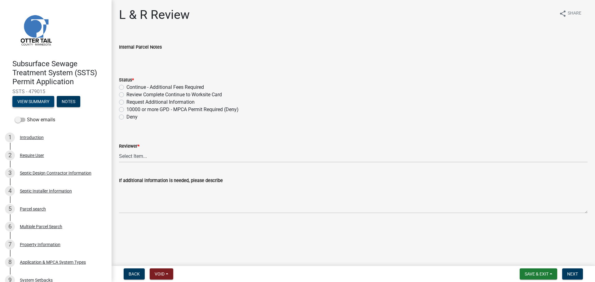
click at [42, 103] on button "View Summary" at bounding box center [33, 101] width 42 height 11
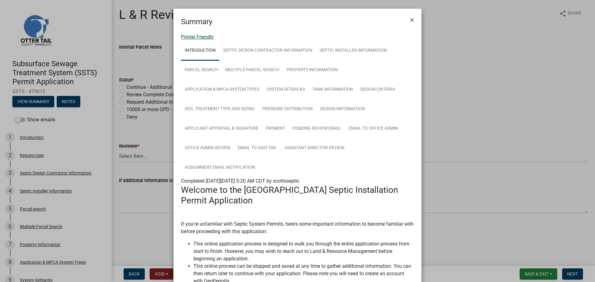
click at [204, 39] on link "Printer Friendly" at bounding box center [197, 37] width 33 height 6
click at [407, 15] on button "×" at bounding box center [412, 19] width 14 height 17
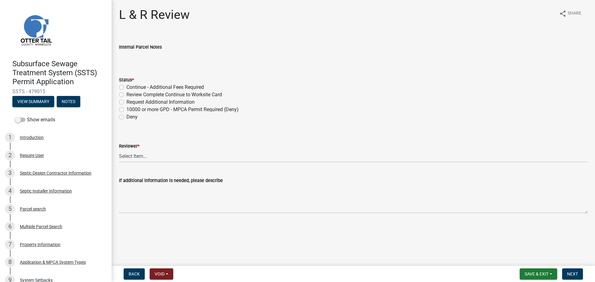
click at [126, 94] on label "Review Complete Continue to Worksite Card" at bounding box center [173, 94] width 95 height 7
click at [126, 94] on input "Review Complete Continue to Worksite Card" at bounding box center [128, 93] width 4 height 4
radio input "true"
click at [134, 155] on select "Select Item... Alexis Newark Andrea Perales Brittany Tollefson Elizabeth Plaste…" at bounding box center [353, 156] width 468 height 13
click at [119, 150] on select "Select Item... Alexis Newark Andrea Perales Brittany Tollefson Elizabeth Plaste…" at bounding box center [353, 156] width 468 height 13
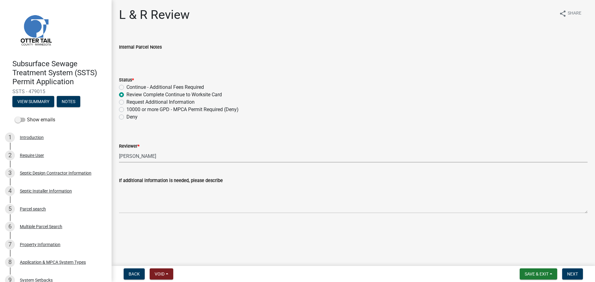
select select "bef7bfac-0505-4ed4-90ff-47b6907fb5e6"
click at [574, 273] on span "Next" at bounding box center [572, 274] width 11 height 5
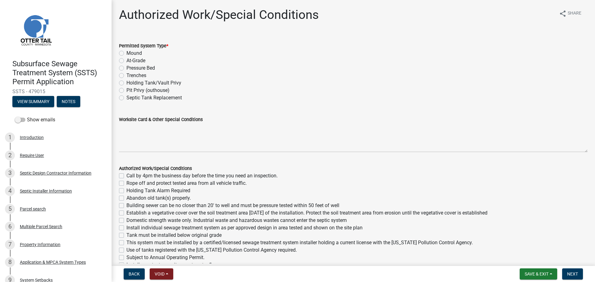
drag, startPoint x: 119, startPoint y: 55, endPoint x: 122, endPoint y: 54, distance: 3.3
click at [126, 55] on label "Mound" at bounding box center [133, 53] width 15 height 7
click at [126, 54] on input "Mound" at bounding box center [128, 52] width 4 height 4
radio input "true"
click at [126, 54] on label "Mound" at bounding box center [133, 53] width 15 height 7
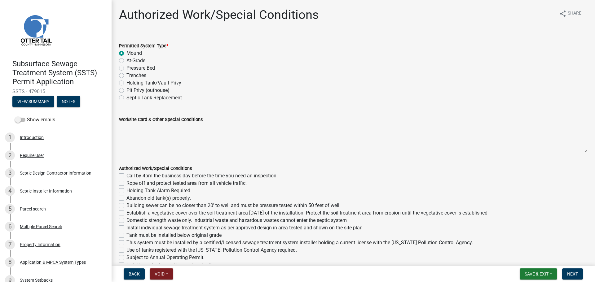
click at [126, 54] on input "Mound" at bounding box center [128, 52] width 4 height 4
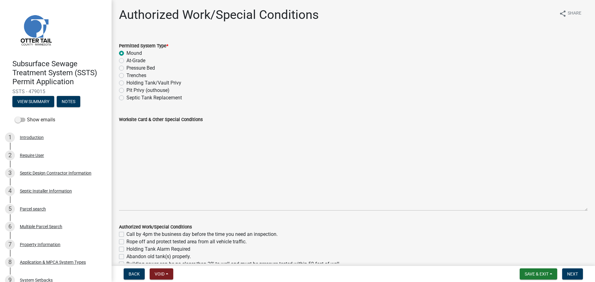
drag, startPoint x: 580, startPoint y: 150, endPoint x: 584, endPoint y: 209, distance: 58.7
click at [584, 209] on div "Worksite Card & Other Special Conditions" at bounding box center [353, 159] width 478 height 104
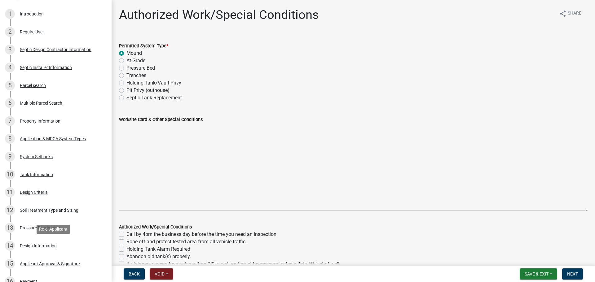
scroll to position [124, 0]
click at [59, 228] on div "Pressure Distribution" at bounding box center [40, 228] width 40 height 4
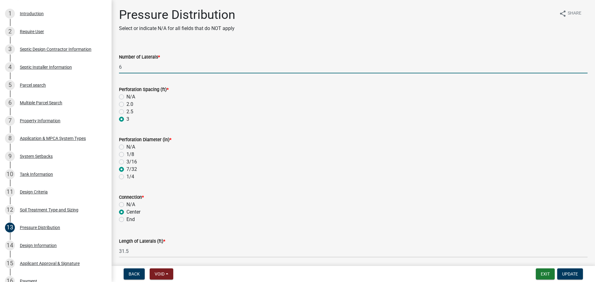
click at [137, 65] on input "6" at bounding box center [353, 67] width 468 height 13
type input "3"
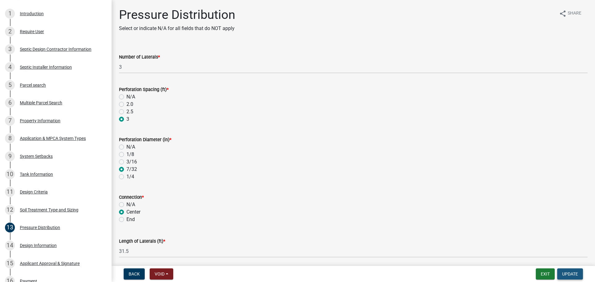
click at [571, 277] on button "Update" at bounding box center [570, 274] width 26 height 11
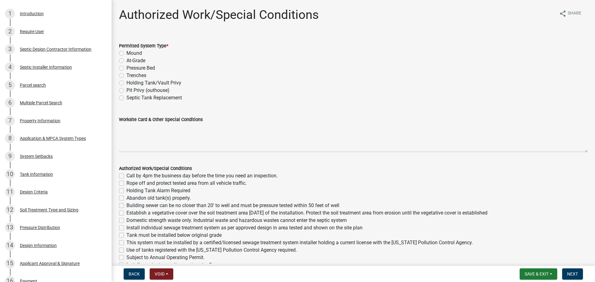
click at [126, 52] on label "Mound" at bounding box center [133, 53] width 15 height 7
click at [126, 52] on input "Mound" at bounding box center [128, 52] width 4 height 4
radio input "true"
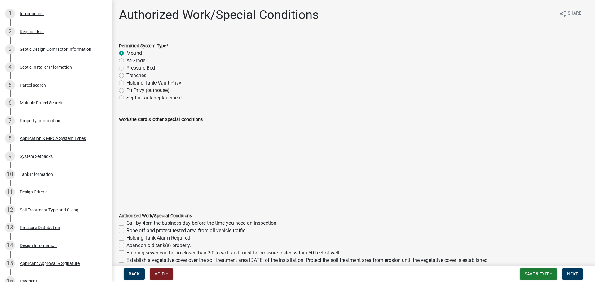
drag, startPoint x: 582, startPoint y: 151, endPoint x: 579, endPoint y: 198, distance: 47.5
click at [580, 198] on textarea "Worksite Card & Other Special Conditions" at bounding box center [353, 161] width 468 height 77
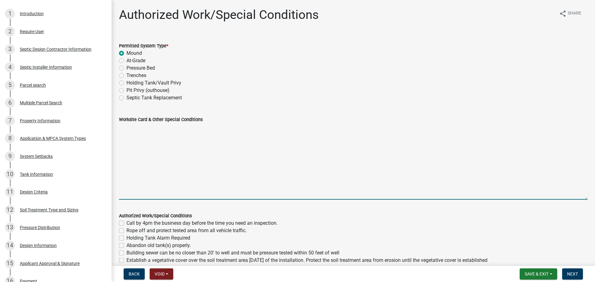
click at [145, 135] on textarea "Worksite Card & Other Special Conditions" at bounding box center [353, 161] width 468 height 77
paste textarea "# bedroom- TYPE Mound Install SIZE septic/lift tank LxW rock bed, LxW S.A.A, # …"
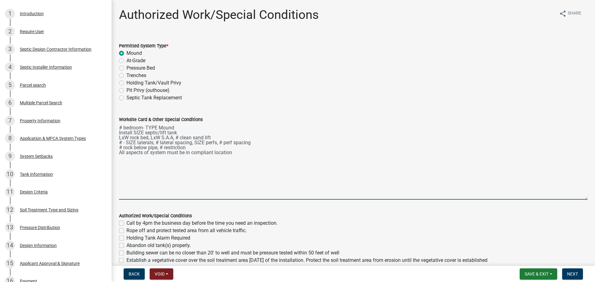
click at [122, 127] on textarea "# bedroom- TYPE Mound Install SIZE septic/lift tank LxW rock bed, LxW S.A.A, # …" at bounding box center [353, 161] width 468 height 77
click at [156, 125] on textarea "5 bedroom- TYPE Mound Install SIZE septic/lift tank LxW rock bed, LxW S.A.A, # …" at bounding box center [353, 161] width 468 height 77
click at [142, 131] on textarea "5 bedroom- Type I Center-fed Mound Install SIZE septic/lift tank LxW rock bed, …" at bounding box center [353, 161] width 468 height 77
click at [129, 135] on textarea "5 bedroom- Type I Center-fed Mound Install 2250/2 septic tank and 1000 gal lift…" at bounding box center [353, 161] width 468 height 77
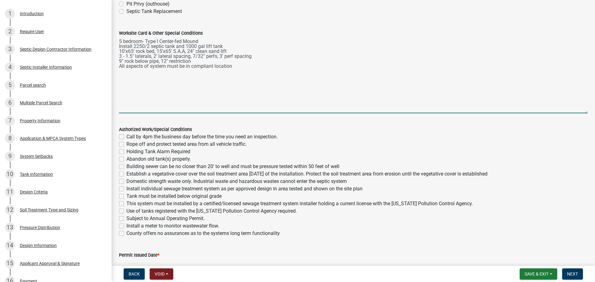
scroll to position [124, 0]
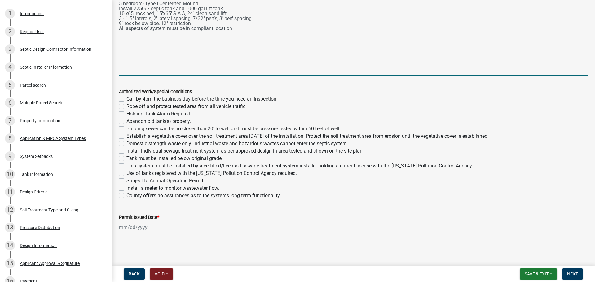
type textarea "5 bedroom- Type I Center-fed Mound Install 2250/2 septic tank and 1000 gal lift…"
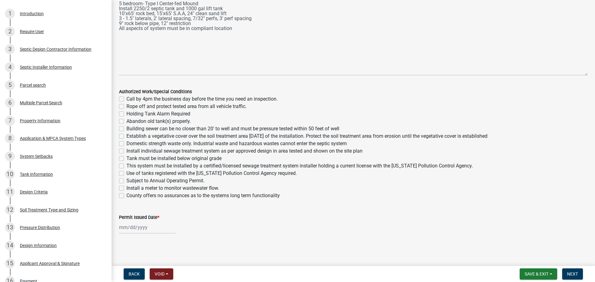
click at [126, 98] on label "Call by 4pm the business day before the time you need an inspection." at bounding box center [201, 98] width 151 height 7
click at [126, 98] on input "Call by 4pm the business day before the time you need an inspection." at bounding box center [128, 97] width 4 height 4
checkbox input "true"
checkbox input "false"
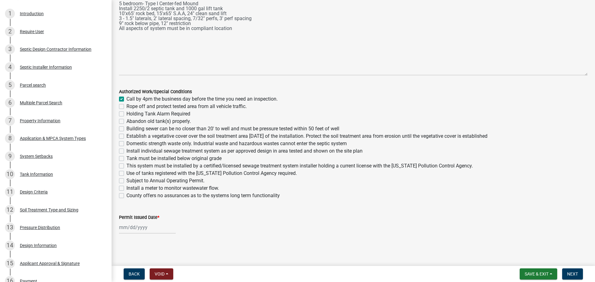
checkbox input "false"
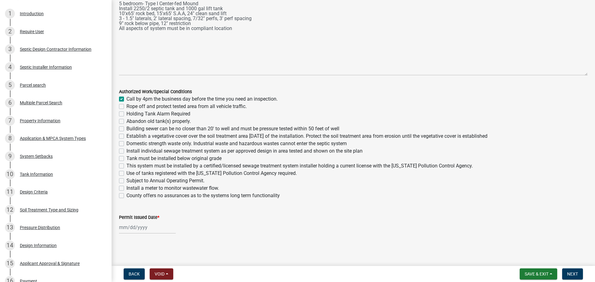
checkbox input "false"
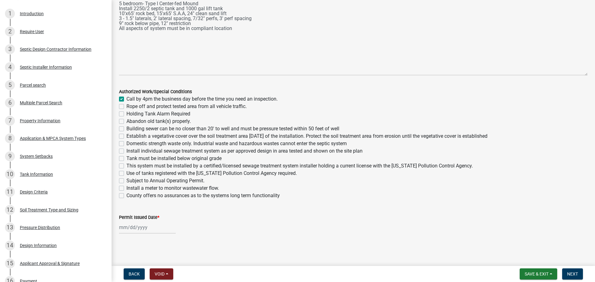
checkbox input "false"
click at [126, 105] on label "Rope off and protect tested area from all vehicle traffic." at bounding box center [186, 106] width 120 height 7
click at [126, 105] on input "Rope off and protect tested area from all vehicle traffic." at bounding box center [128, 105] width 4 height 4
checkbox input "true"
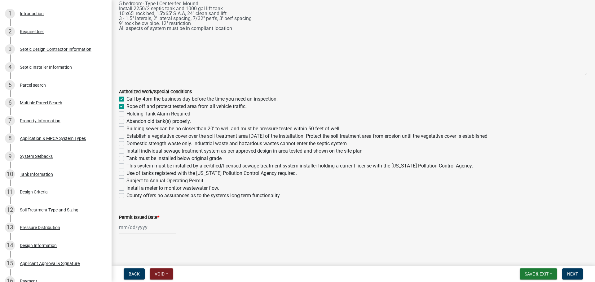
checkbox input "true"
checkbox input "false"
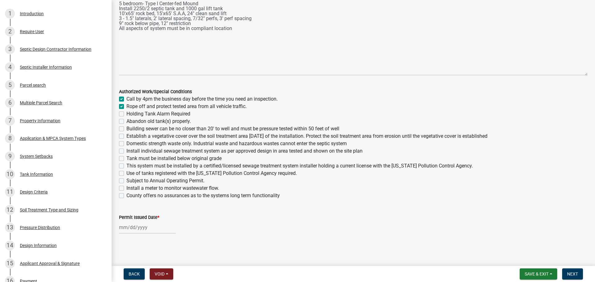
checkbox input "false"
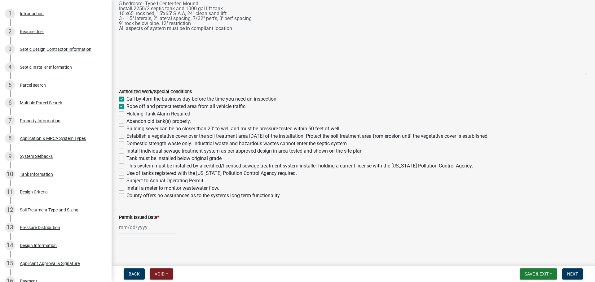
checkbox input "false"
click at [126, 114] on label "Holding Tank Alarm Required" at bounding box center [158, 113] width 64 height 7
click at [126, 114] on input "Holding Tank Alarm Required" at bounding box center [128, 112] width 4 height 4
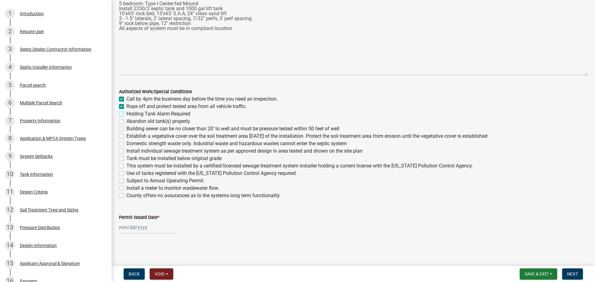
checkbox input "true"
checkbox input "false"
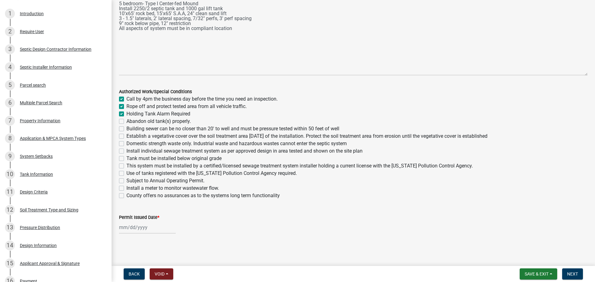
checkbox input "false"
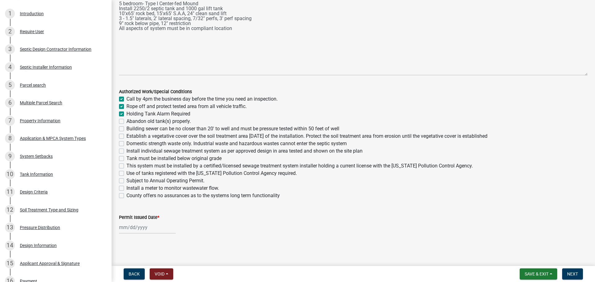
checkbox input "false"
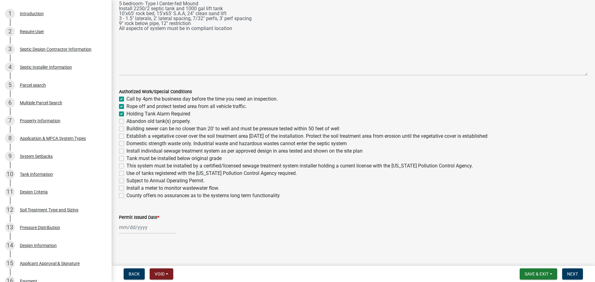
click at [126, 115] on label "Holding Tank Alarm Required" at bounding box center [158, 113] width 64 height 7
click at [126, 114] on input "Holding Tank Alarm Required" at bounding box center [128, 112] width 4 height 4
checkbox input "false"
checkbox input "true"
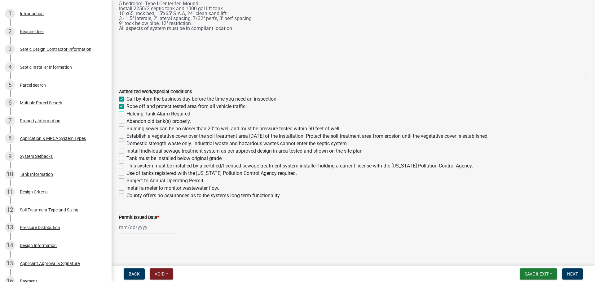
checkbox input "false"
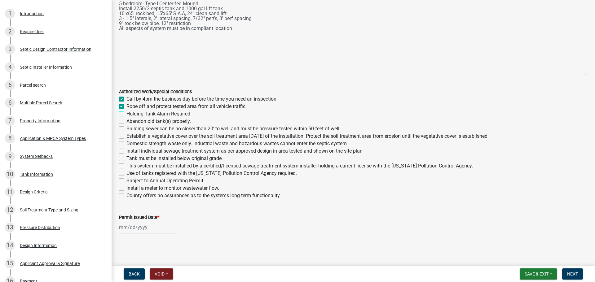
checkbox input "false"
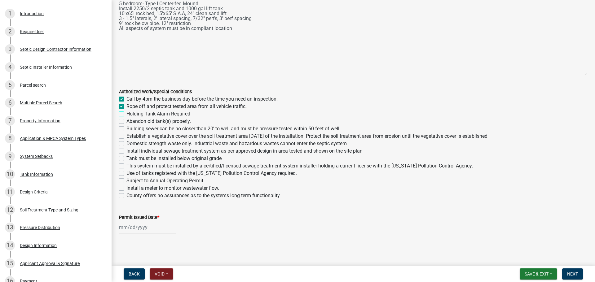
checkbox input "false"
click at [126, 121] on label "Abandon old tank(s) properly." at bounding box center [158, 121] width 64 height 7
click at [126, 121] on input "Abandon old tank(s) properly." at bounding box center [128, 120] width 4 height 4
checkbox input "true"
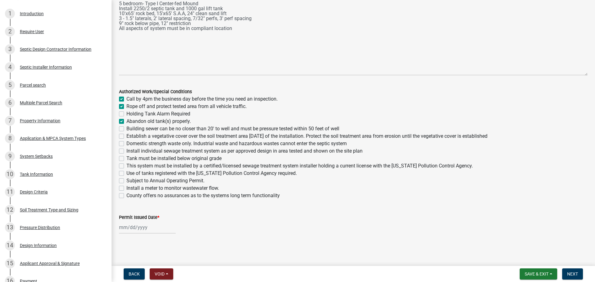
checkbox input "true"
checkbox input "false"
checkbox input "true"
checkbox input "false"
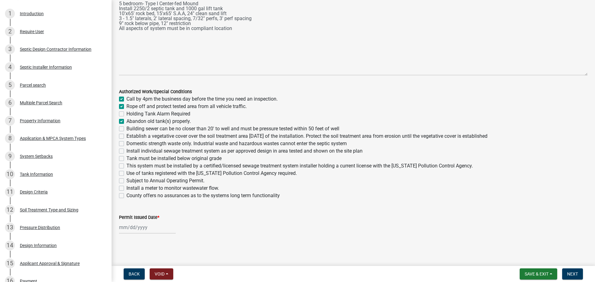
checkbox input "false"
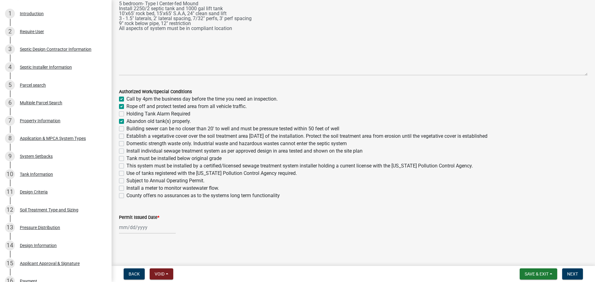
checkbox input "false"
click at [126, 129] on label "Building sewer can be no closer than 20' to well and must be pressure tested wi…" at bounding box center [232, 128] width 213 height 7
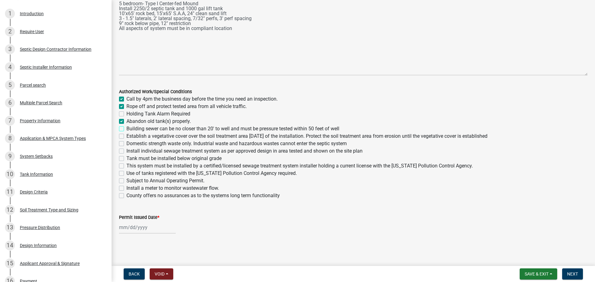
click at [126, 129] on input "Building sewer can be no closer than 20' to well and must be pressure tested wi…" at bounding box center [128, 127] width 4 height 4
checkbox input "true"
checkbox input "false"
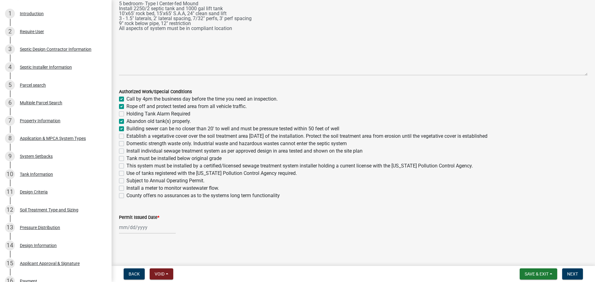
checkbox input "true"
checkbox input "false"
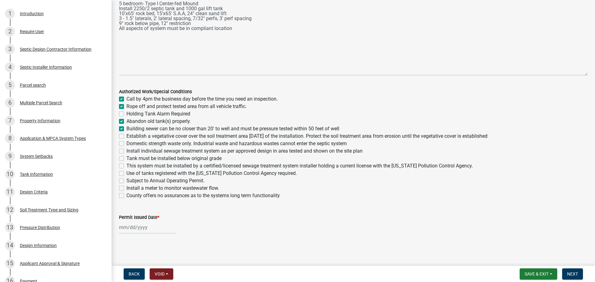
checkbox input "false"
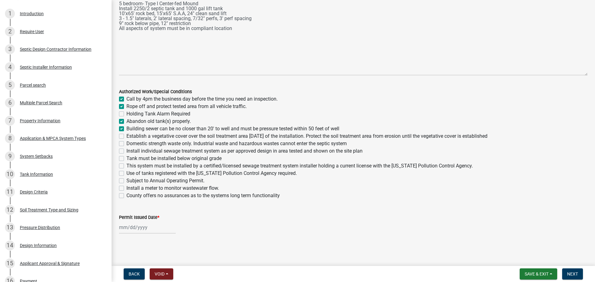
checkbox input "false"
click at [126, 136] on label "Establish a vegetative cover over the soil treatment area within 30 days of the…" at bounding box center [306, 136] width 361 height 7
click at [126, 136] on input "Establish a vegetative cover over the soil treatment area within 30 days of the…" at bounding box center [128, 135] width 4 height 4
checkbox input "true"
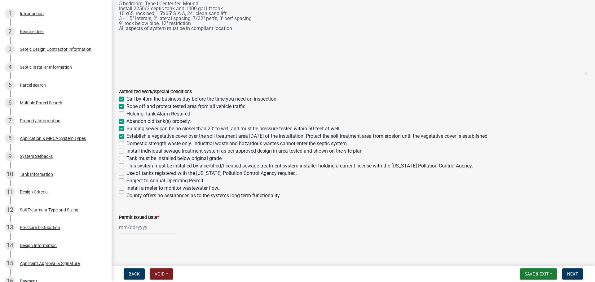
checkbox input "true"
checkbox input "false"
checkbox input "true"
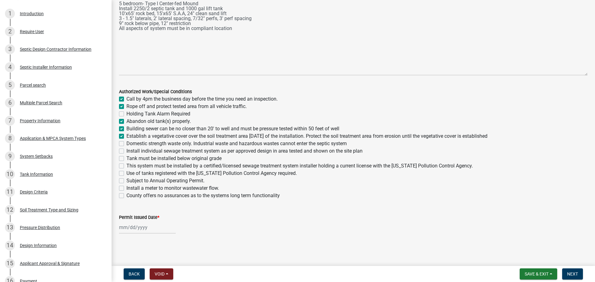
checkbox input "false"
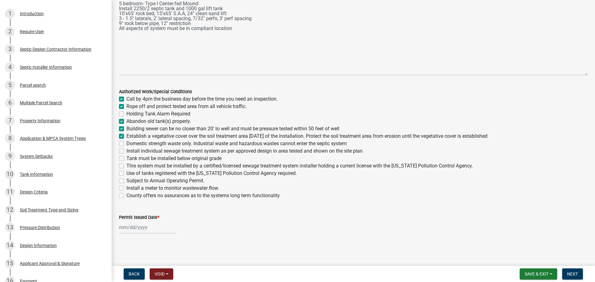
checkbox input "false"
click at [126, 143] on label "Domestic strength waste only. Industrial waste and hazardous wastes cannot ente…" at bounding box center [236, 143] width 220 height 7
click at [126, 143] on input "Domestic strength waste only. Industrial waste and hazardous wastes cannot ente…" at bounding box center [128, 142] width 4 height 4
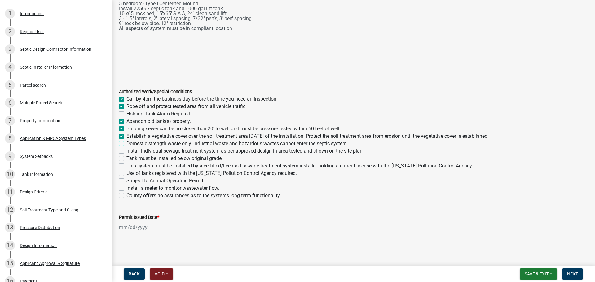
checkbox input "true"
checkbox input "false"
checkbox input "true"
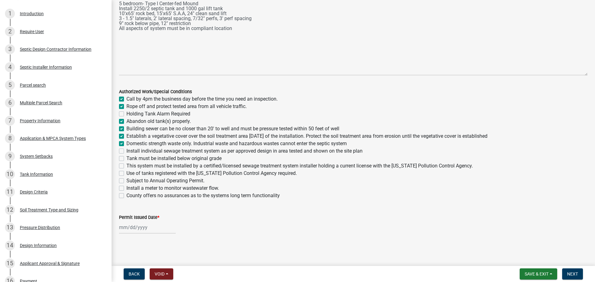
checkbox input "true"
checkbox input "false"
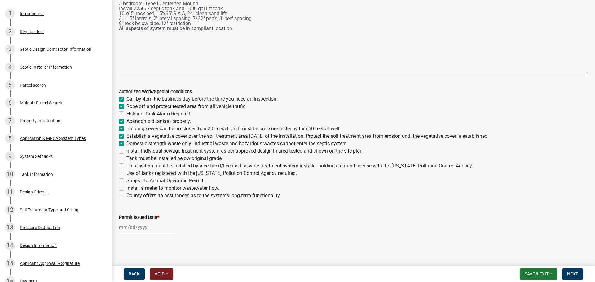
checkbox input "false"
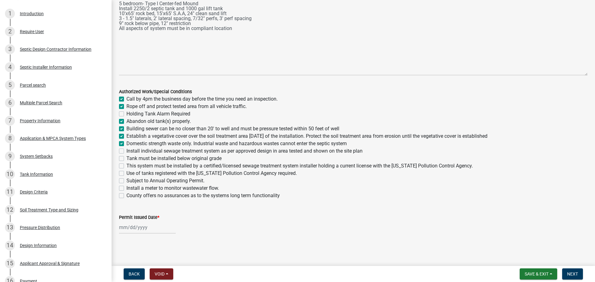
click at [126, 152] on label "Install individual sewage treatment system as per approved design in area teste…" at bounding box center [244, 150] width 236 height 7
click at [126, 152] on input "Install individual sewage treatment system as per approved design in area teste…" at bounding box center [128, 149] width 4 height 4
checkbox input "true"
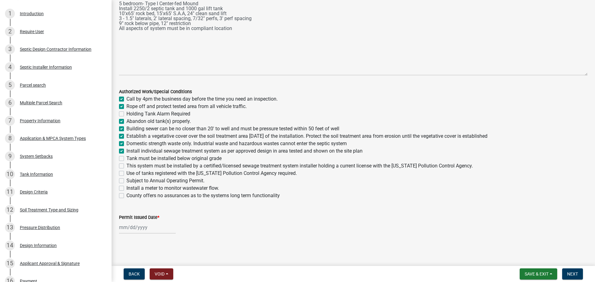
checkbox input "false"
checkbox input "true"
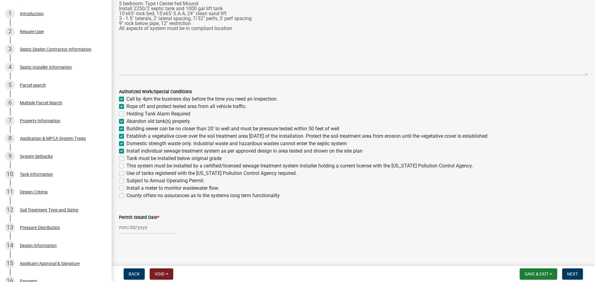
checkbox input "true"
checkbox input "false"
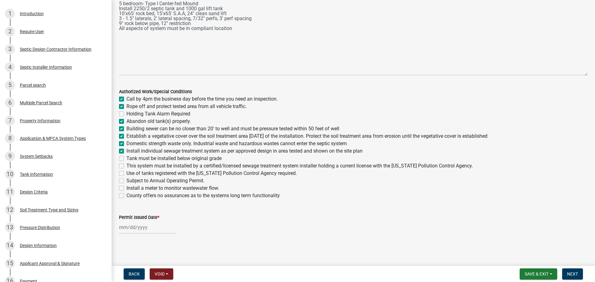
checkbox input "false"
click at [121, 156] on div "Tank must be installed below original grade" at bounding box center [353, 158] width 468 height 7
click at [126, 159] on label "Tank must be installed below original grade" at bounding box center [173, 158] width 95 height 7
click at [126, 159] on input "Tank must be installed below original grade" at bounding box center [128, 157] width 4 height 4
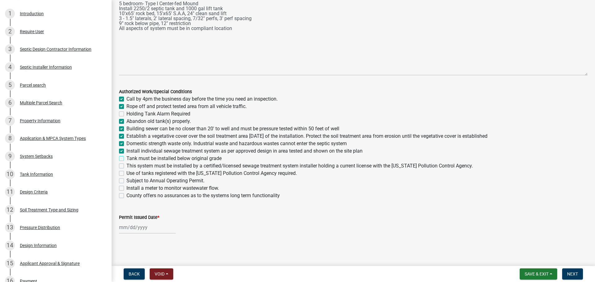
checkbox input "true"
checkbox input "false"
checkbox input "true"
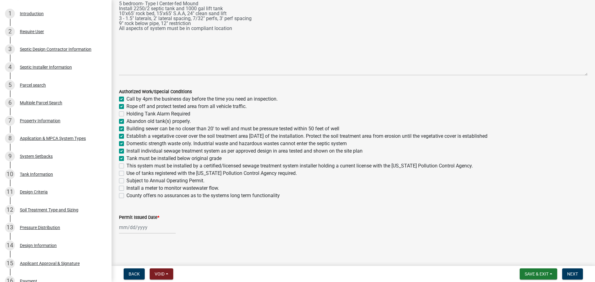
checkbox input "true"
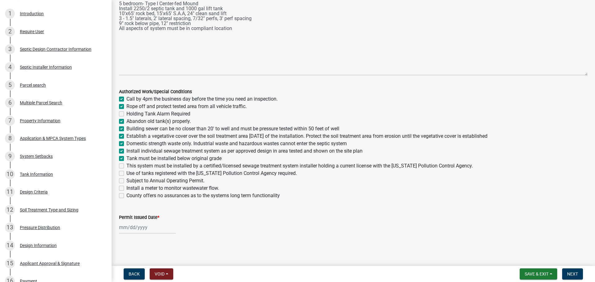
checkbox input "false"
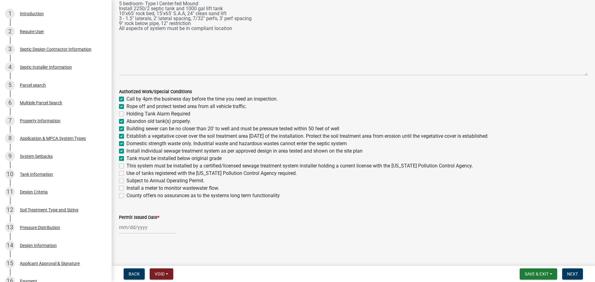
click at [126, 167] on label "This system must be installed by a certified/licensed sewage treatment system i…" at bounding box center [299, 165] width 346 height 7
click at [126, 166] on input "This system must be installed by a certified/licensed sewage treatment system i…" at bounding box center [128, 164] width 4 height 4
checkbox input "true"
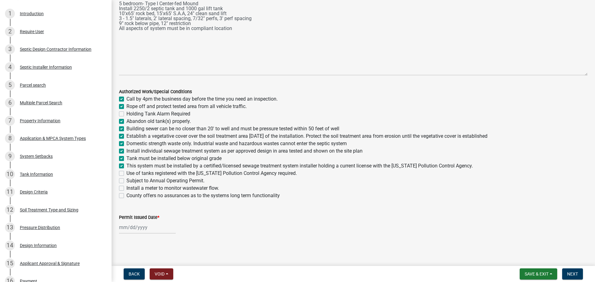
checkbox input "false"
checkbox input "true"
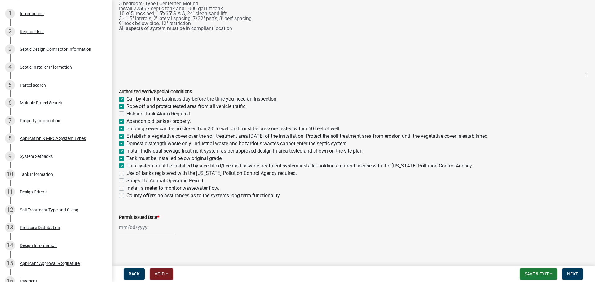
checkbox input "true"
checkbox input "false"
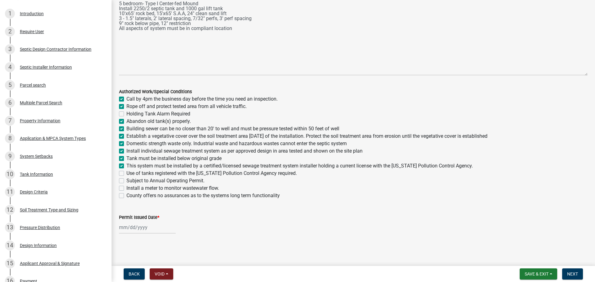
checkbox input "false"
click at [126, 173] on label "Use of tanks registered with the Minnesota Pollution Control Agency required." at bounding box center [211, 173] width 170 height 7
click at [126, 173] on input "Use of tanks registered with the Minnesota Pollution Control Agency required." at bounding box center [128, 172] width 4 height 4
checkbox input "true"
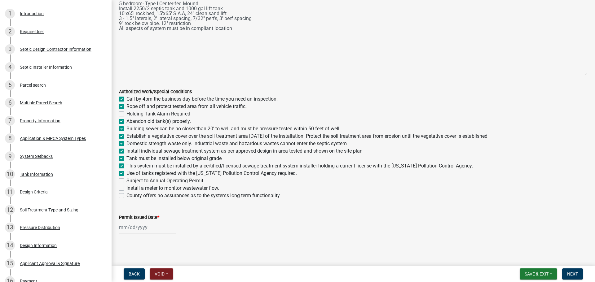
checkbox input "true"
checkbox input "false"
checkbox input "true"
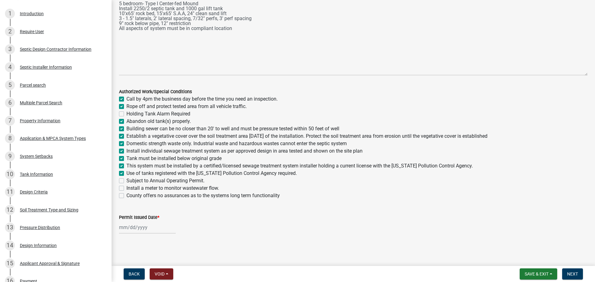
checkbox input "true"
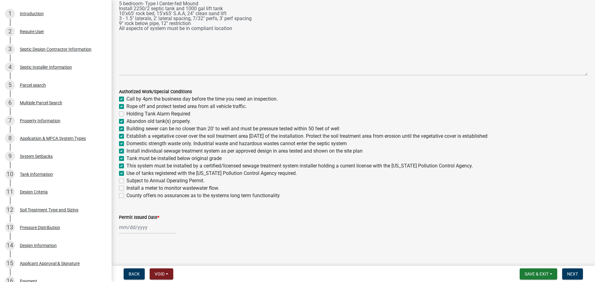
checkbox input "true"
checkbox input "false"
click at [126, 188] on label "Install a meter to monitor wastewater flow." at bounding box center [172, 188] width 93 height 7
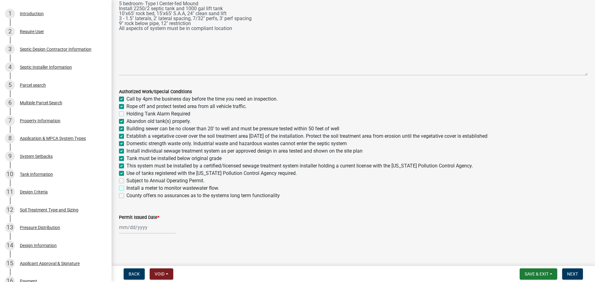
click at [126, 188] on input "Install a meter to monitor wastewater flow." at bounding box center [128, 187] width 4 height 4
checkbox input "true"
checkbox input "false"
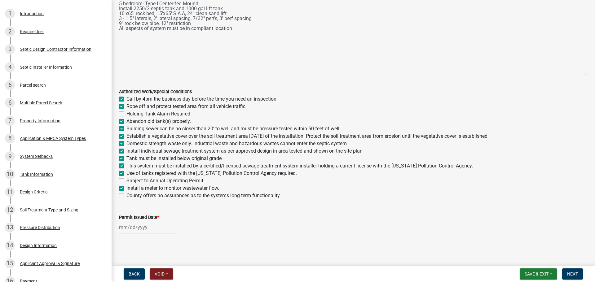
checkbox input "true"
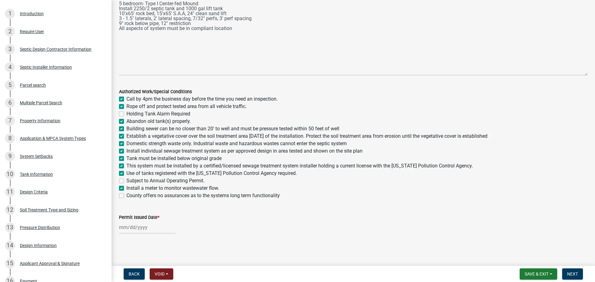
checkbox input "true"
click at [126, 196] on label "County offers no assurances as to the systems long term functionality" at bounding box center [202, 195] width 153 height 7
click at [126, 196] on input "County offers no assurances as to the systems long term functionality" at bounding box center [128, 194] width 4 height 4
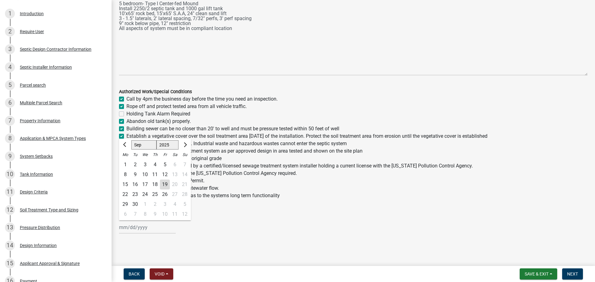
click at [123, 226] on div "Jan Feb Mar Apr May Jun Jul Aug Sep Oct Nov Dec 1525 1526 1527 1528 1529 1530 1…" at bounding box center [147, 227] width 57 height 13
click at [164, 185] on div "19" at bounding box center [165, 185] width 10 height 10
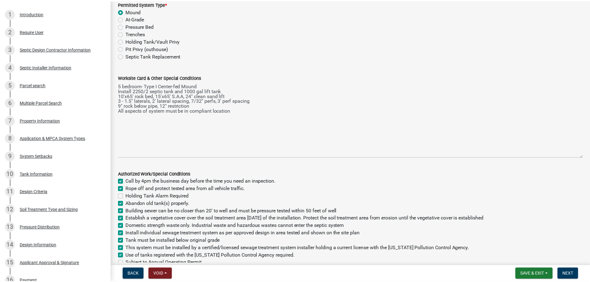
scroll to position [0, 0]
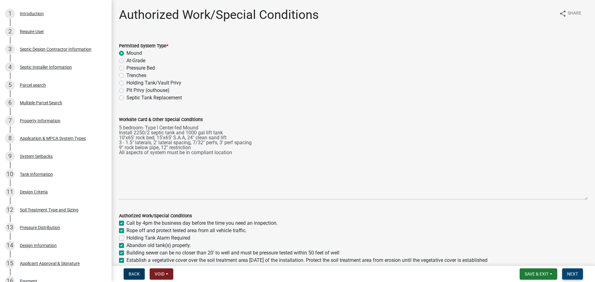
click at [573, 274] on span "Next" at bounding box center [572, 274] width 11 height 5
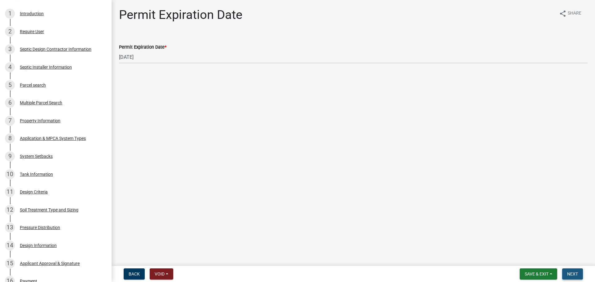
click at [569, 271] on button "Next" at bounding box center [572, 274] width 21 height 11
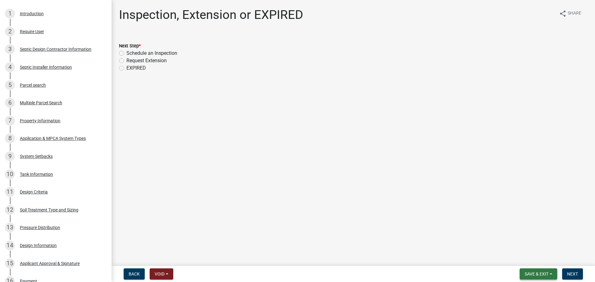
click at [532, 275] on span "Save & Exit" at bounding box center [537, 274] width 24 height 5
click at [517, 248] on button "Save" at bounding box center [532, 243] width 50 height 15
click at [523, 269] on button "Save & Exit" at bounding box center [538, 274] width 37 height 11
click at [516, 261] on button "Save & Exit" at bounding box center [532, 258] width 50 height 15
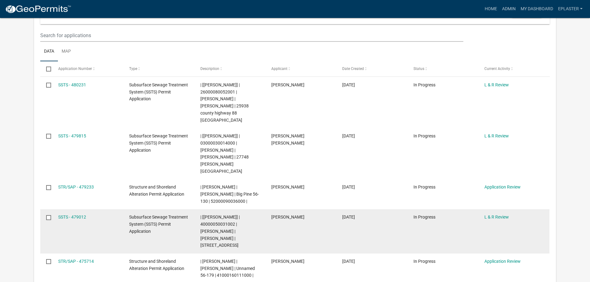
scroll to position [101, 0]
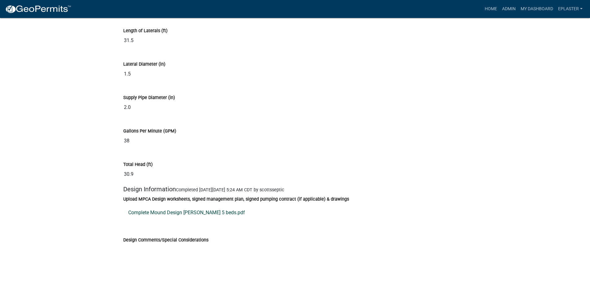
scroll to position [2936, 0]
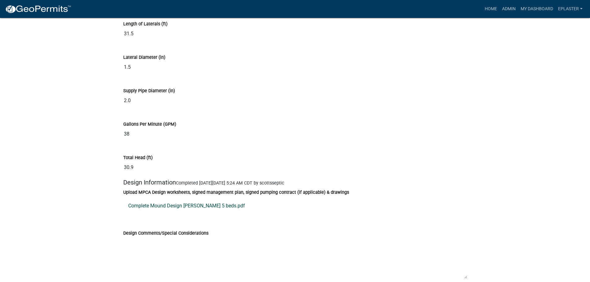
click at [209, 213] on link "Complete Mound Design [PERSON_NAME] 5 beds.pdf" at bounding box center [295, 206] width 344 height 15
click at [194, 213] on link "Complete Mound Design [PERSON_NAME] 5 beds.pdf" at bounding box center [295, 206] width 344 height 15
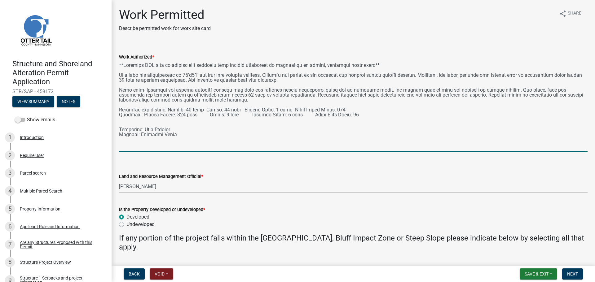
select select "ab2e7446-72a0-49c6-a36a-5181bad2fe68"
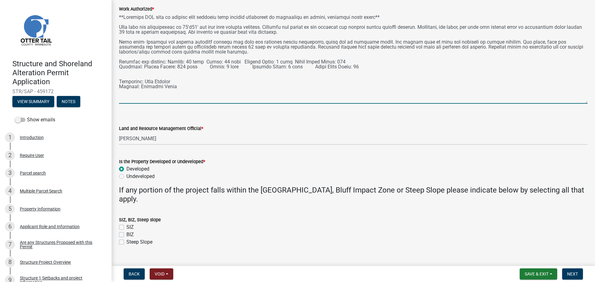
scroll to position [60, 0]
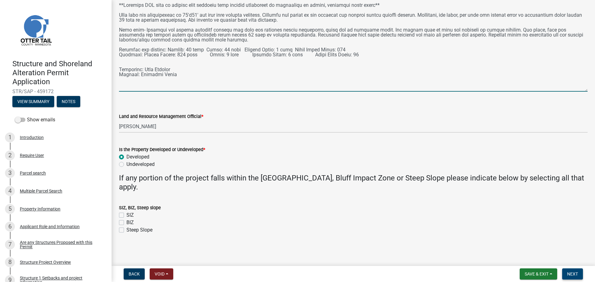
click at [574, 272] on span "Next" at bounding box center [572, 274] width 11 height 5
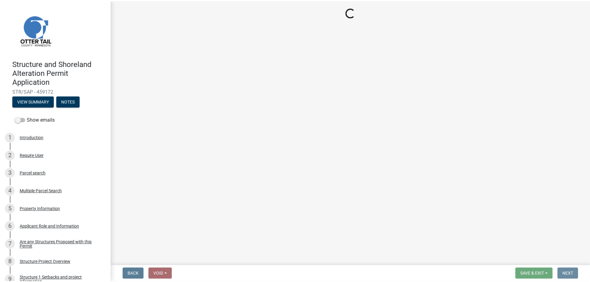
scroll to position [0, 0]
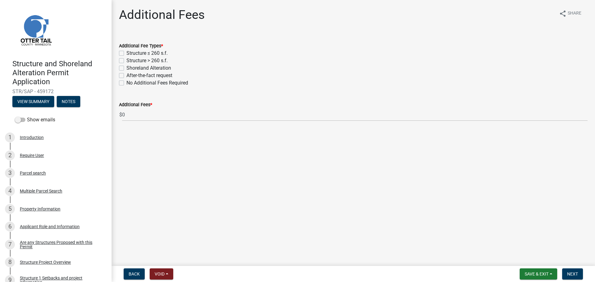
click at [126, 60] on label "Structure > 260 s.f." at bounding box center [146, 60] width 41 height 7
click at [126, 60] on input "Structure > 260 s.f." at bounding box center [128, 59] width 4 height 4
checkbox input "true"
checkbox input "false"
checkbox input "true"
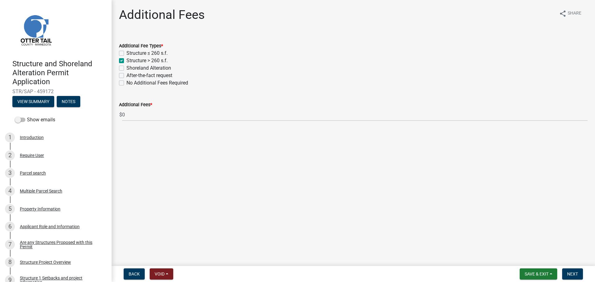
checkbox input "false"
click at [126, 69] on label "Shoreland Alteration" at bounding box center [148, 67] width 45 height 7
click at [126, 68] on input "Shoreland Alteration" at bounding box center [128, 66] width 4 height 4
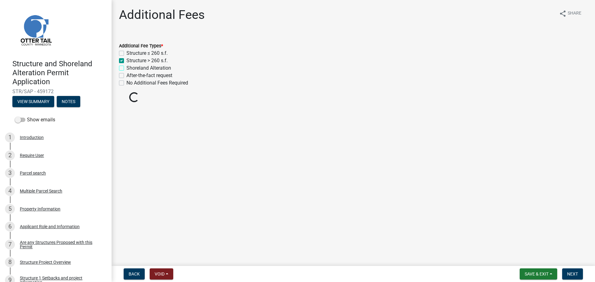
checkbox input "true"
checkbox input "false"
checkbox input "true"
checkbox input "false"
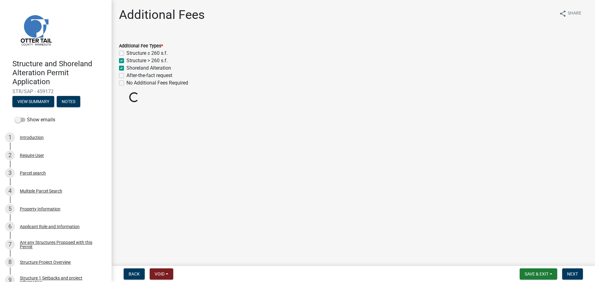
checkbox input "false"
click at [578, 274] on button "Next" at bounding box center [572, 274] width 21 height 11
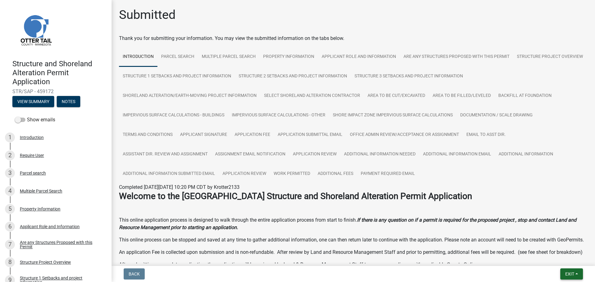
click at [567, 272] on span "Exit" at bounding box center [569, 274] width 9 height 5
click at [555, 251] on button "Save & Exit" at bounding box center [558, 258] width 50 height 15
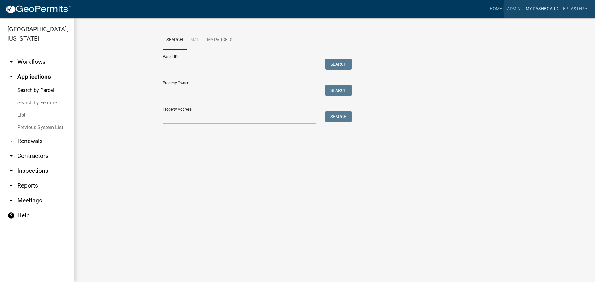
click at [550, 9] on link "My Dashboard" at bounding box center [541, 9] width 37 height 12
